Goal: Task Accomplishment & Management: Complete application form

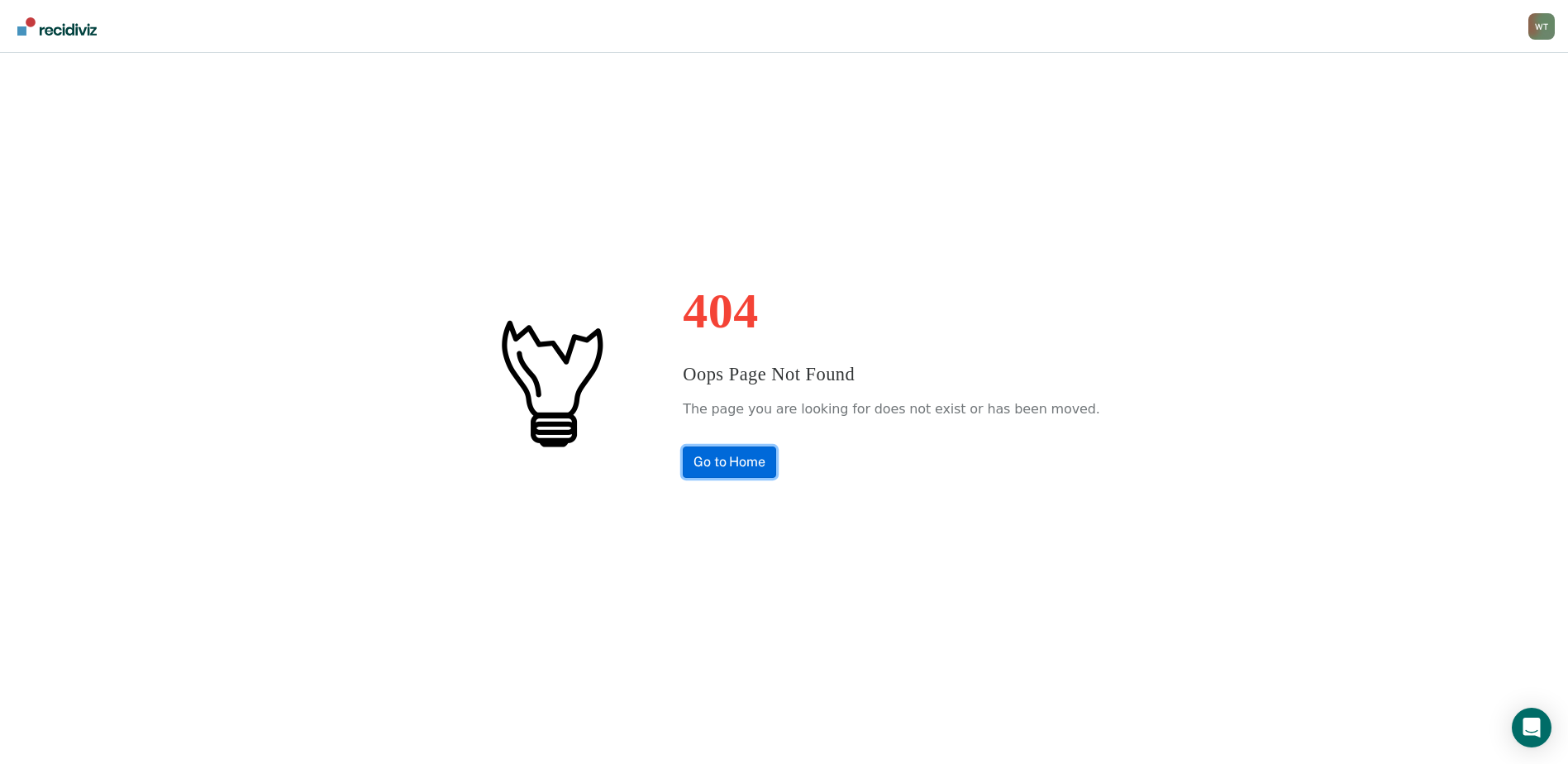
click at [776, 453] on link "Go to Home" at bounding box center [729, 462] width 93 height 31
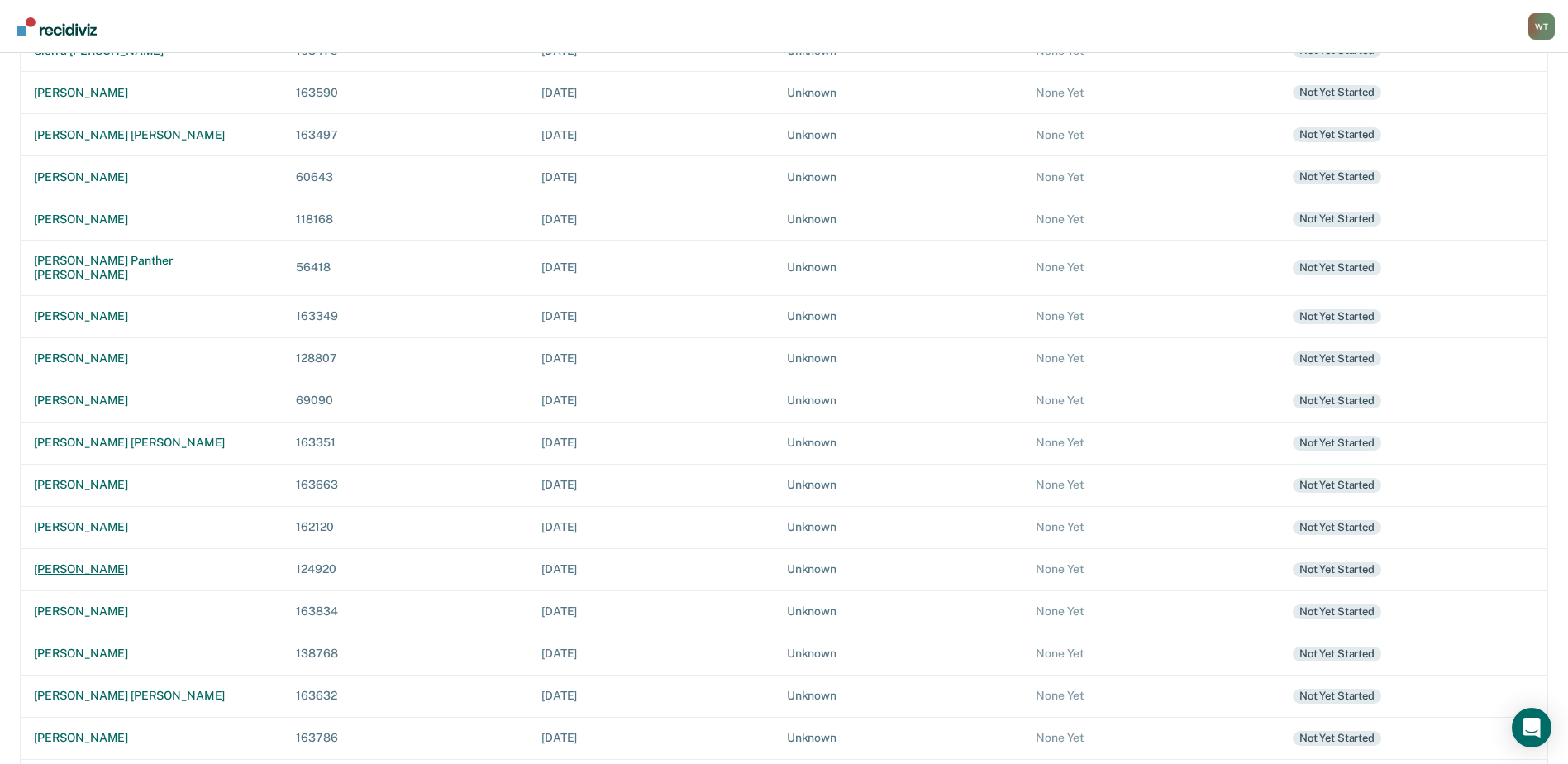
scroll to position [331, 0]
click at [80, 421] on td "[PERSON_NAME] [PERSON_NAME]" at bounding box center [152, 442] width 263 height 42
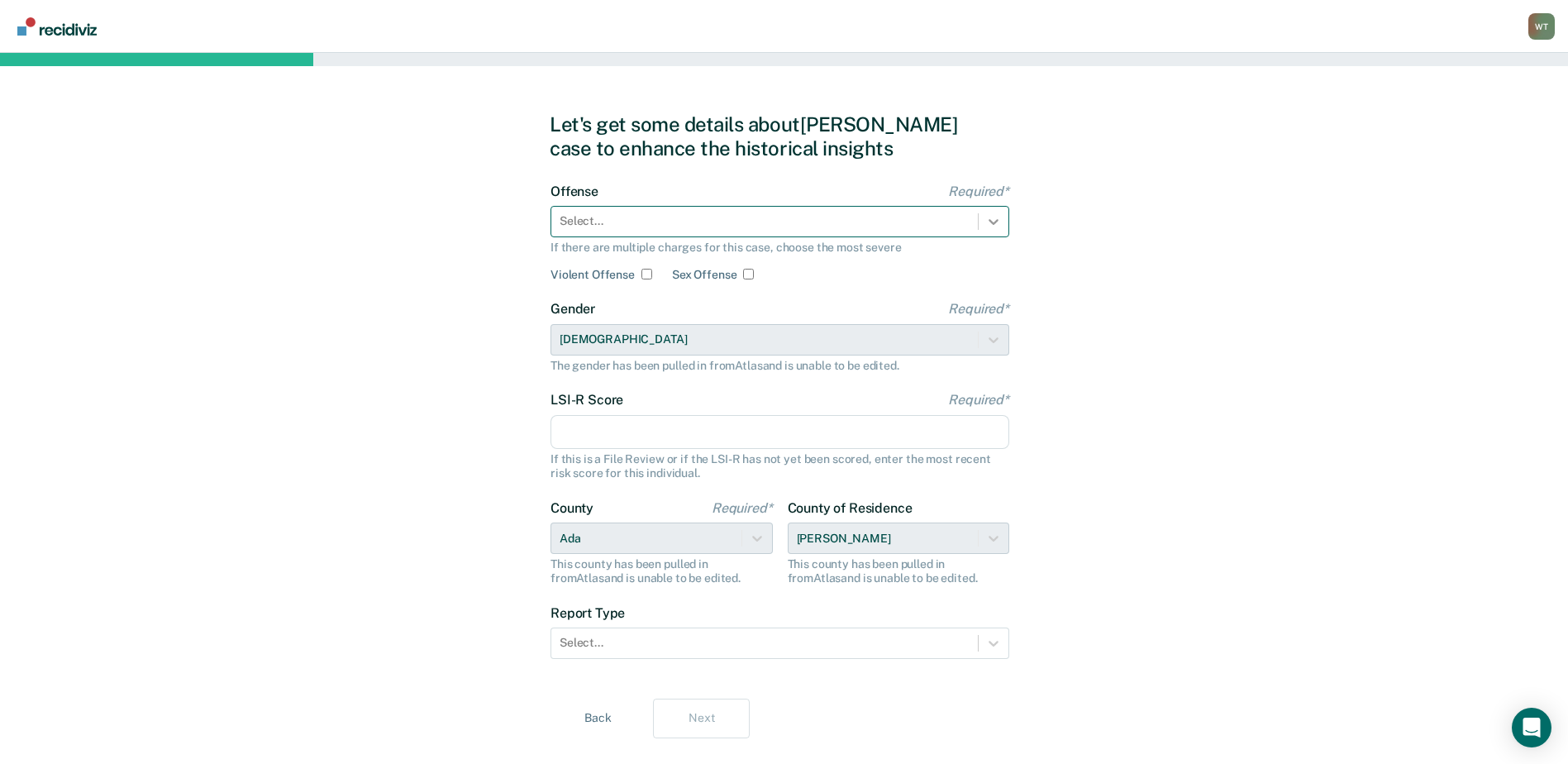
click at [989, 226] on icon at bounding box center [994, 222] width 16 height 16
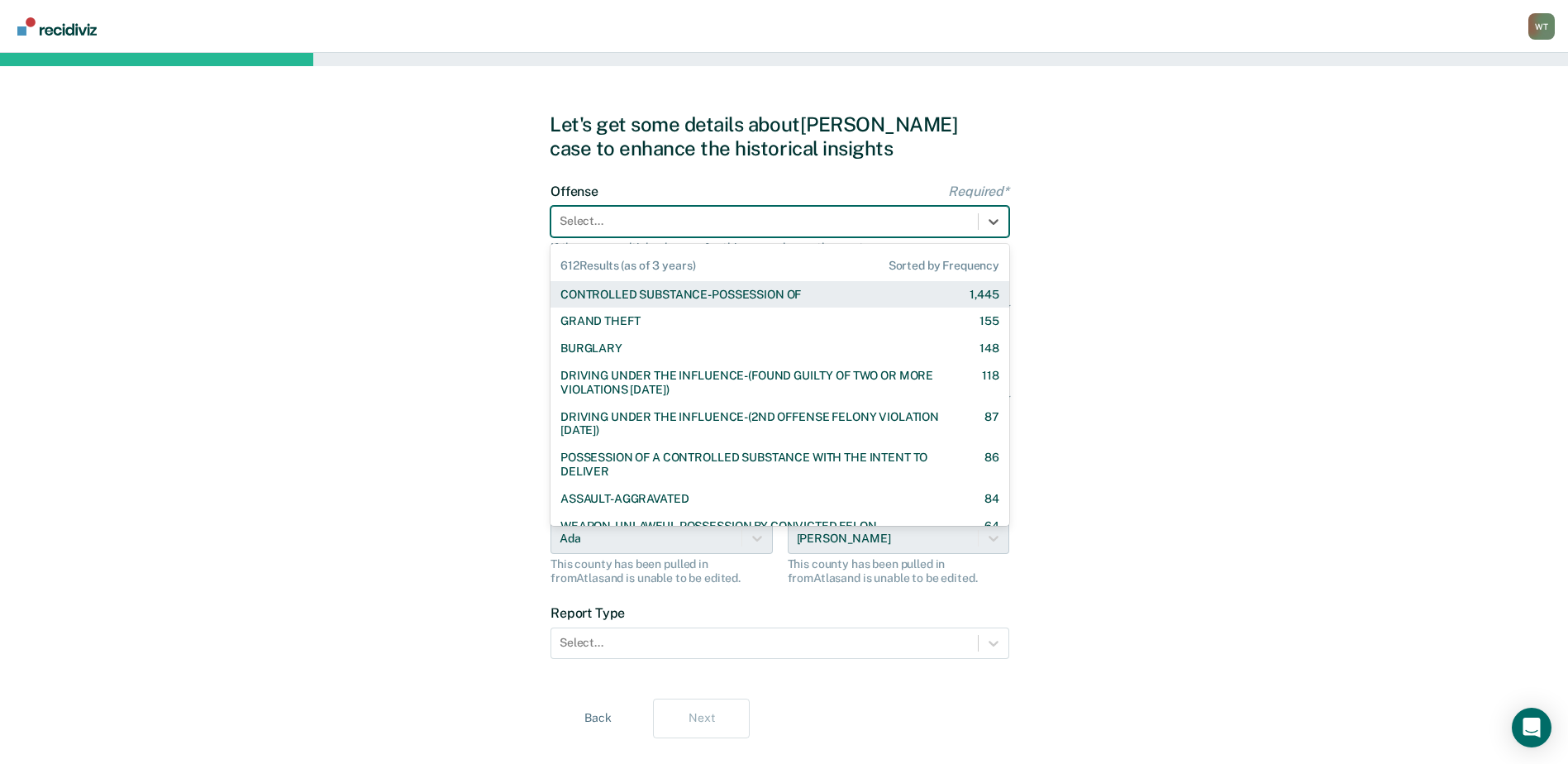
click at [629, 294] on div "CONTROLLED SUBSTANCE-POSSESSION OF" at bounding box center [681, 294] width 241 height 14
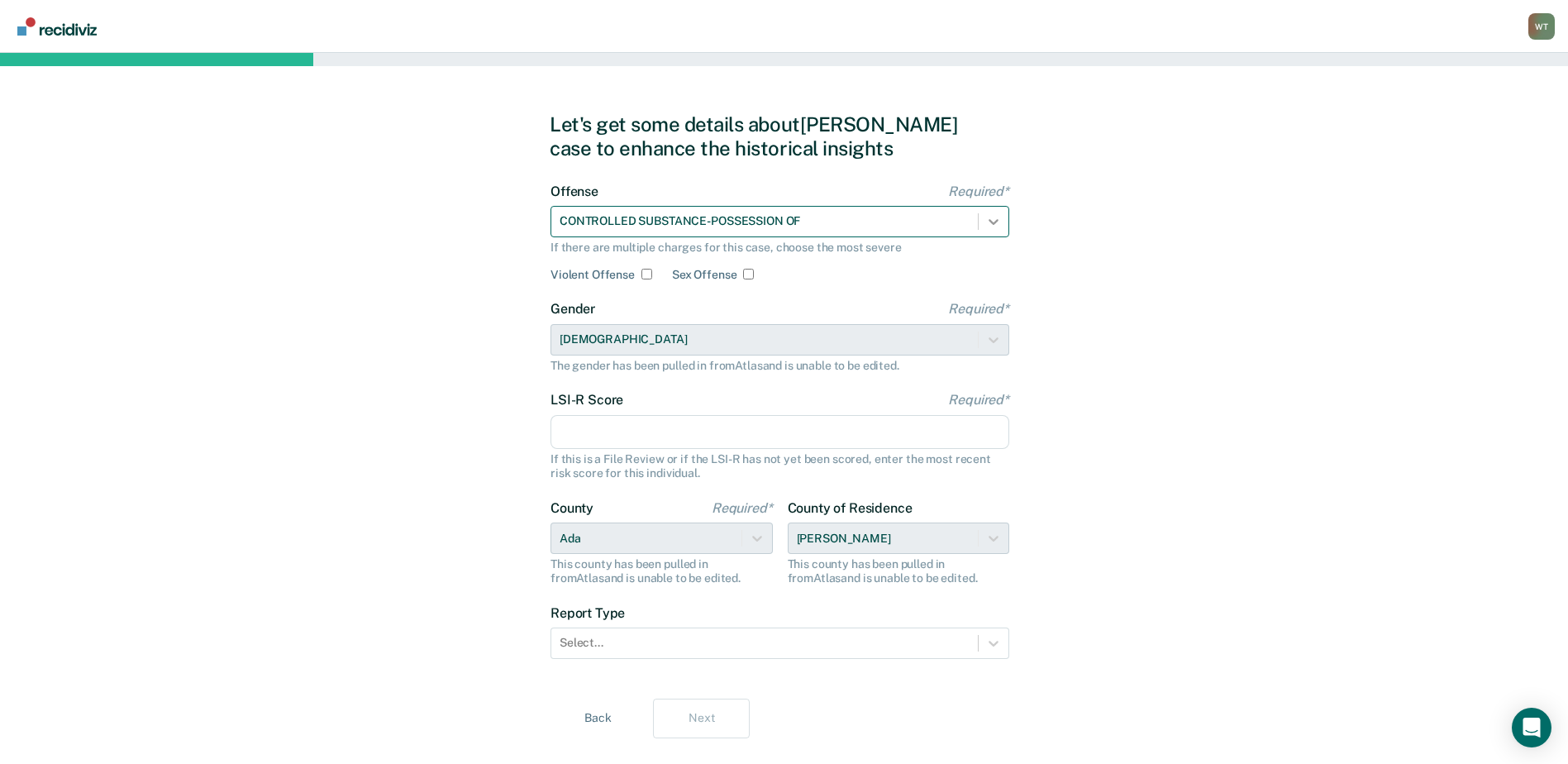
click at [997, 221] on icon at bounding box center [994, 222] width 16 height 16
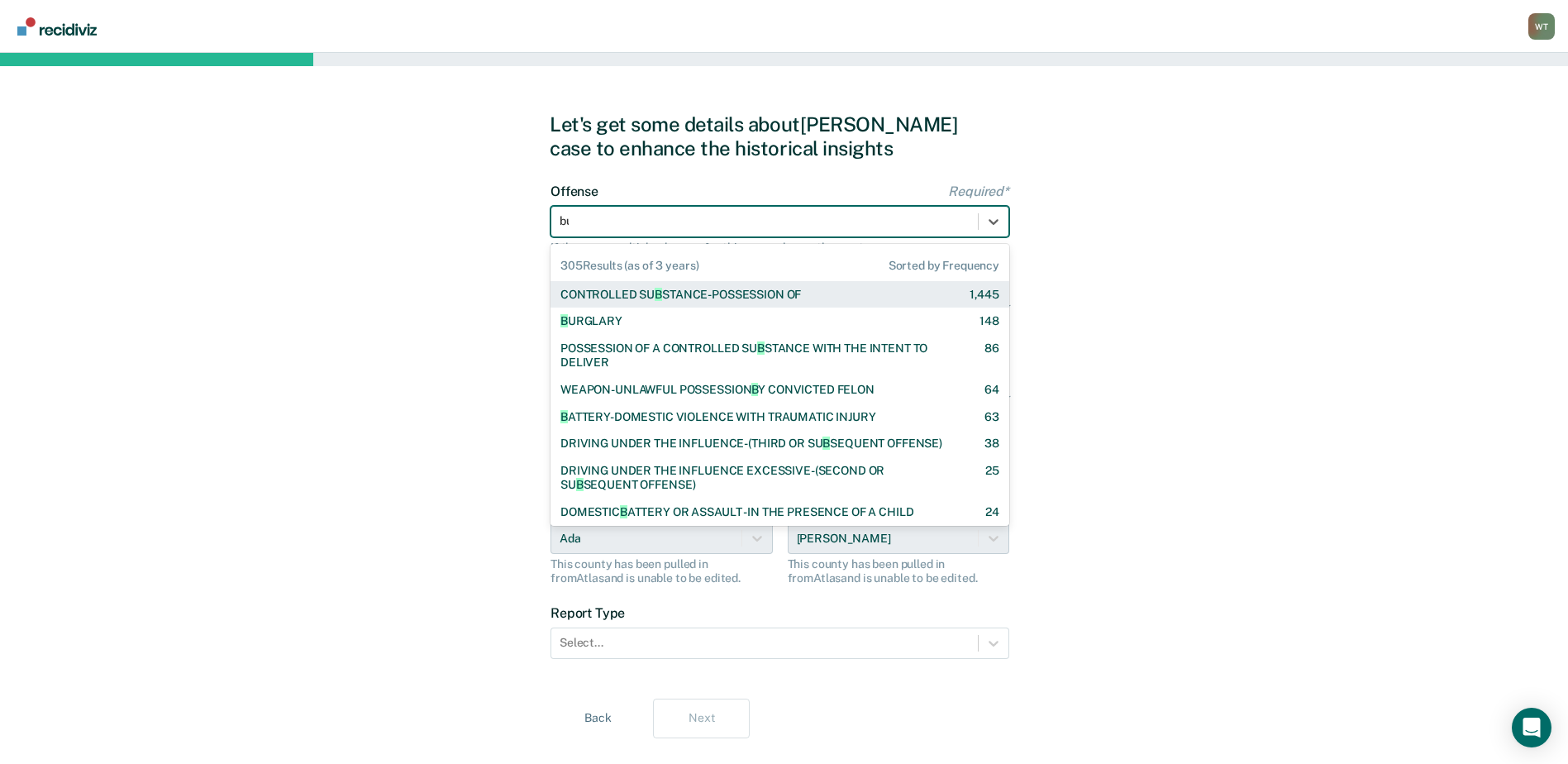
type input "bur"
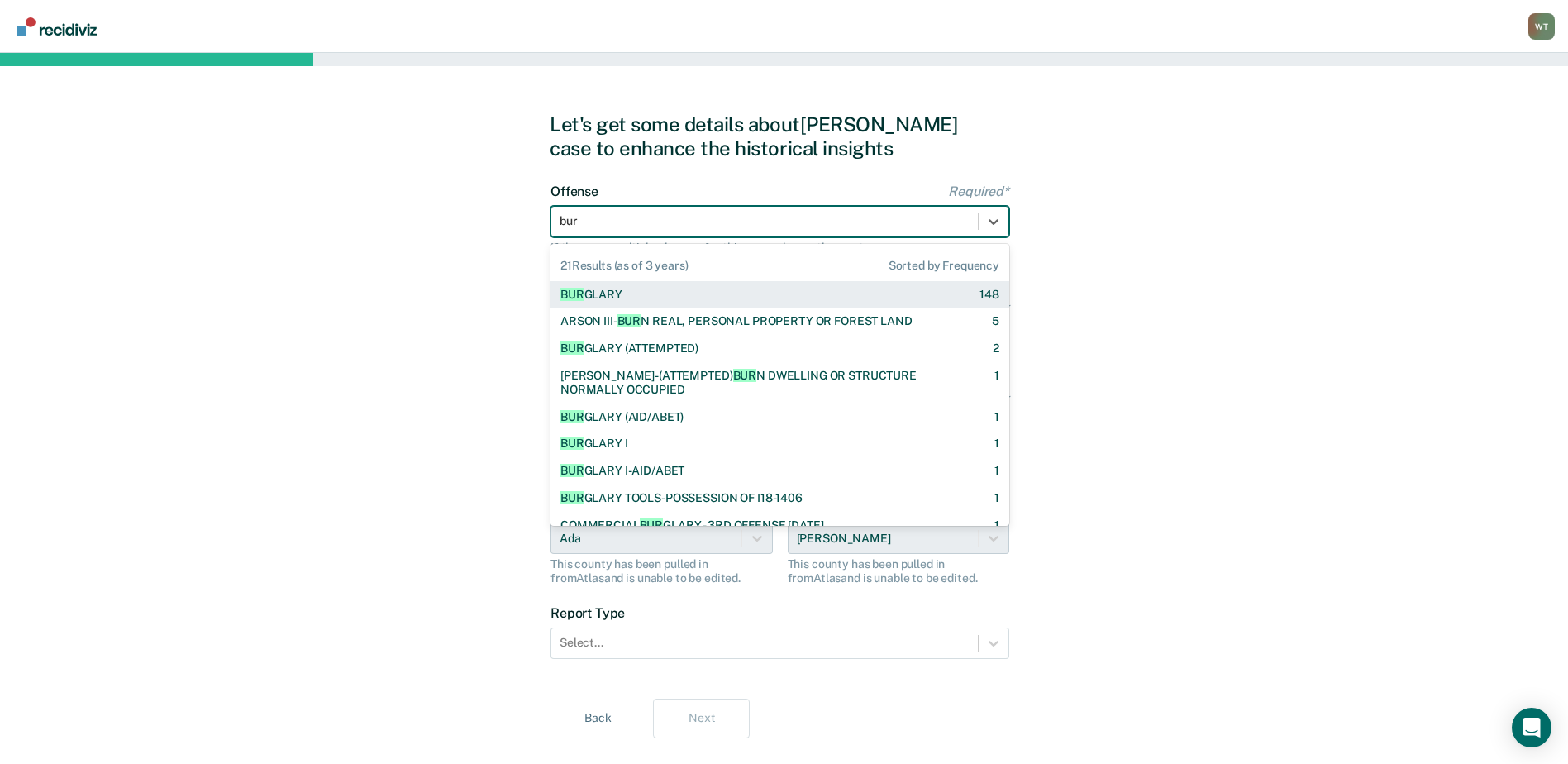
click at [637, 294] on div "BUR GLARY 148" at bounding box center [779, 294] width 438 height 14
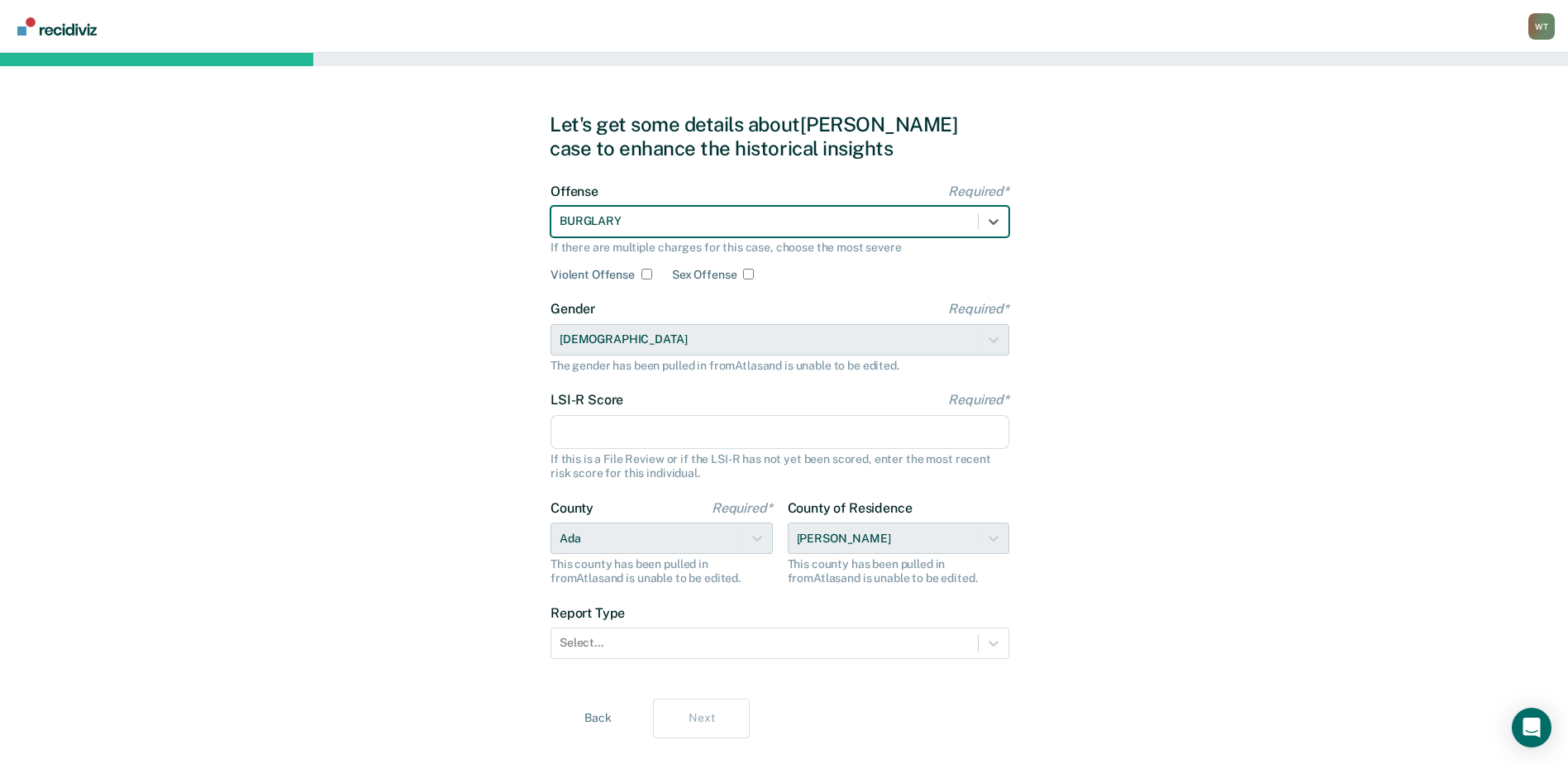
click at [603, 430] on input "LSI-R Score Required*" at bounding box center [779, 432] width 459 height 35
click at [606, 420] on input "LSI-R Score Required*" at bounding box center [779, 432] width 459 height 35
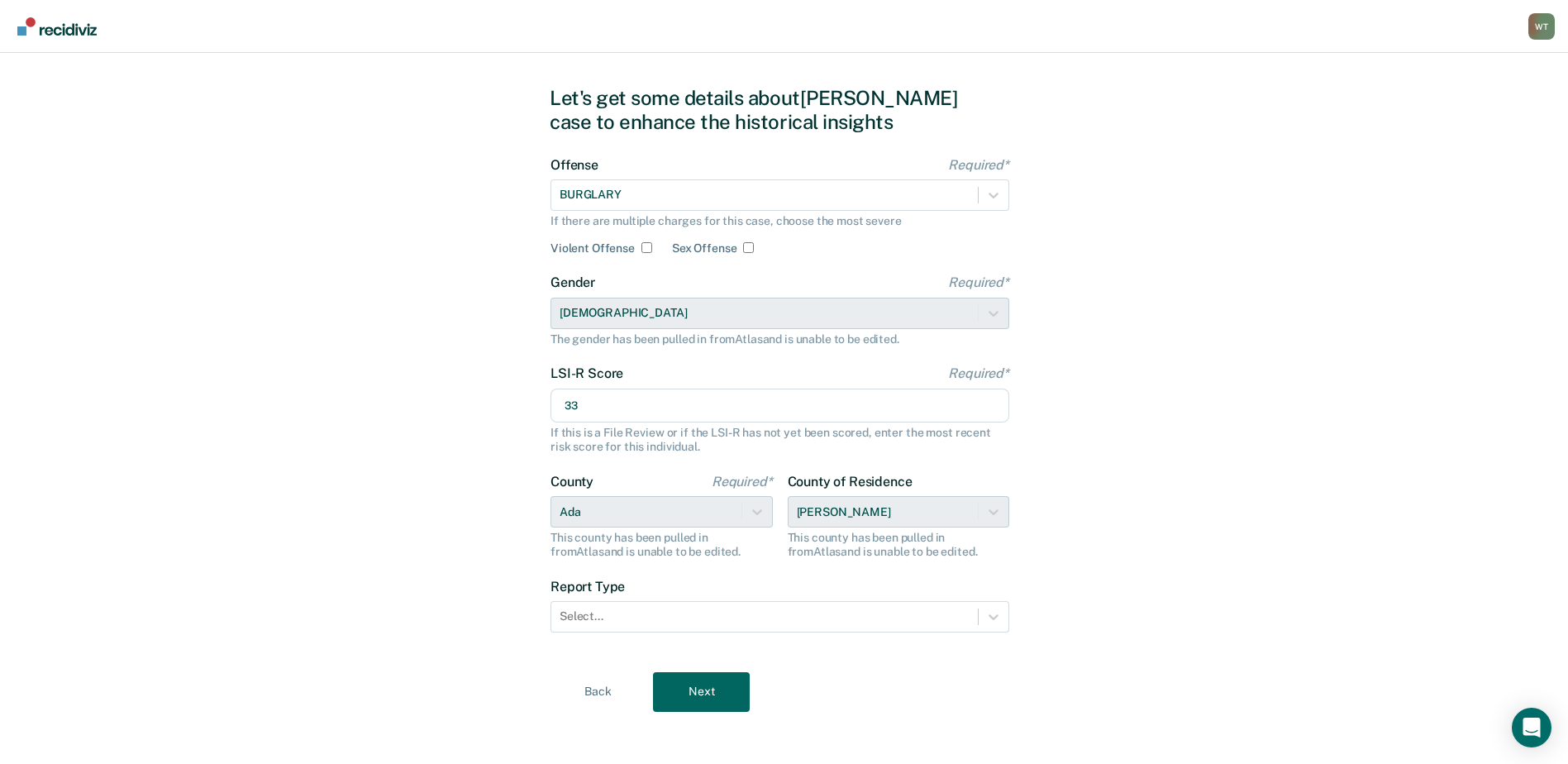
scroll to position [34, 0]
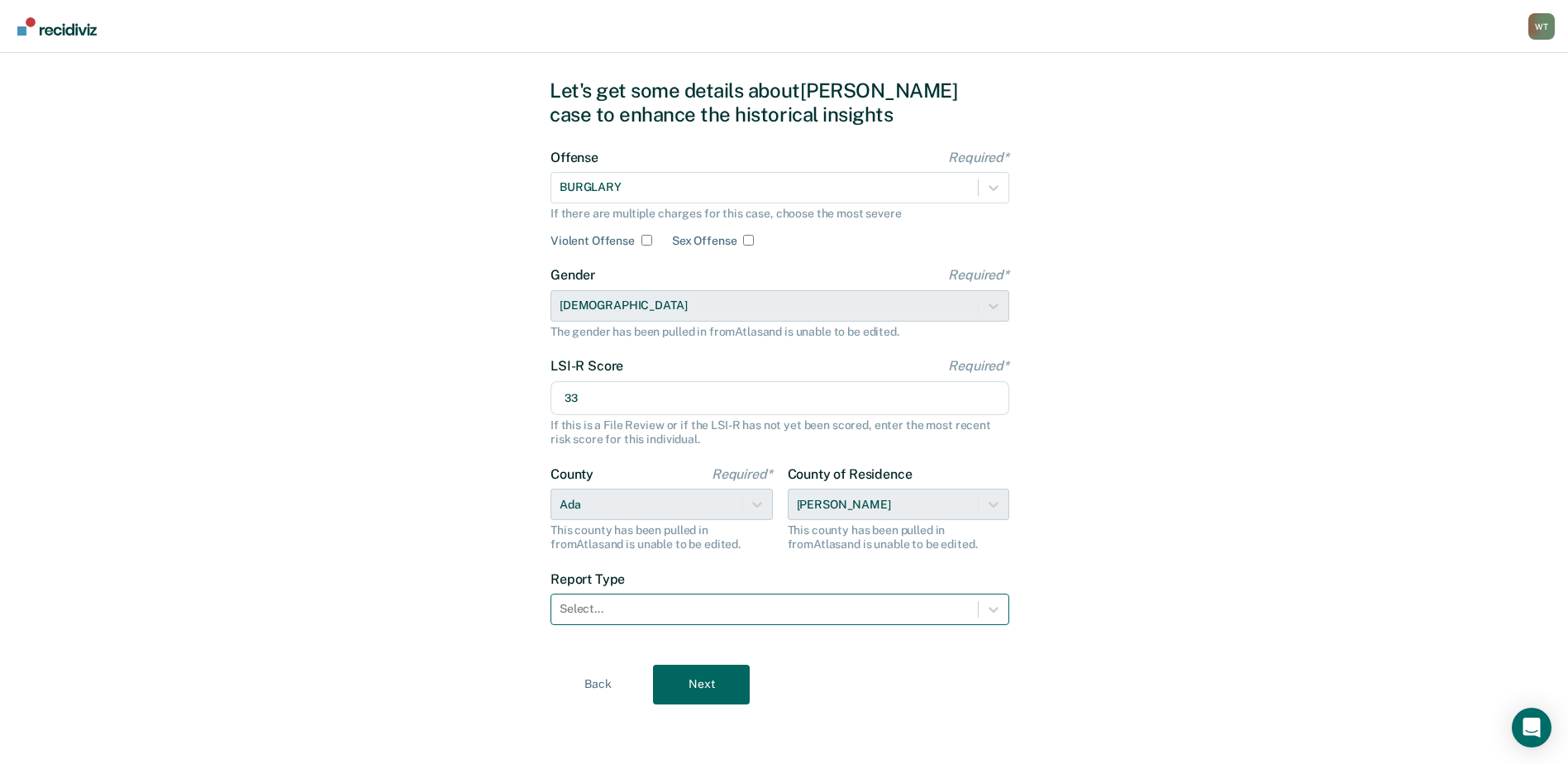
type input "33"
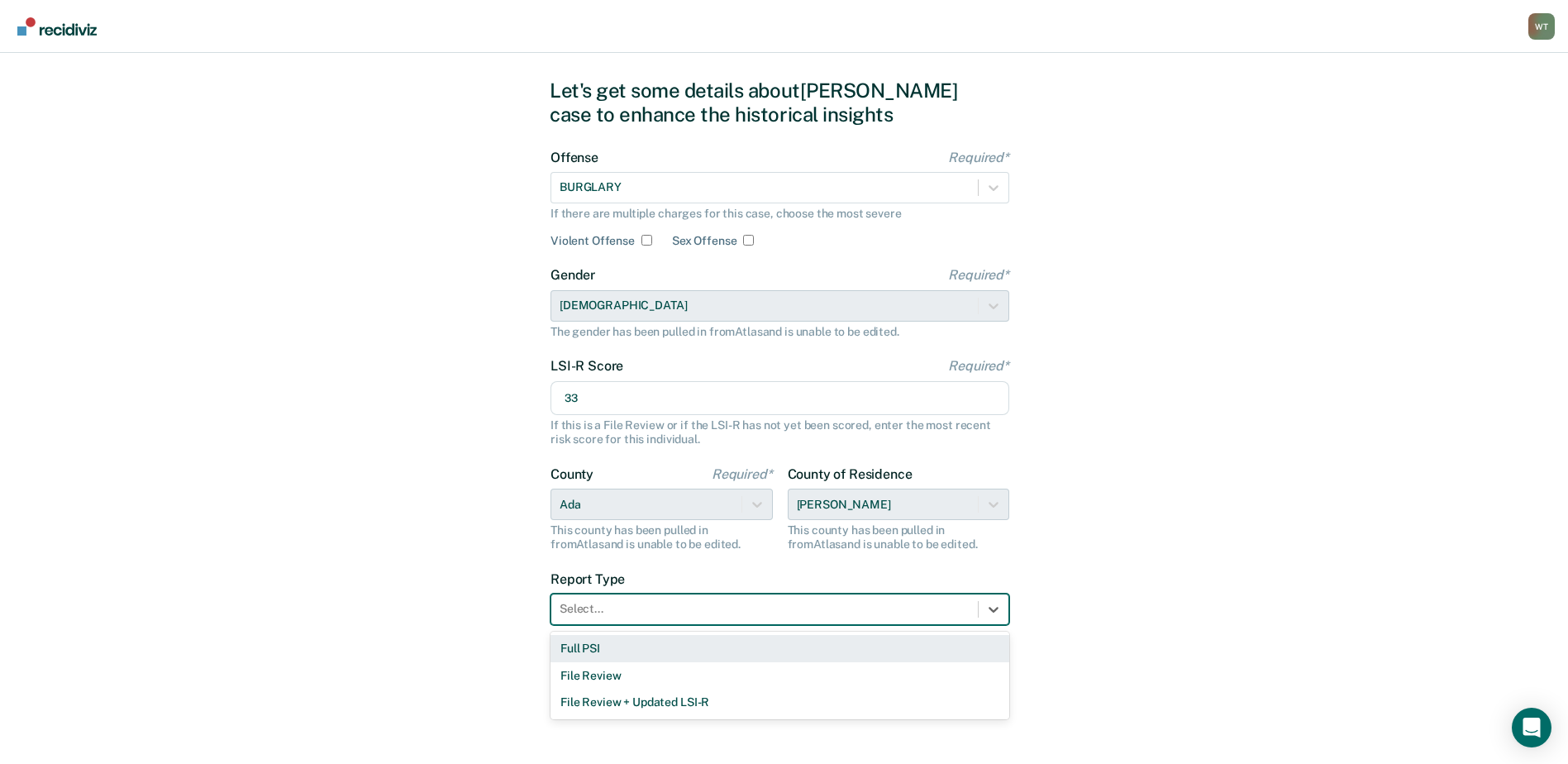
click at [584, 618] on div "Select..." at bounding box center [765, 609] width 427 height 24
click at [598, 644] on div "Full PSI" at bounding box center [779, 648] width 459 height 27
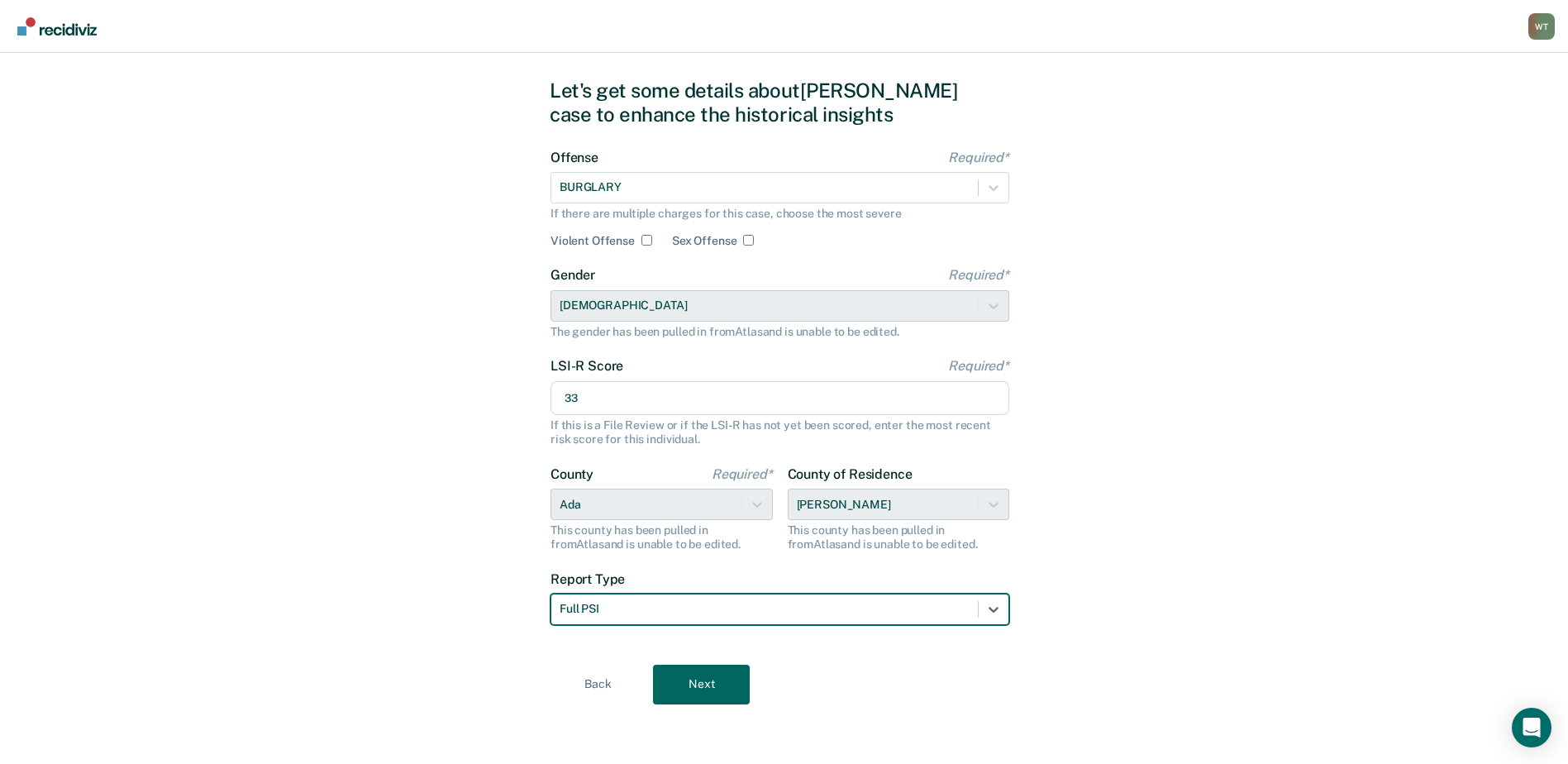
click at [766, 675] on div "Back Next" at bounding box center [784, 685] width 469 height 40
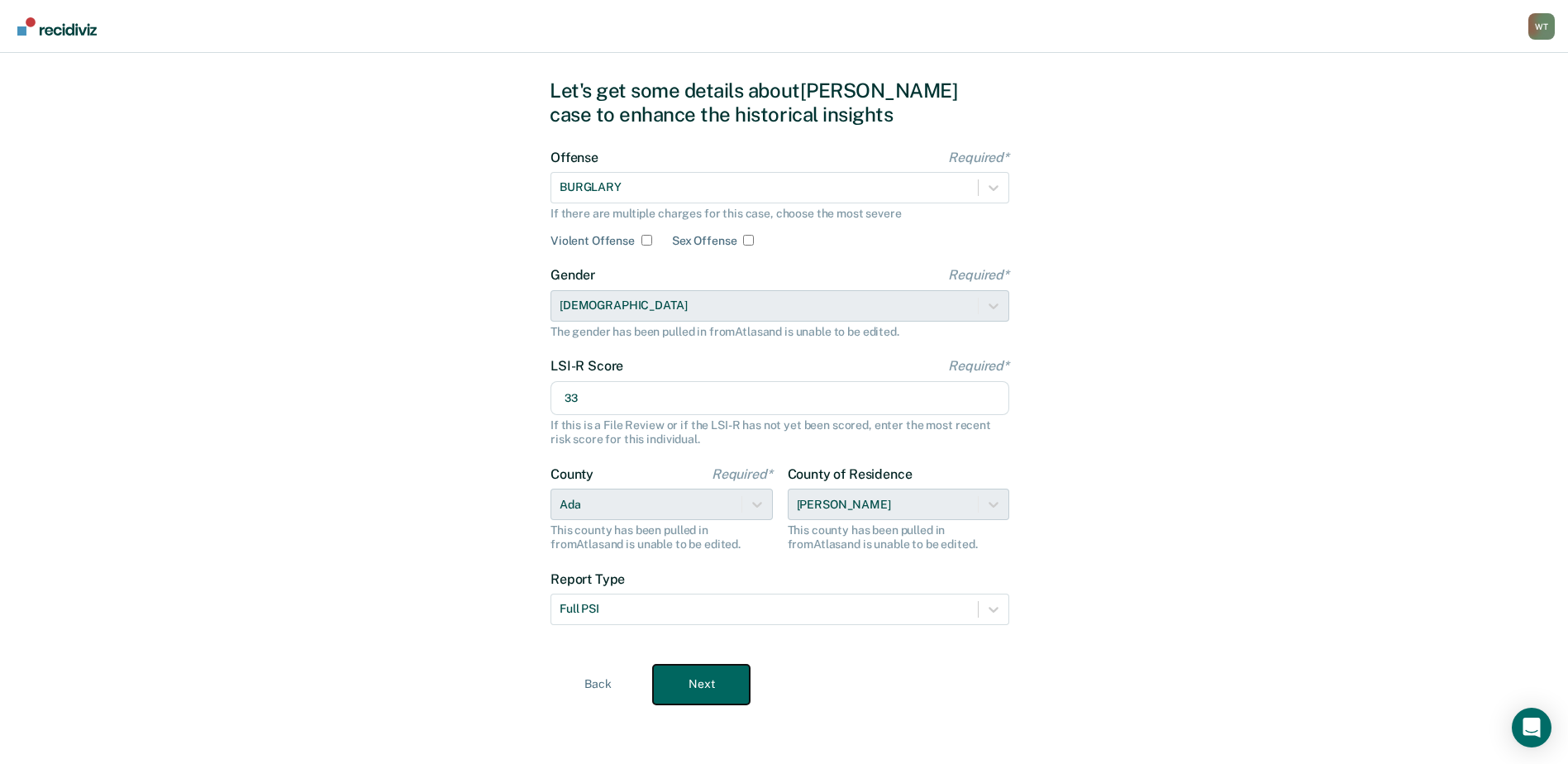
click at [725, 685] on button "Next" at bounding box center [701, 685] width 97 height 40
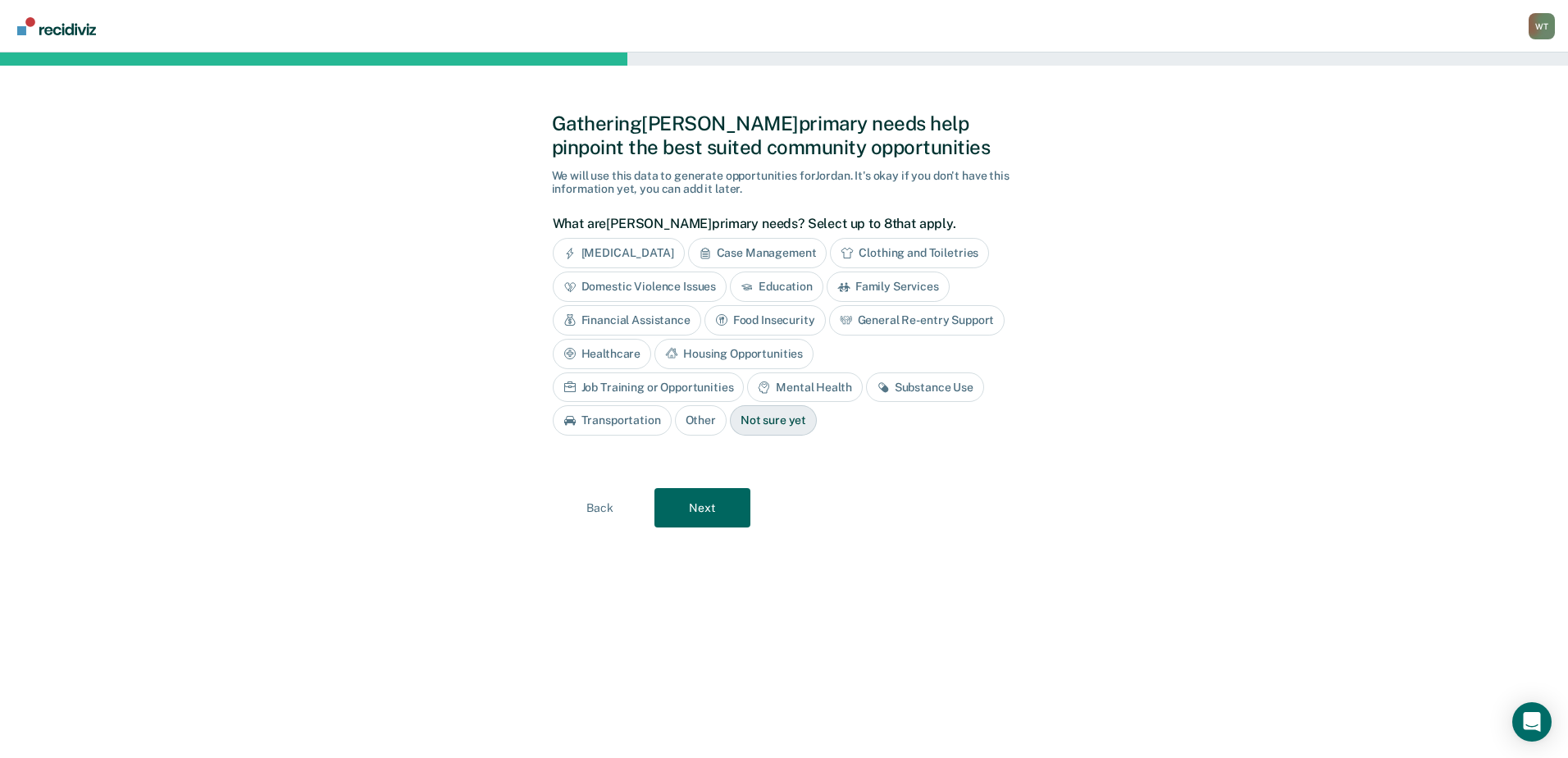
click at [716, 352] on div "Housing Opportunities" at bounding box center [734, 354] width 159 height 31
drag, startPoint x: 716, startPoint y: 352, endPoint x: 817, endPoint y: 387, distance: 106.9
click at [817, 390] on div "Mental Health" at bounding box center [804, 388] width 115 height 31
click at [628, 321] on div "Financial Assistance" at bounding box center [627, 320] width 148 height 31
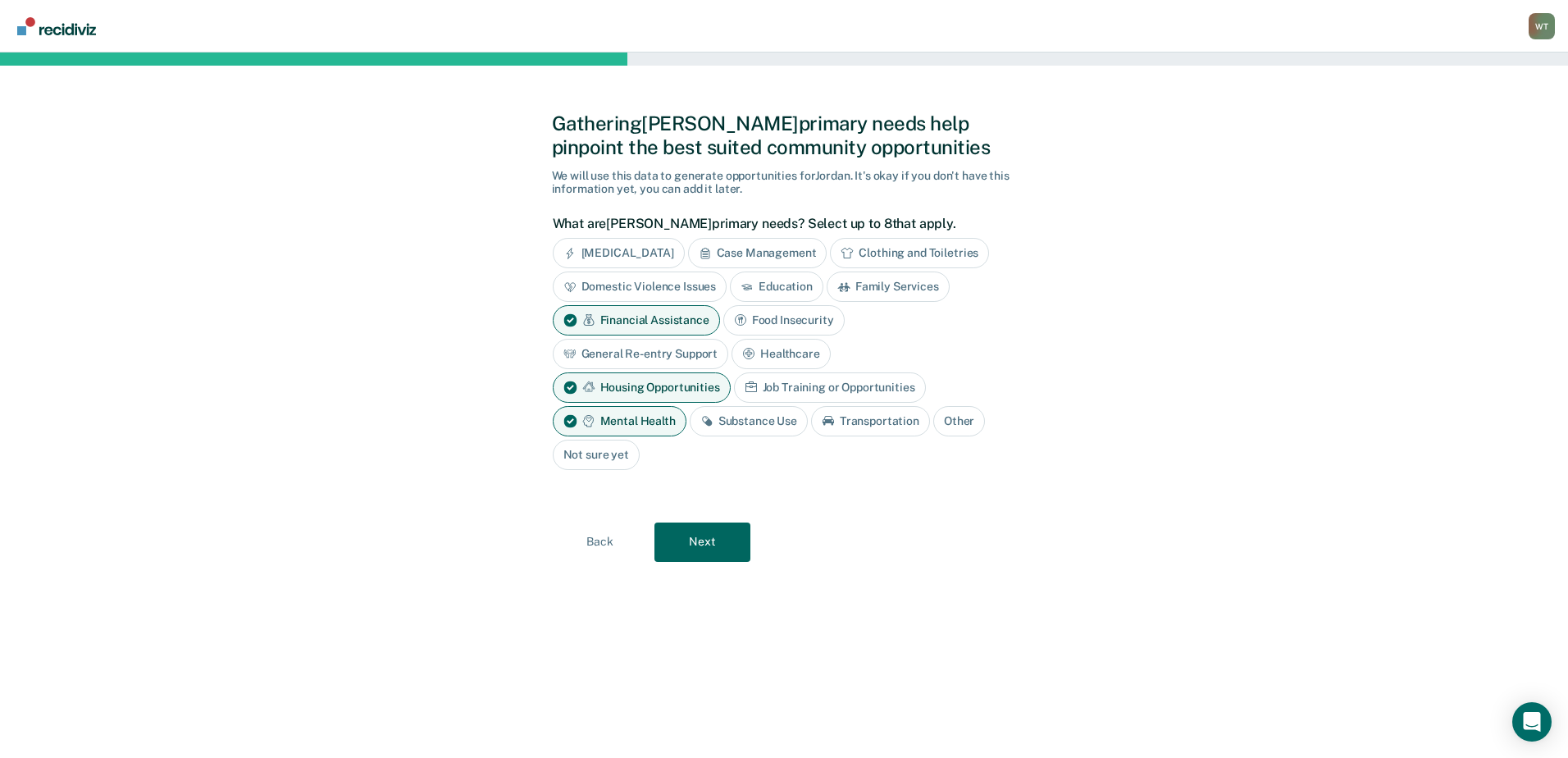
click at [734, 418] on div "Substance Use" at bounding box center [749, 422] width 118 height 31
click at [715, 535] on button "Next" at bounding box center [703, 543] width 96 height 40
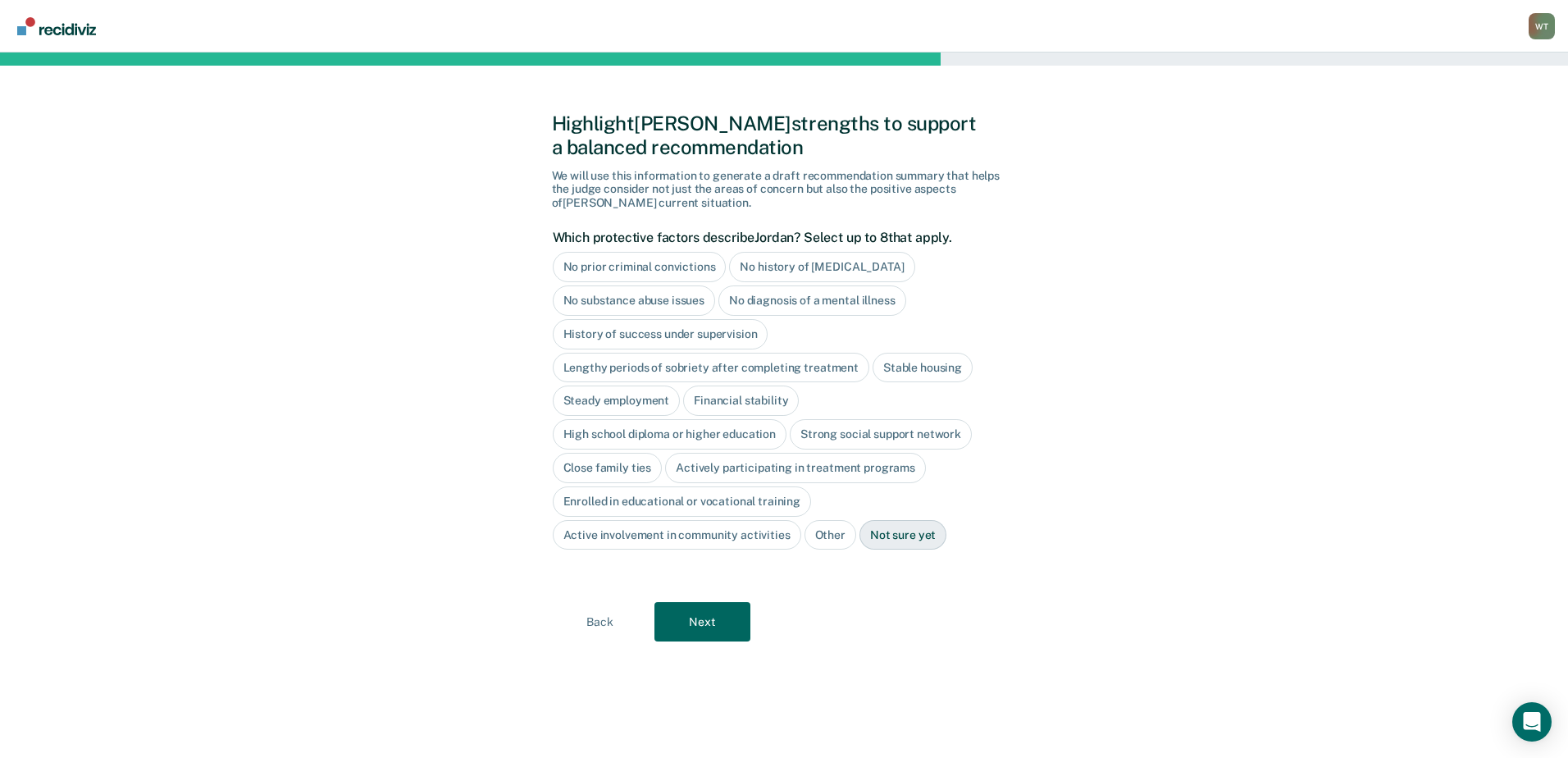
click at [600, 464] on div "Close family ties" at bounding box center [608, 469] width 110 height 31
click at [677, 620] on button "Next" at bounding box center [703, 622] width 96 height 40
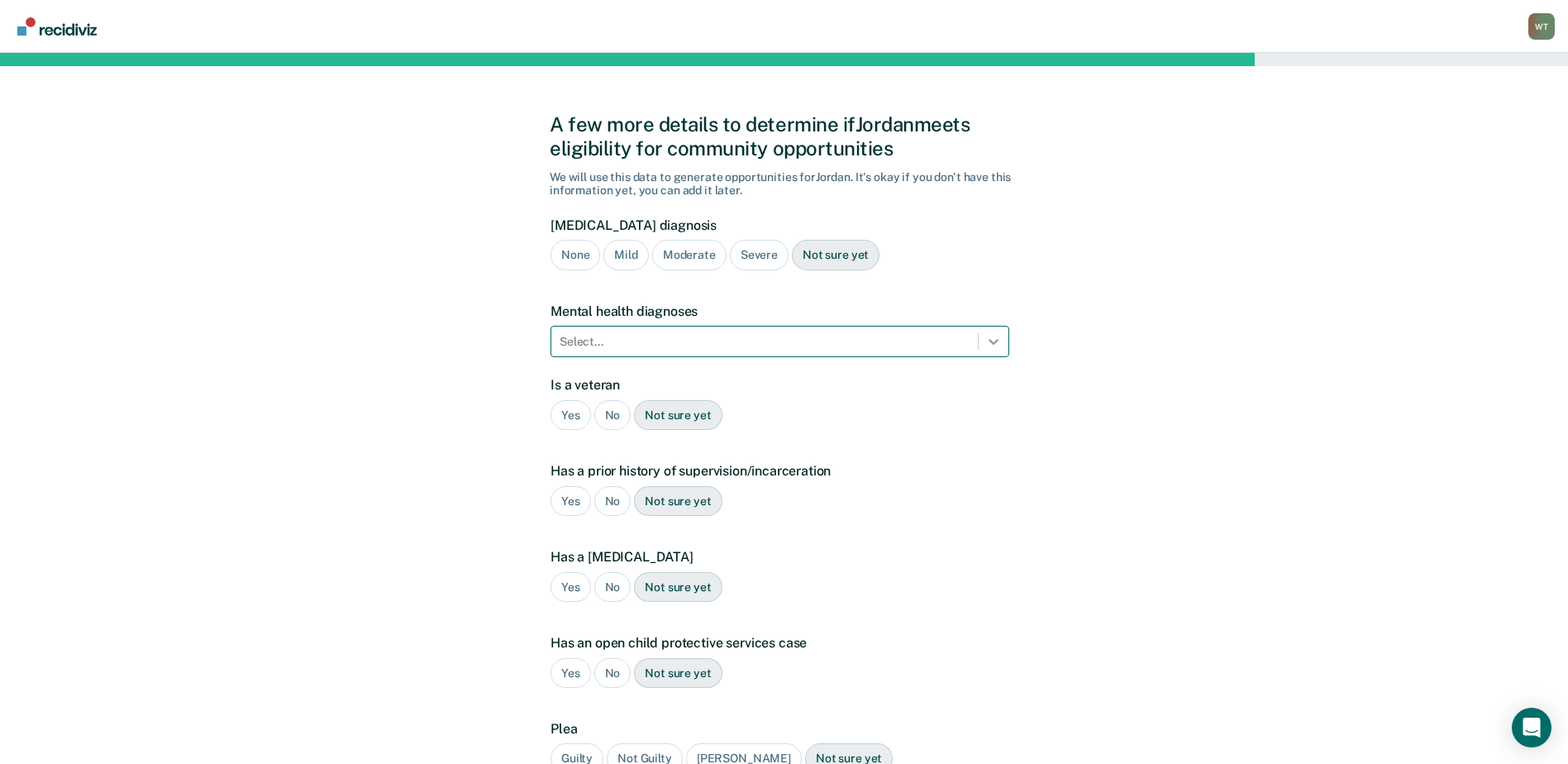
click at [1003, 338] on div at bounding box center [994, 341] width 30 height 30
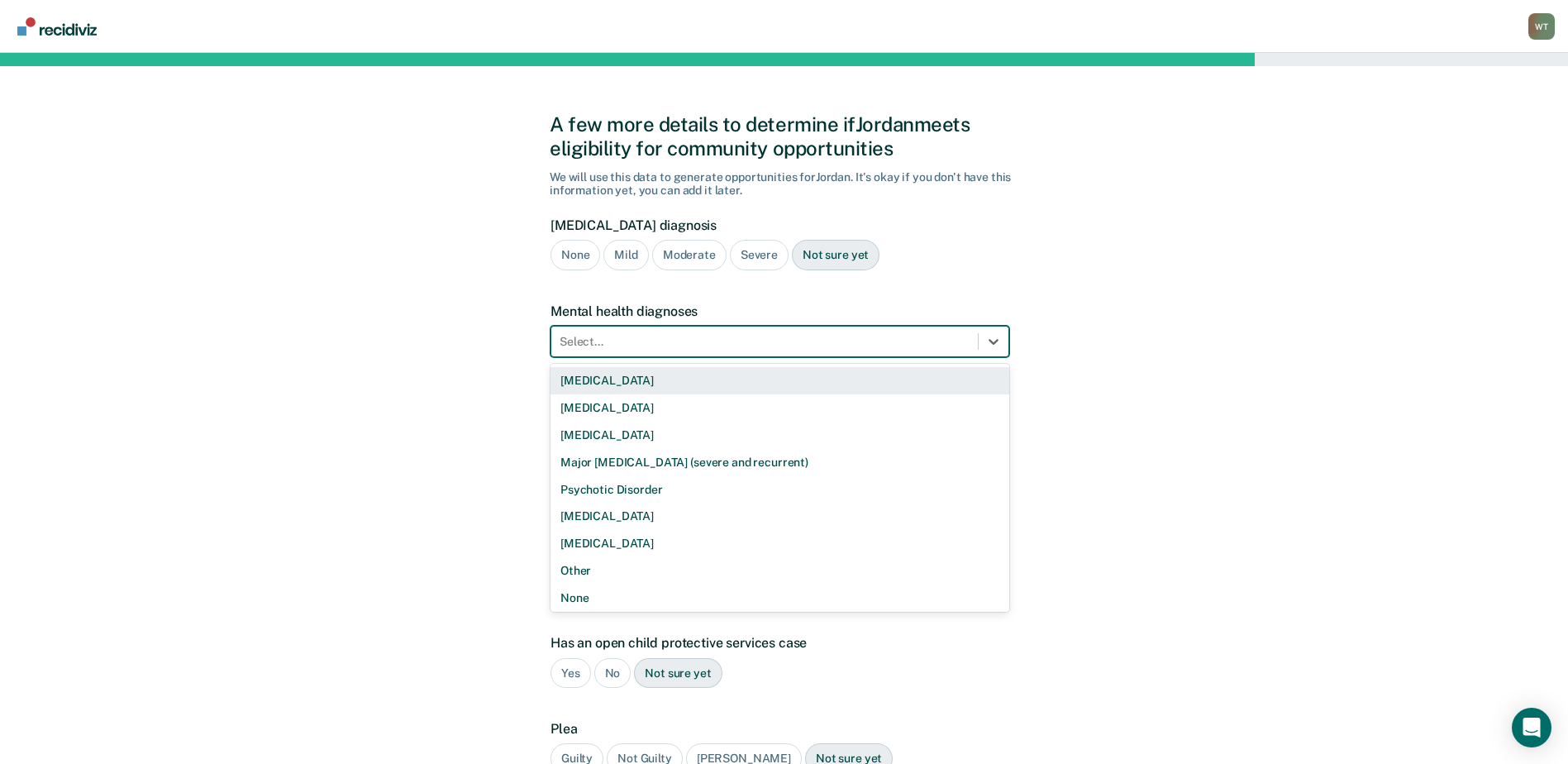
drag, startPoint x: 602, startPoint y: 347, endPoint x: 599, endPoint y: 339, distance: 8.5
click at [602, 346] on div at bounding box center [765, 341] width 410 height 17
type input "d"
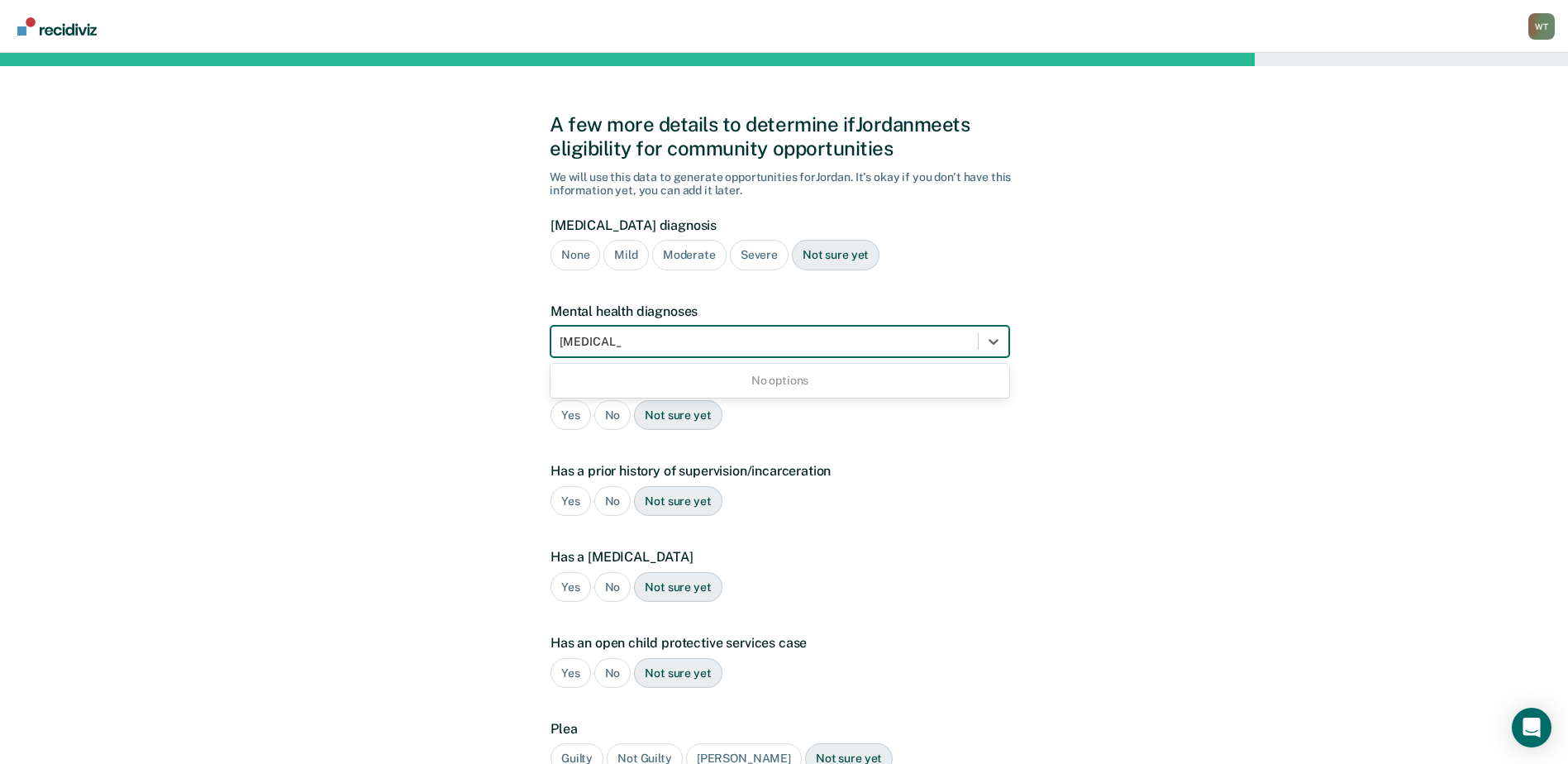
type input "Depression"
click at [968, 481] on div "Has a prior history of supervision/incarceration Yes No Not sure yet" at bounding box center [779, 496] width 459 height 67
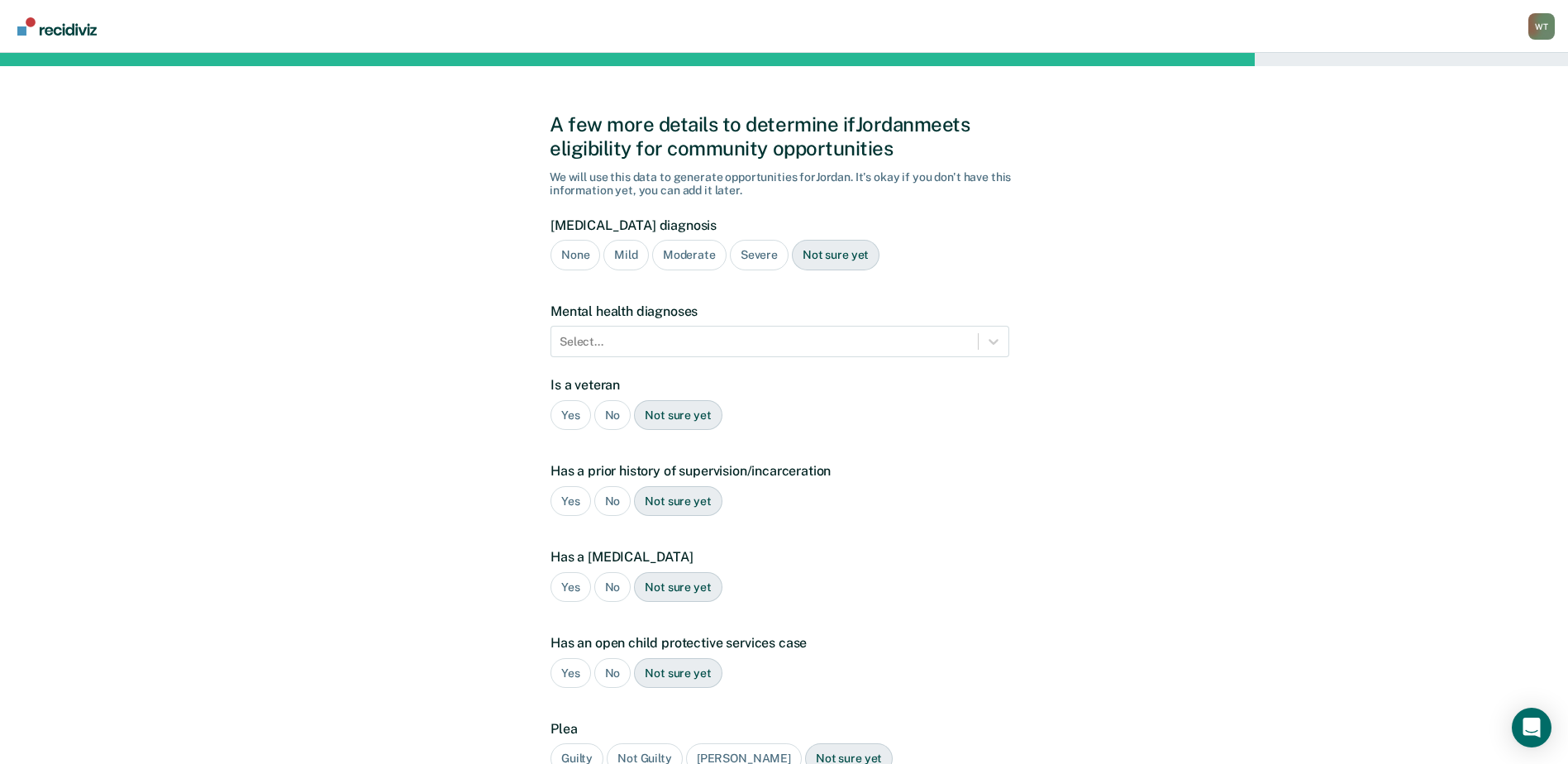
click at [607, 417] on div "No" at bounding box center [613, 416] width 37 height 31
click at [569, 503] on div "Yes" at bounding box center [571, 501] width 40 height 31
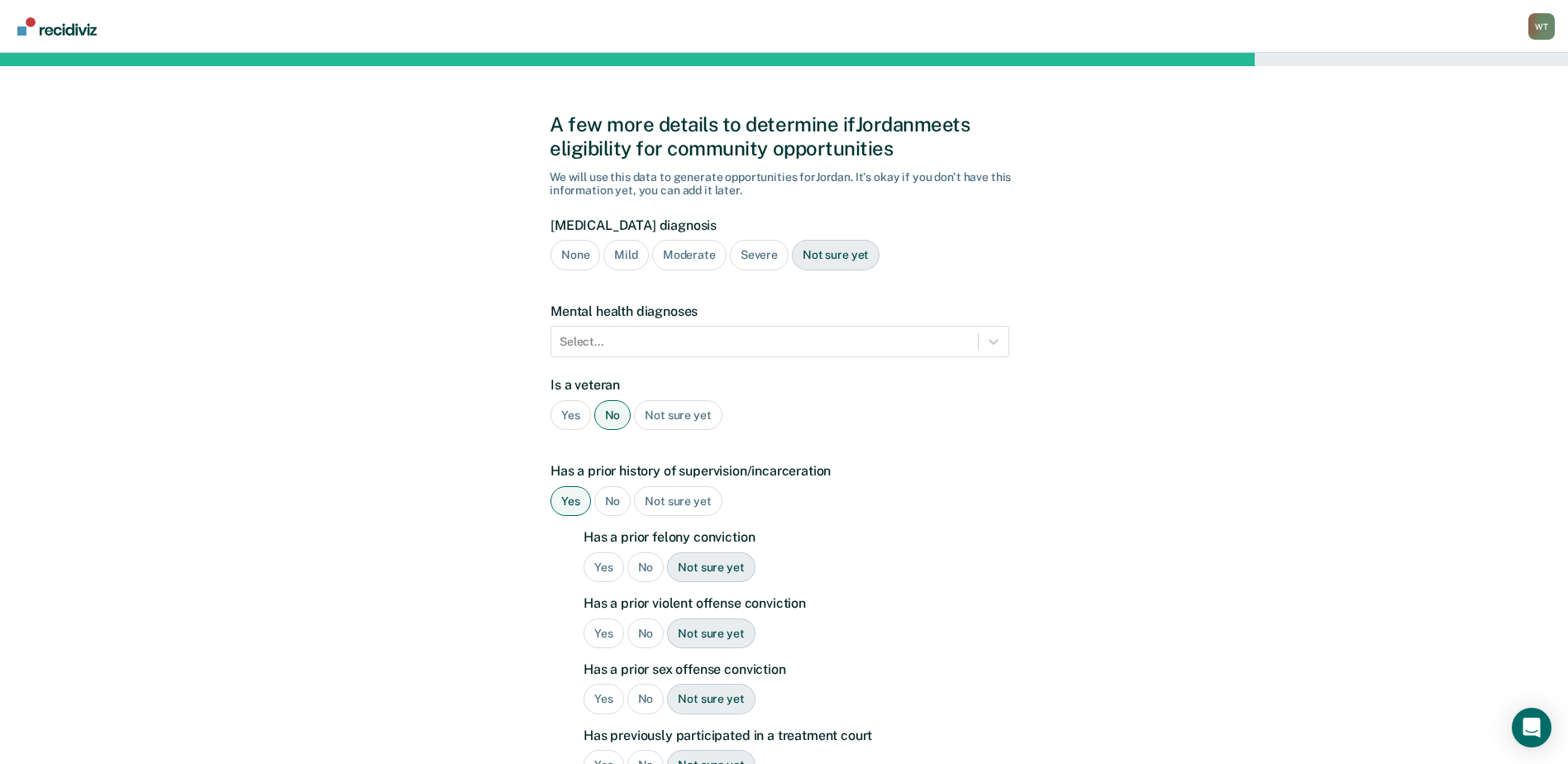
click at [640, 569] on div "No" at bounding box center [645, 568] width 37 height 31
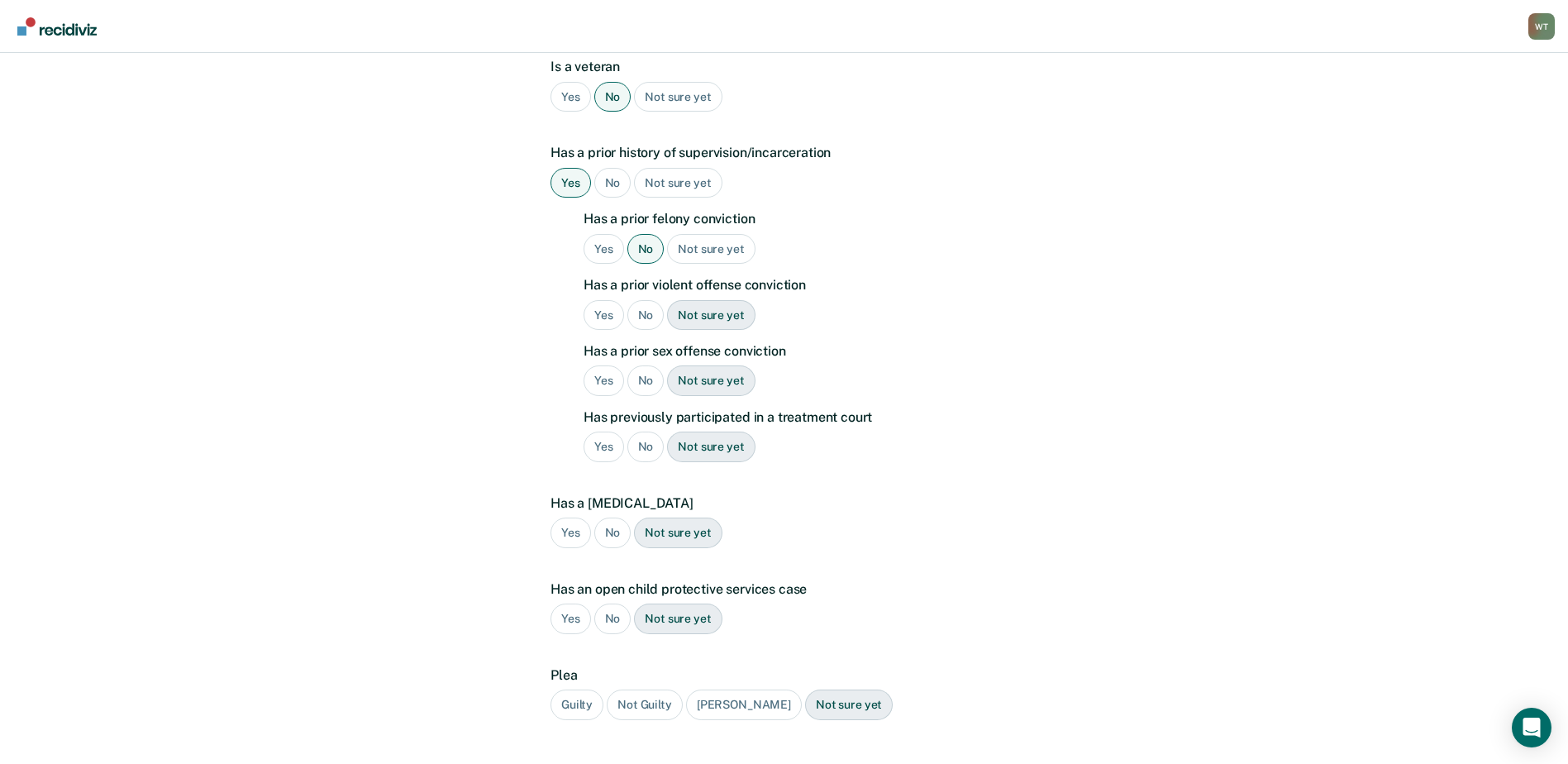
scroll to position [413, 0]
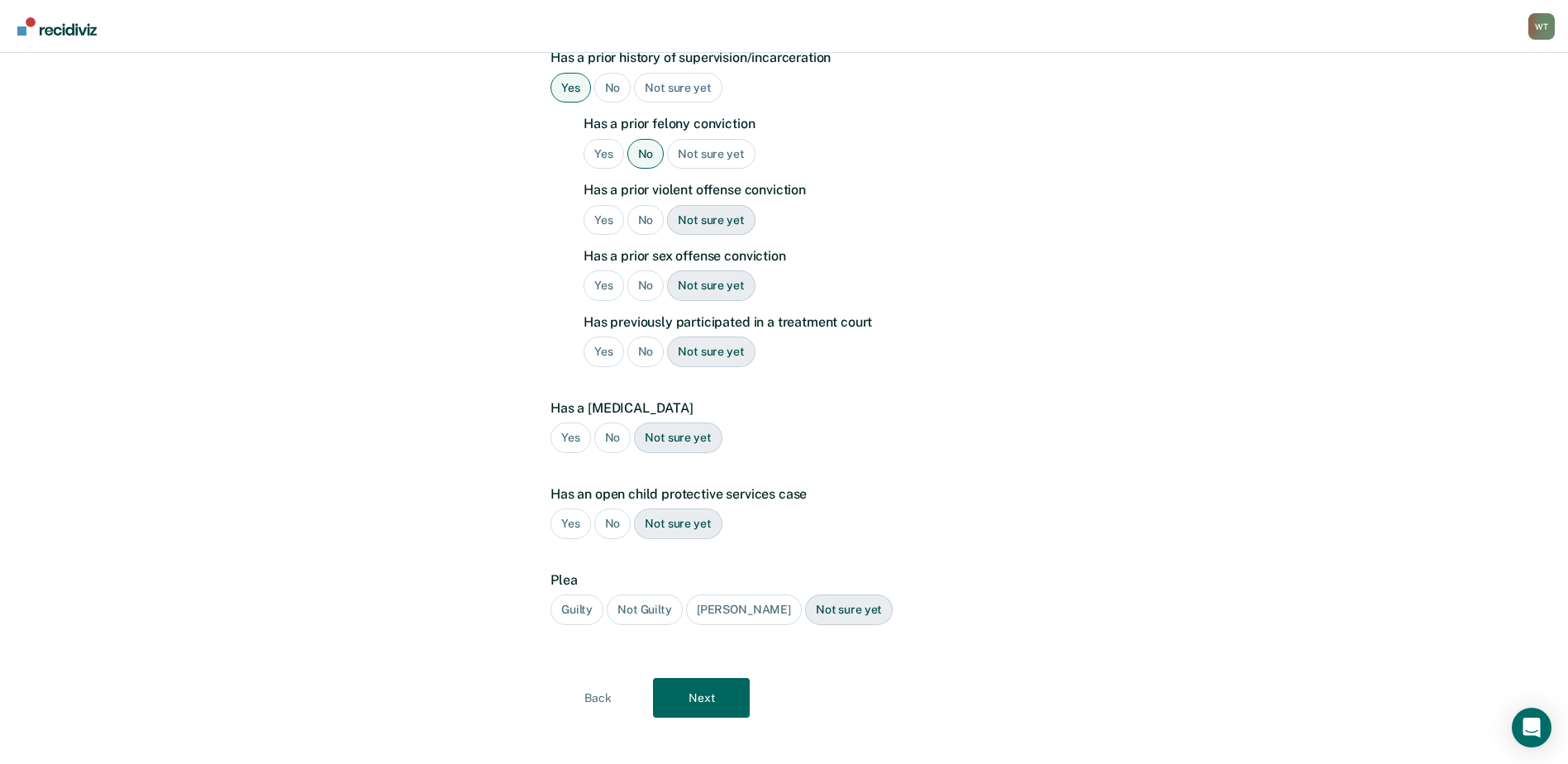
click at [637, 285] on div "No" at bounding box center [645, 286] width 37 height 31
click at [588, 217] on div "Yes" at bounding box center [603, 221] width 40 height 31
click at [634, 345] on div "No" at bounding box center [645, 352] width 37 height 31
click at [606, 442] on div "No" at bounding box center [613, 438] width 37 height 31
drag, startPoint x: 607, startPoint y: 525, endPoint x: 603, endPoint y: 562, distance: 37.2
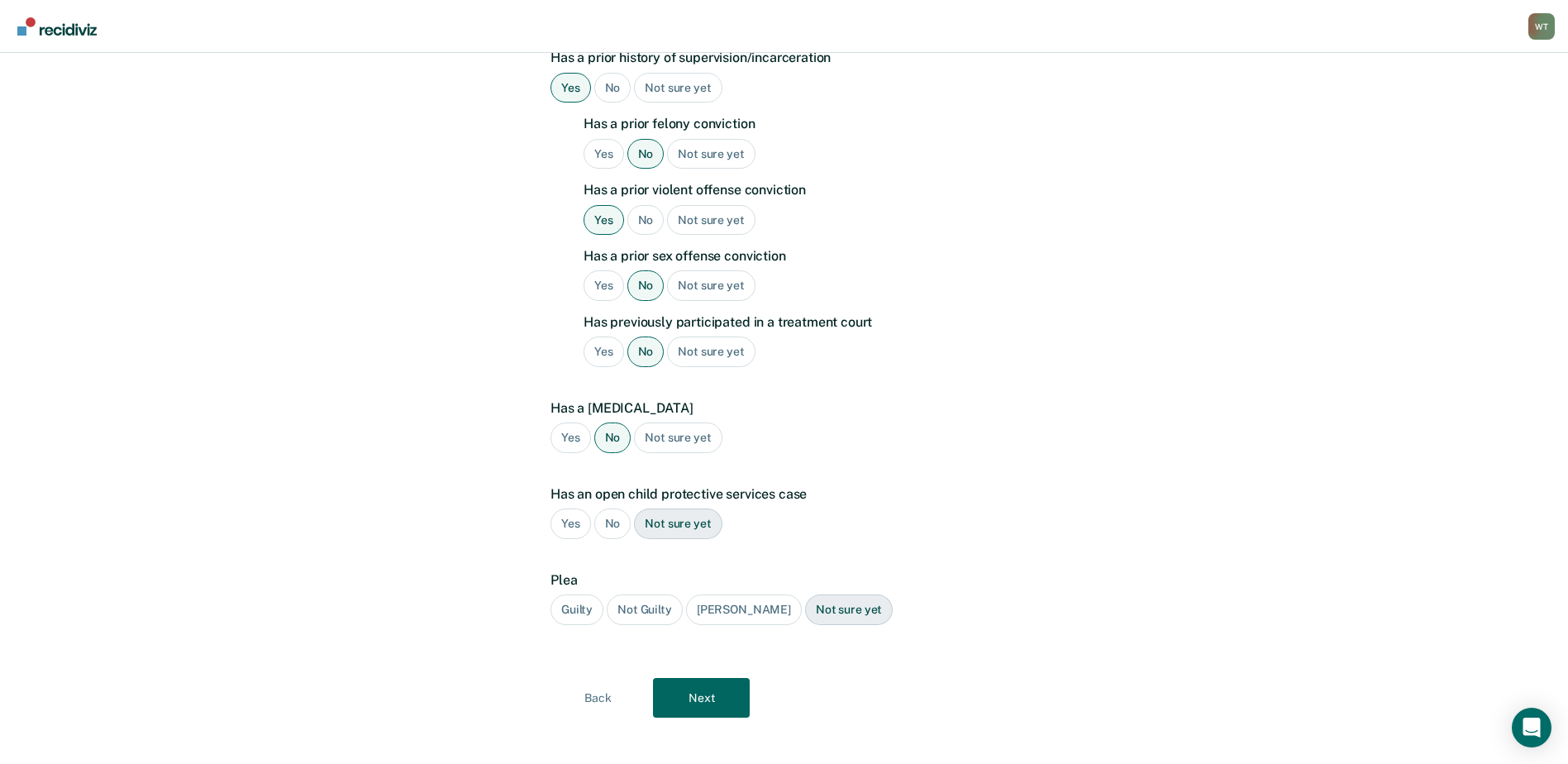
click at [607, 525] on div "No" at bounding box center [613, 524] width 37 height 31
click at [574, 615] on div "Guilty" at bounding box center [577, 610] width 53 height 31
drag, startPoint x: 574, startPoint y: 615, endPoint x: 689, endPoint y: 703, distance: 144.8
click at [689, 703] on button "Next" at bounding box center [701, 698] width 97 height 40
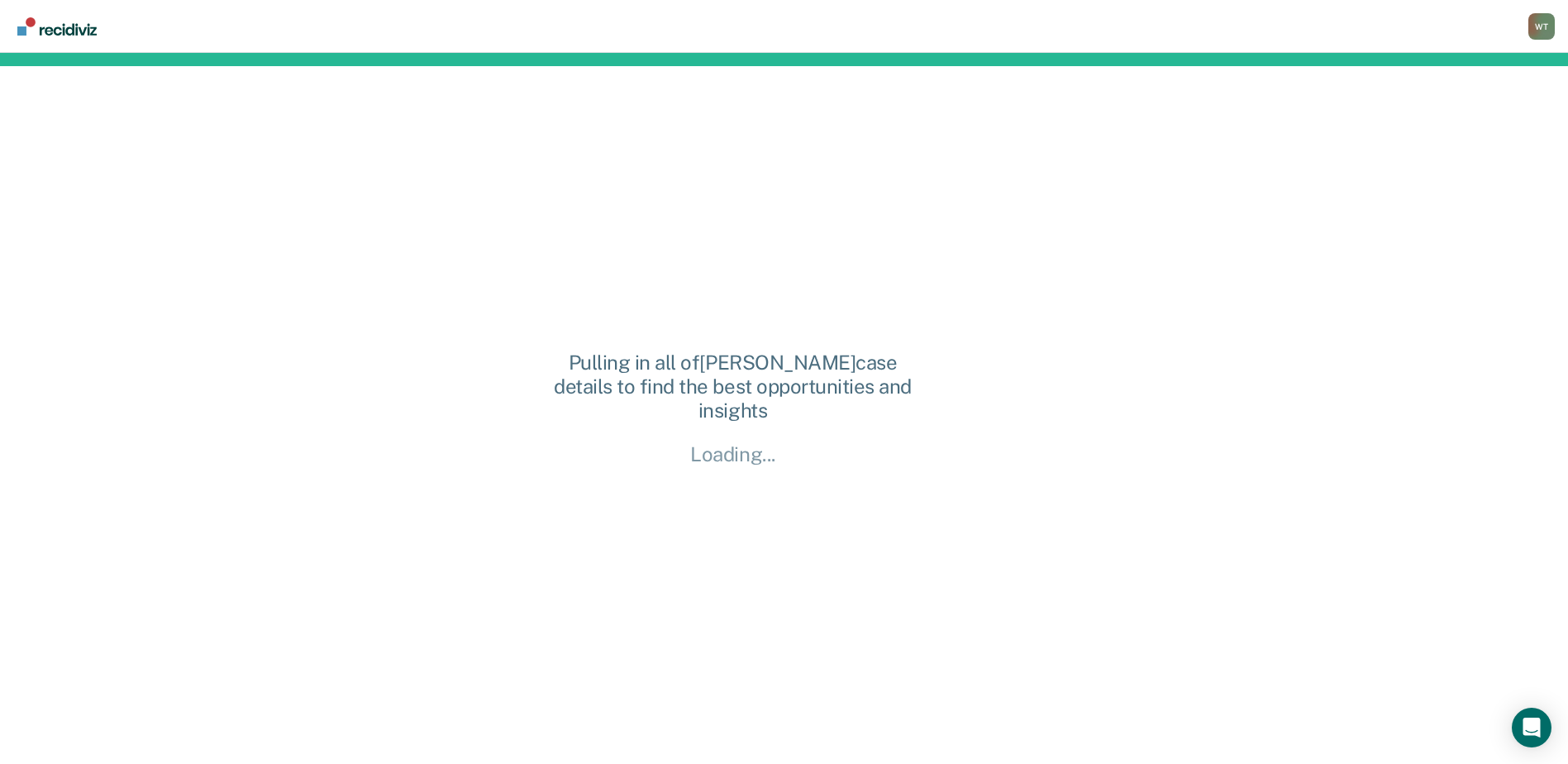
scroll to position [0, 0]
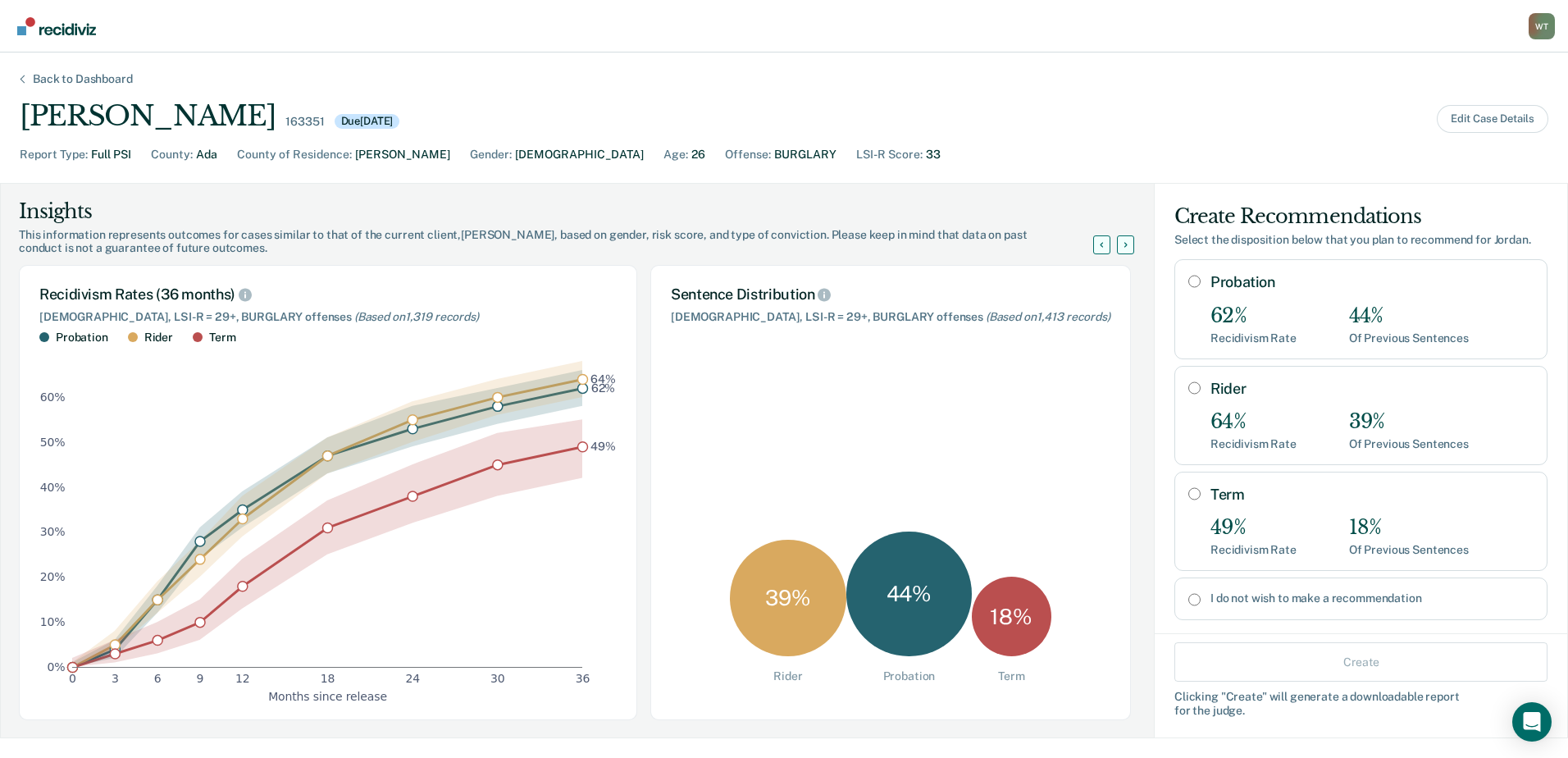
click at [1188, 280] on input "Probation" at bounding box center [1195, 281] width 13 height 14
radio input "true"
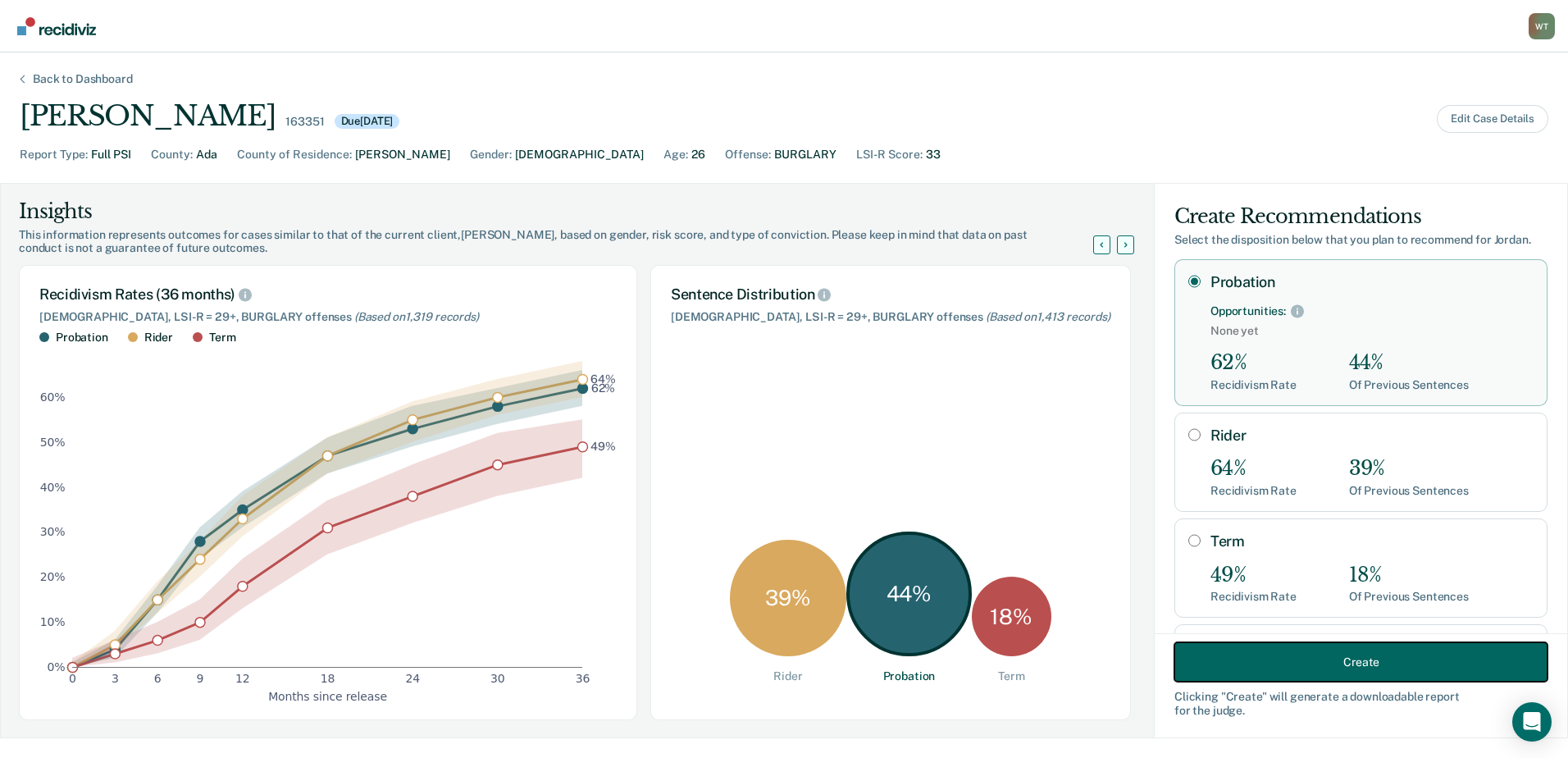
click at [1311, 655] on button "Create" at bounding box center [1360, 662] width 373 height 40
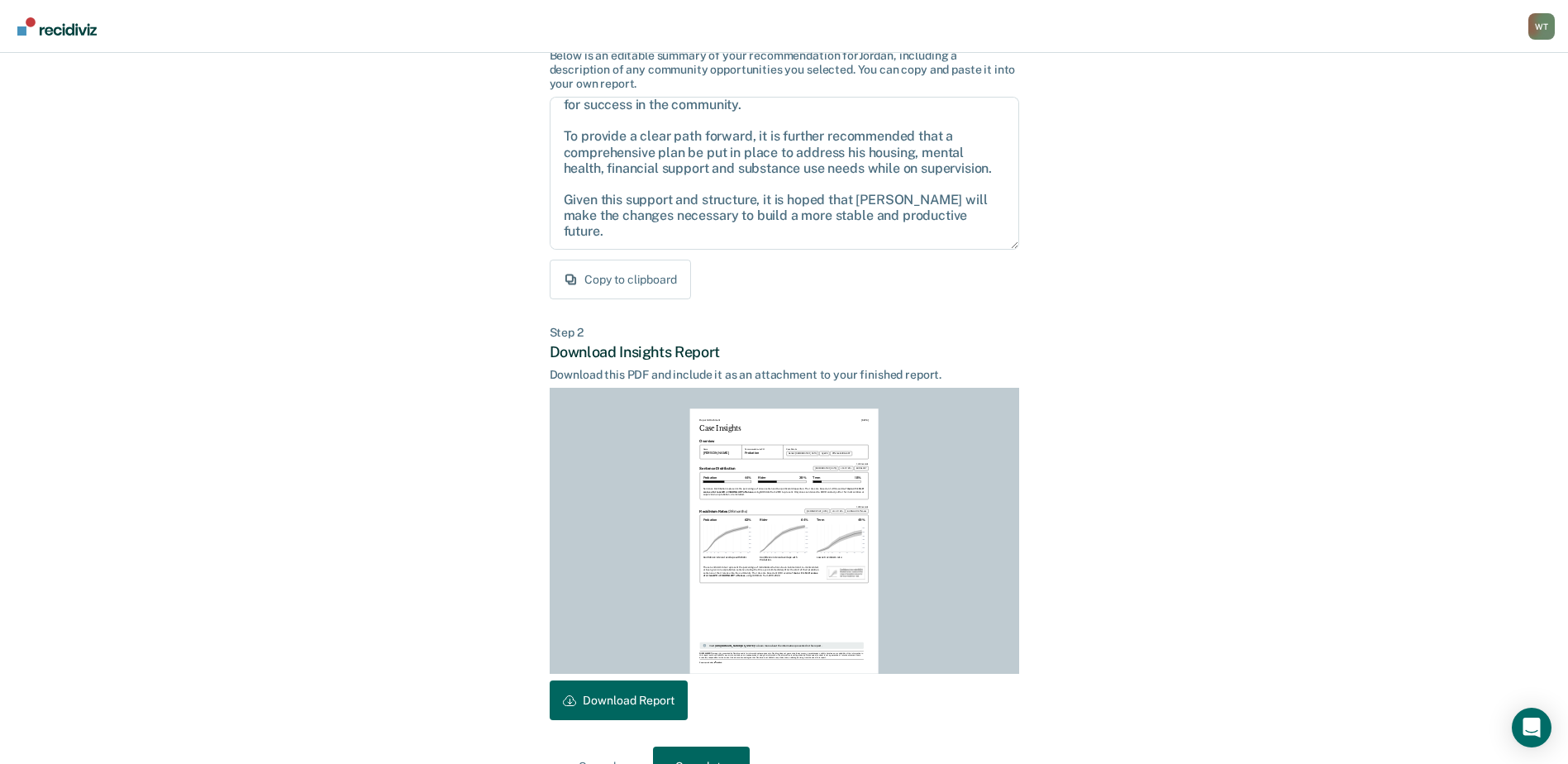
scroll to position [165, 0]
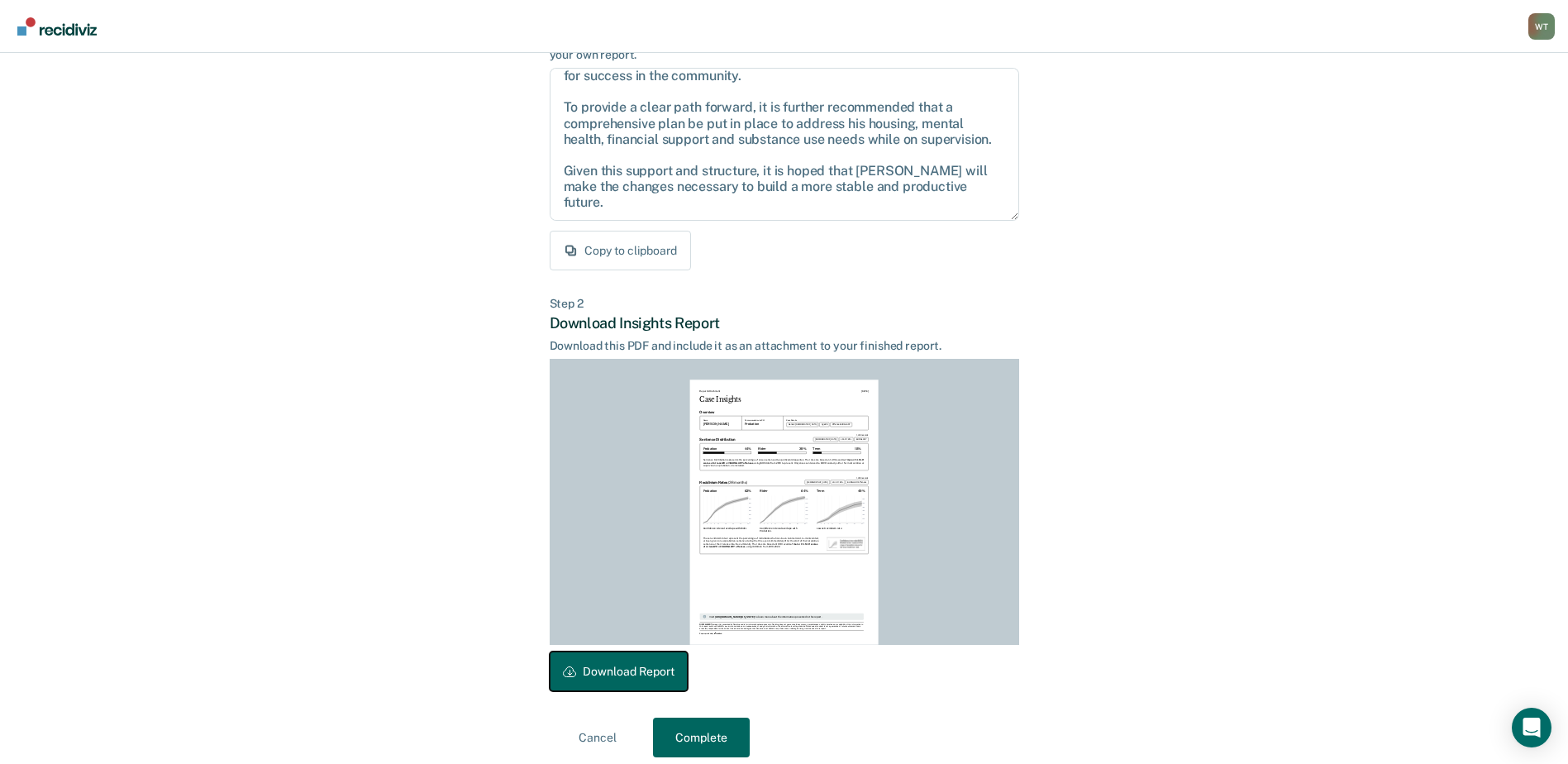
drag, startPoint x: 661, startPoint y: 671, endPoint x: 1299, endPoint y: 268, distance: 754.6
click at [662, 670] on button "Download Report" at bounding box center [618, 672] width 138 height 40
click at [697, 735] on button "Complete" at bounding box center [701, 738] width 97 height 40
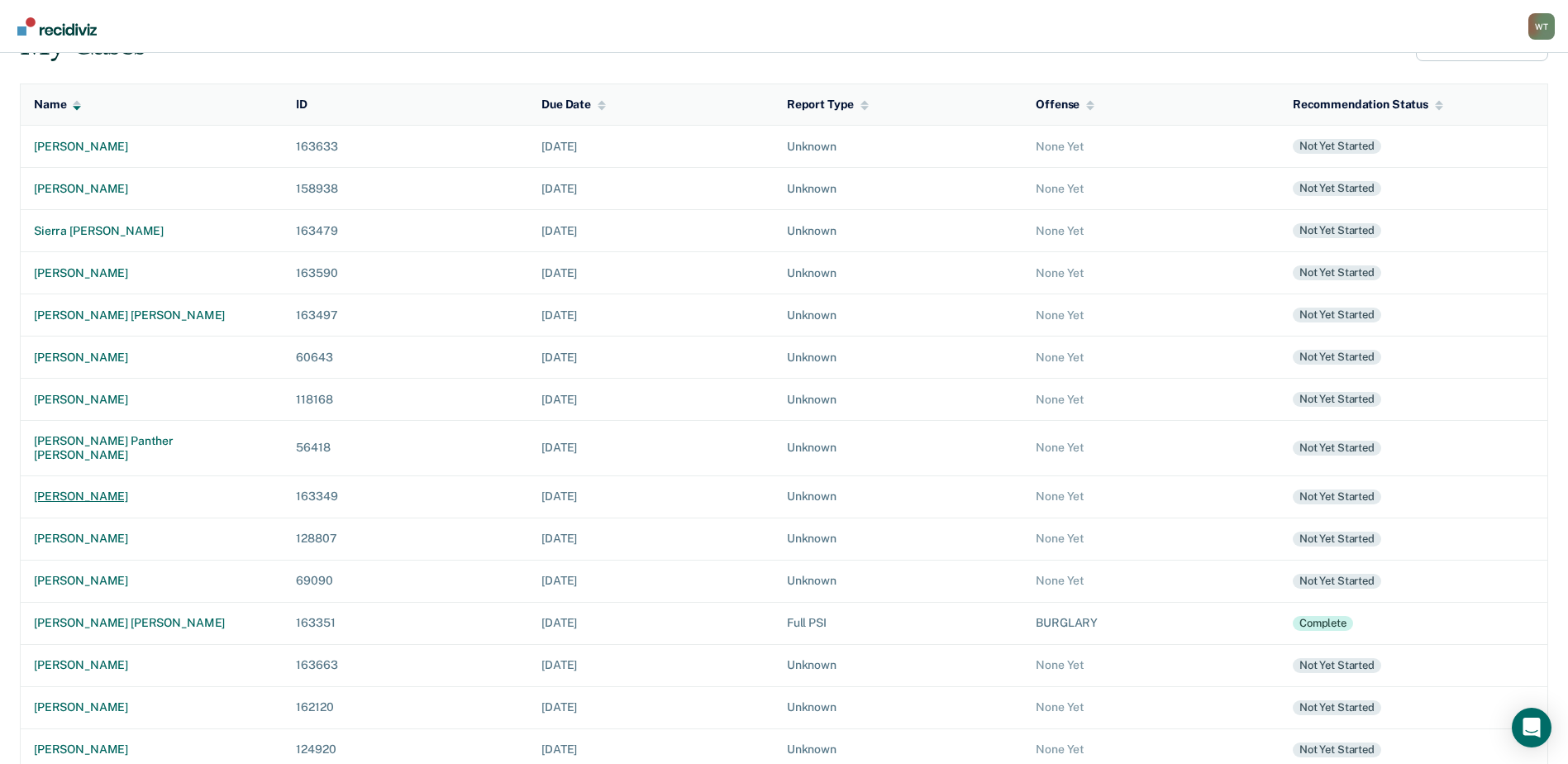
scroll to position [165, 0]
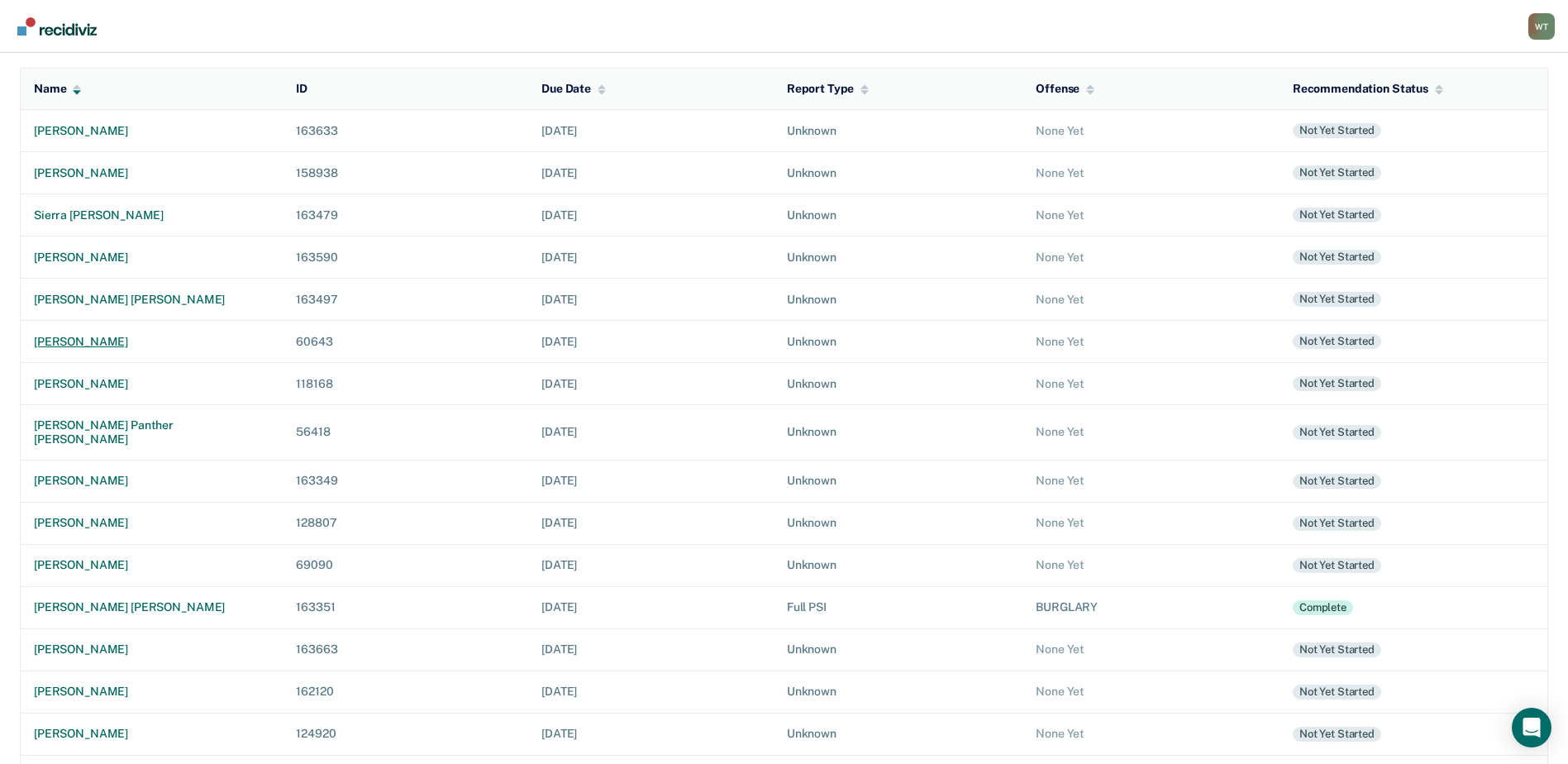
click at [77, 341] on div "joshua j boyer" at bounding box center [151, 341] width 235 height 14
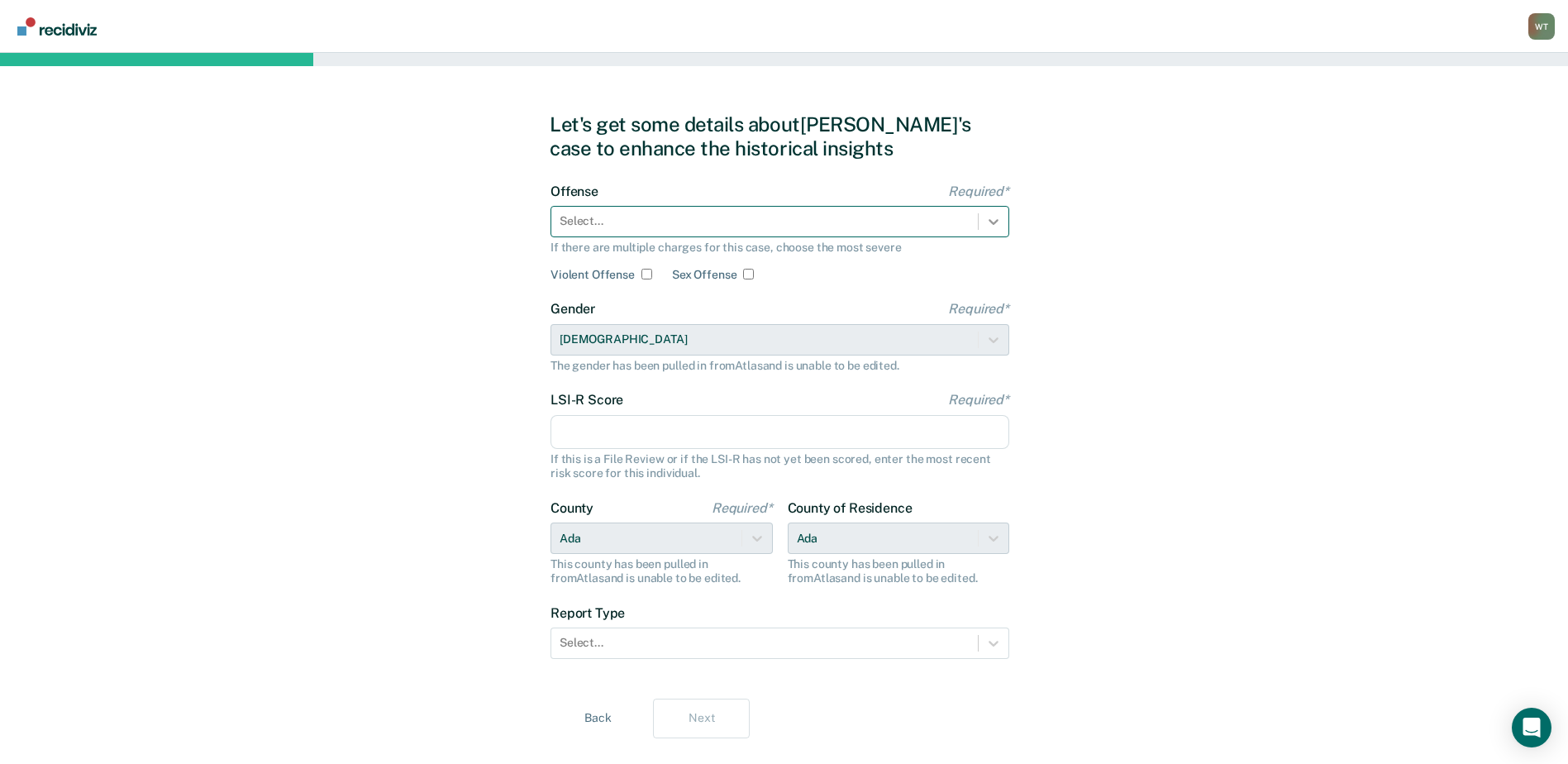
click at [994, 221] on icon at bounding box center [994, 222] width 16 height 16
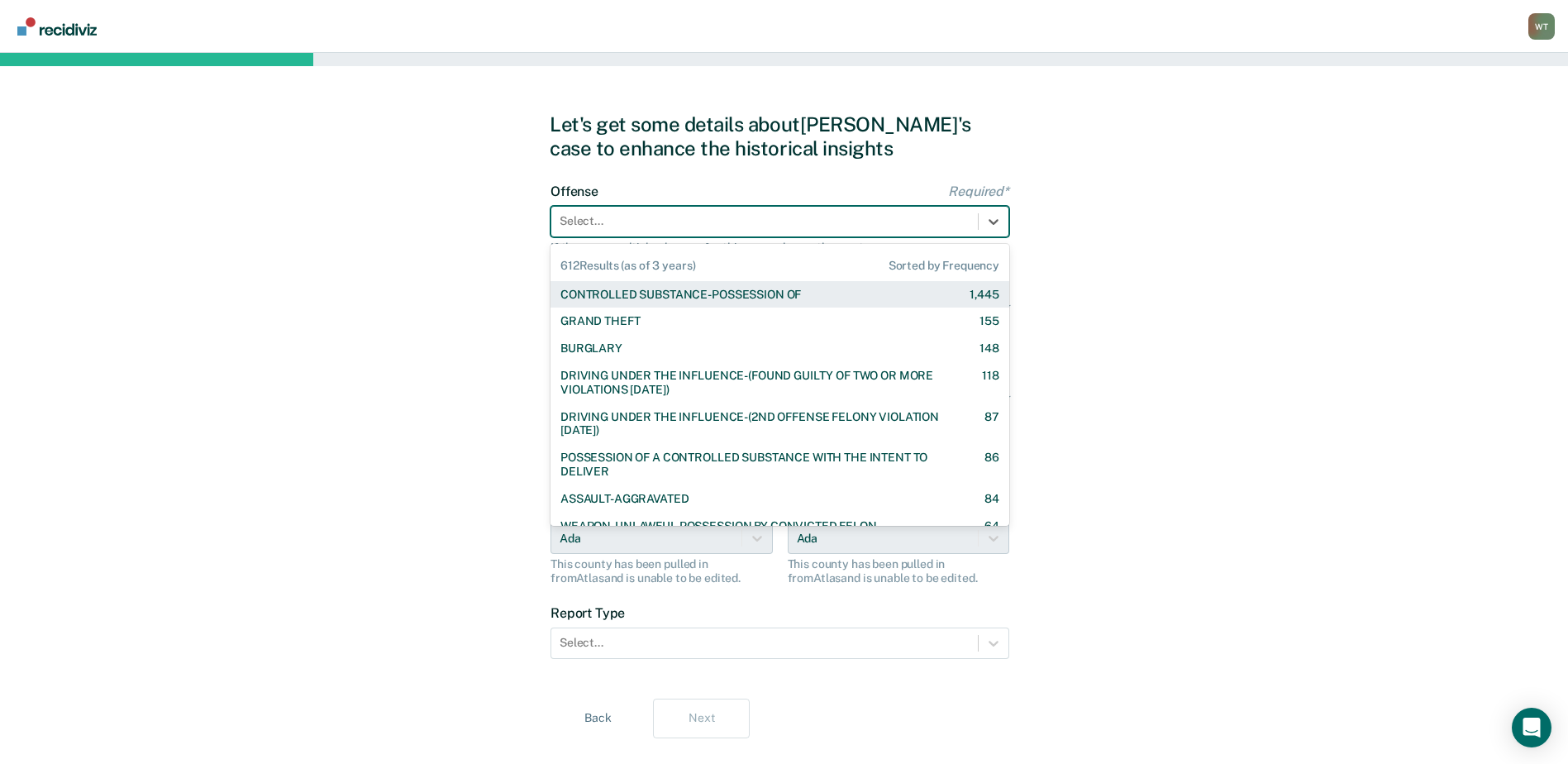
click at [772, 290] on div "CONTROLLED SUBSTANCE-POSSESSION OF" at bounding box center [681, 294] width 241 height 14
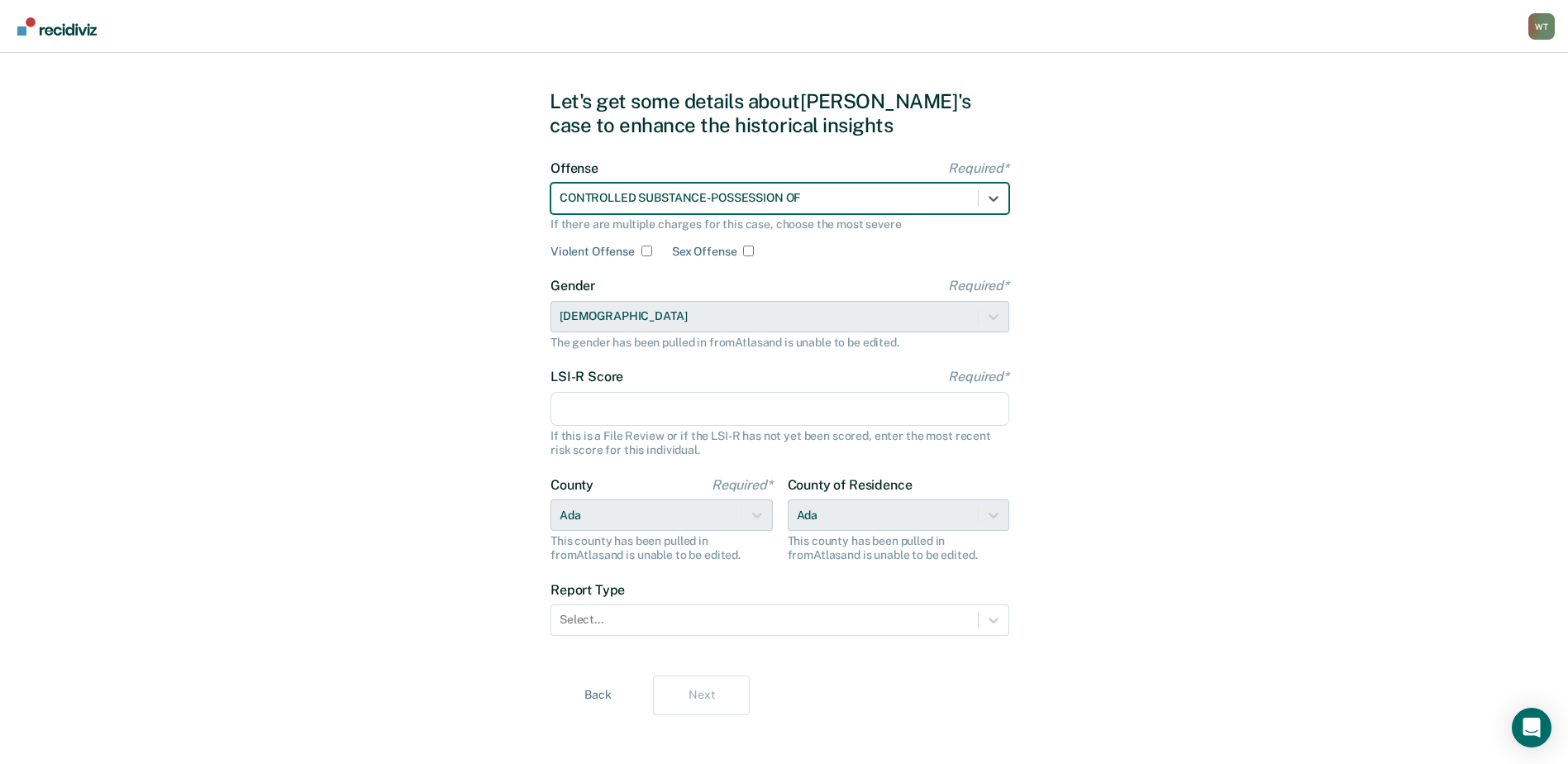
scroll to position [34, 0]
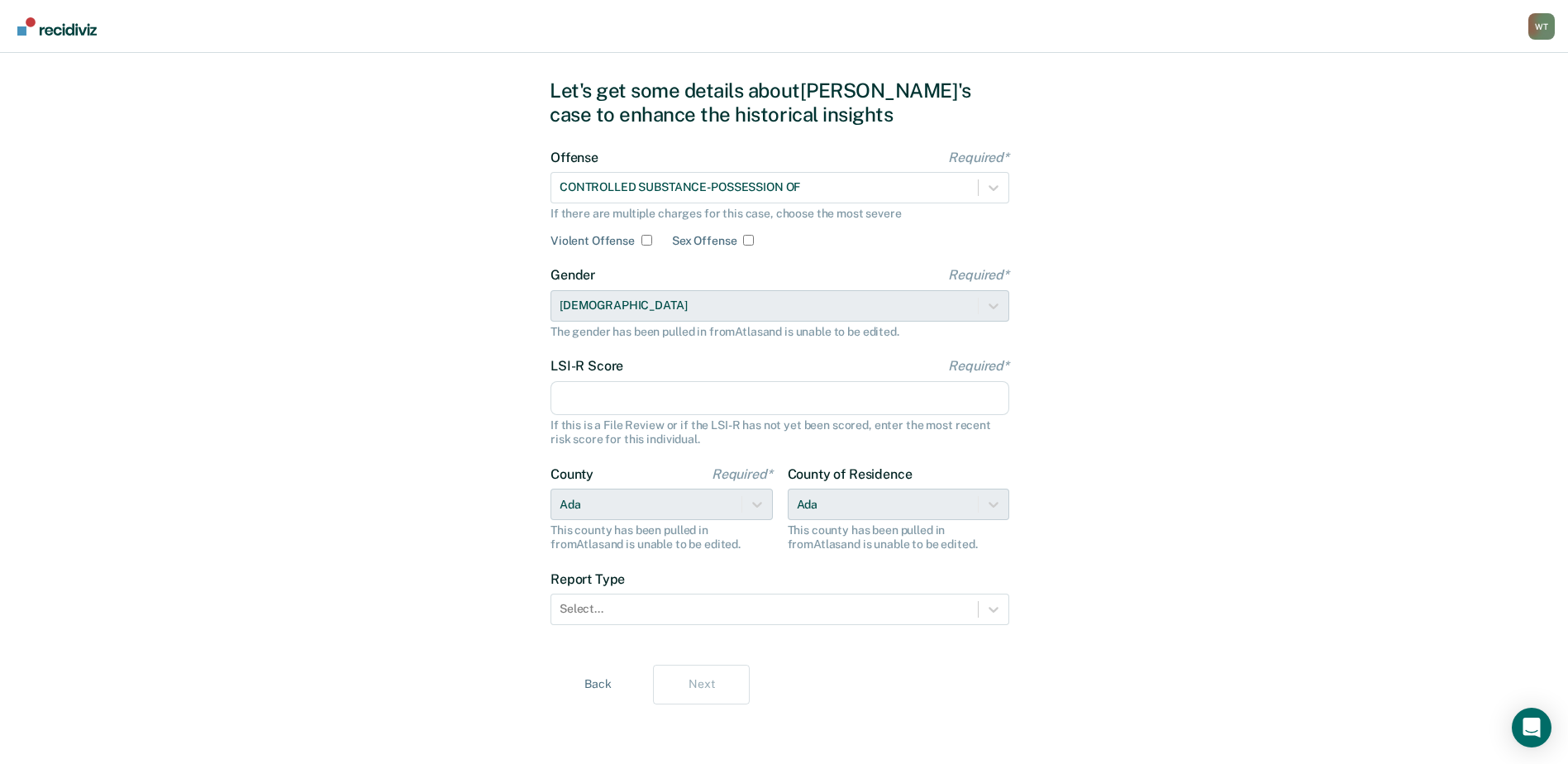
click at [609, 395] on input "LSI-R Score Required*" at bounding box center [779, 398] width 459 height 35
type input "38"
click at [1145, 389] on div "Let's get some details about Joshua's case to enhance the historical insights O…" at bounding box center [784, 391] width 1568 height 745
click at [996, 613] on icon at bounding box center [994, 609] width 16 height 16
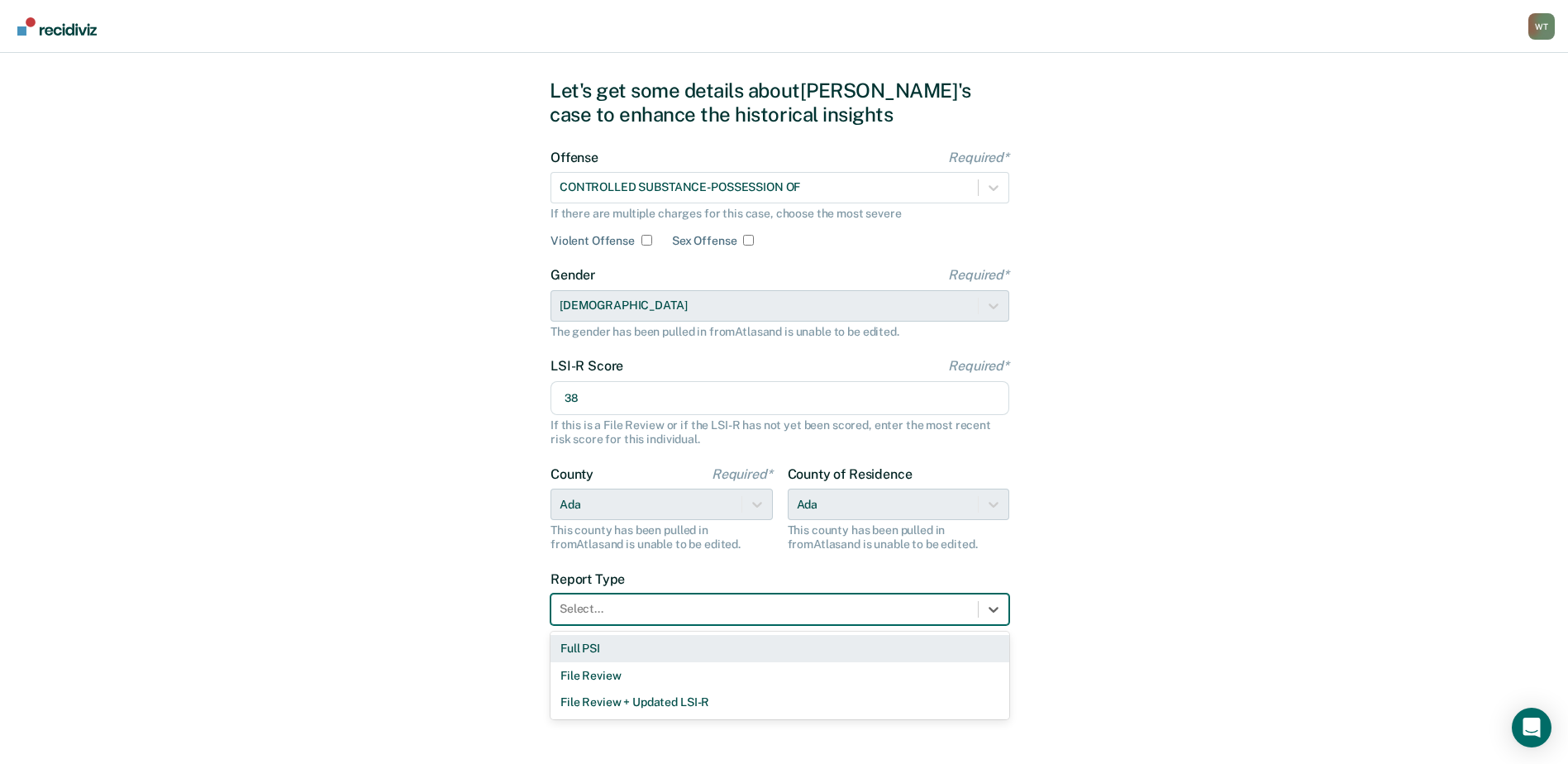
click at [598, 645] on div "Full PSI" at bounding box center [779, 648] width 459 height 27
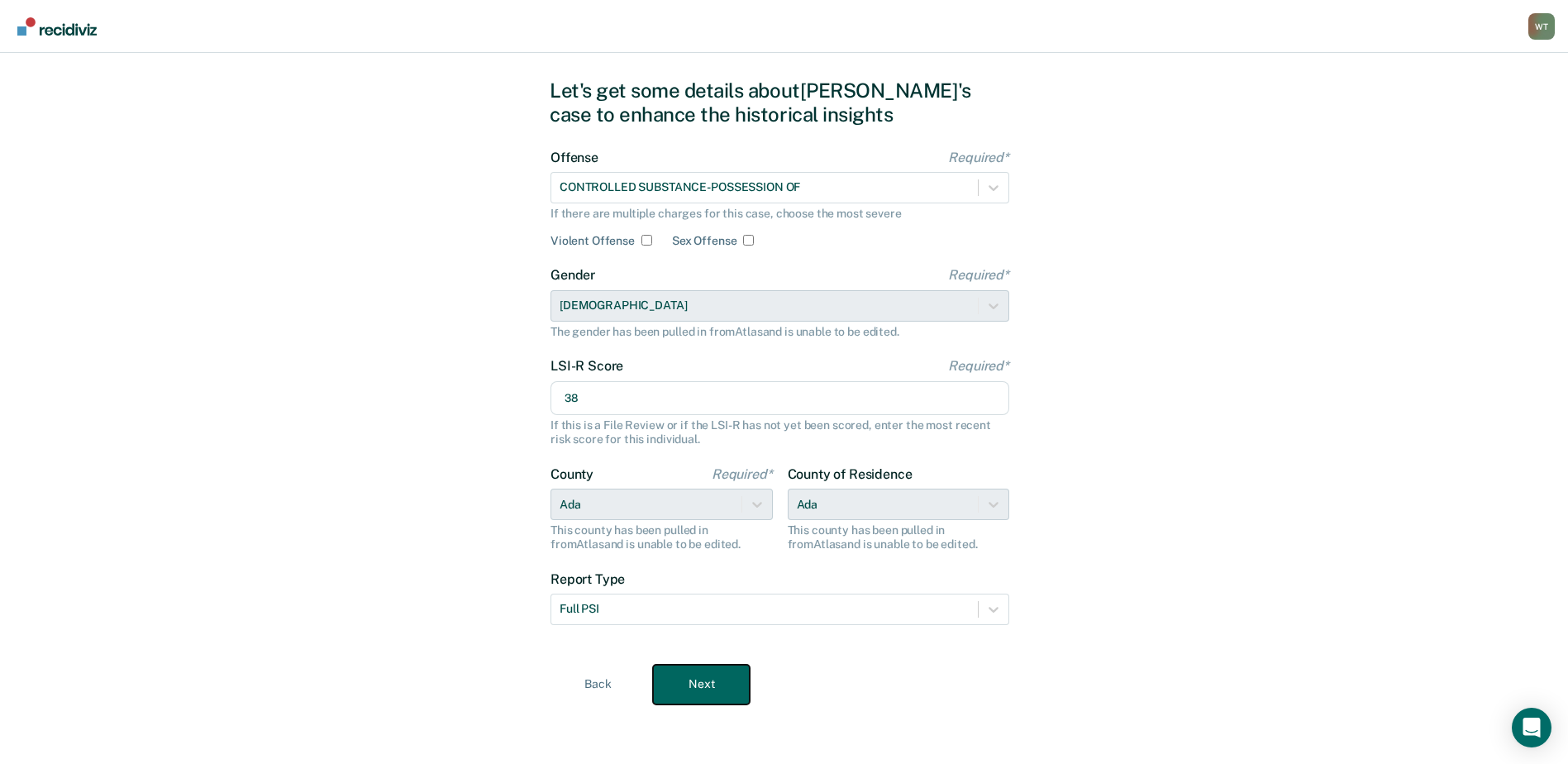
click at [715, 673] on button "Next" at bounding box center [701, 685] width 97 height 40
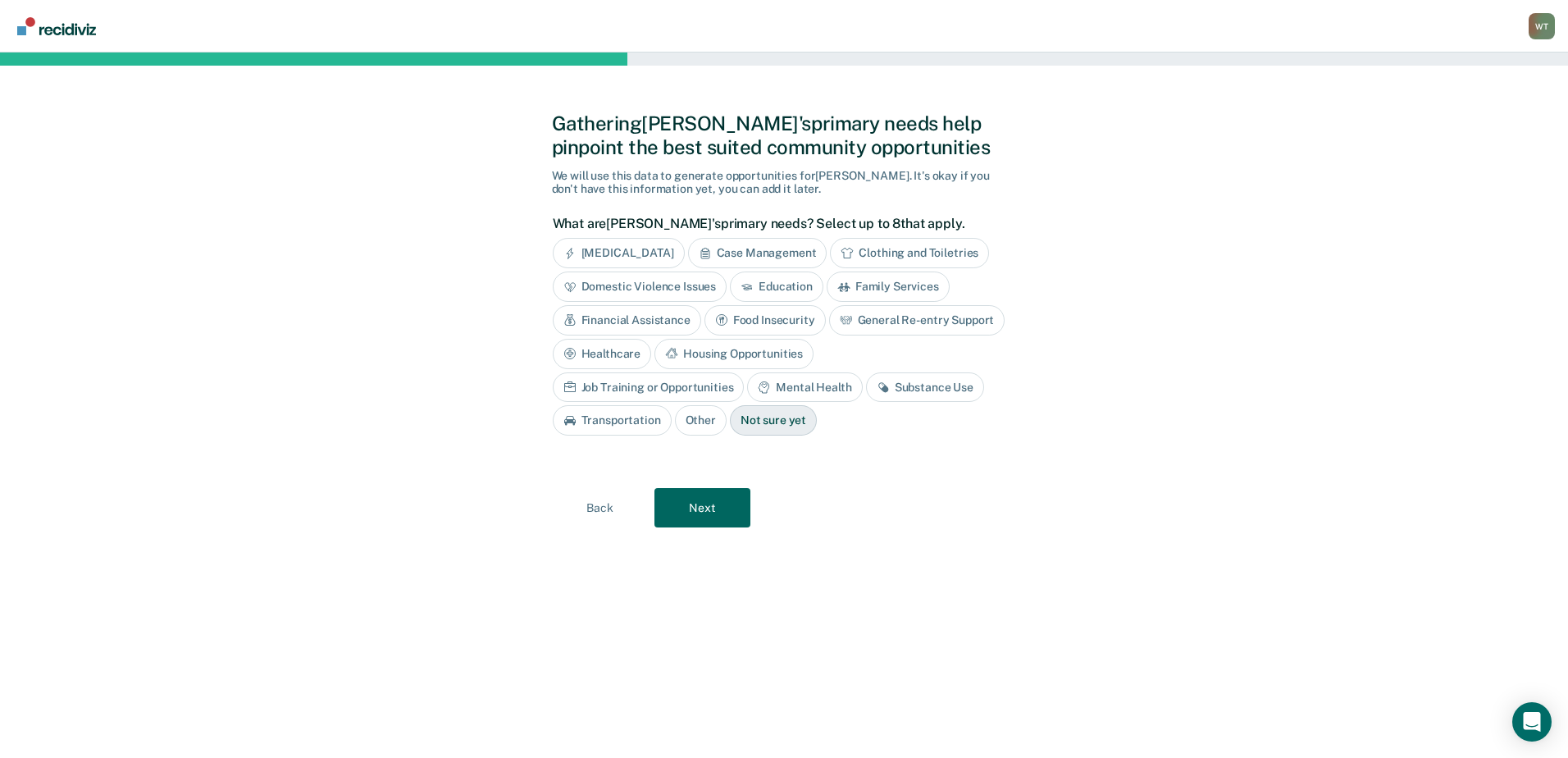
click at [728, 349] on div "Housing Opportunities" at bounding box center [734, 354] width 159 height 31
click at [900, 383] on div "Substance Use" at bounding box center [925, 388] width 118 height 31
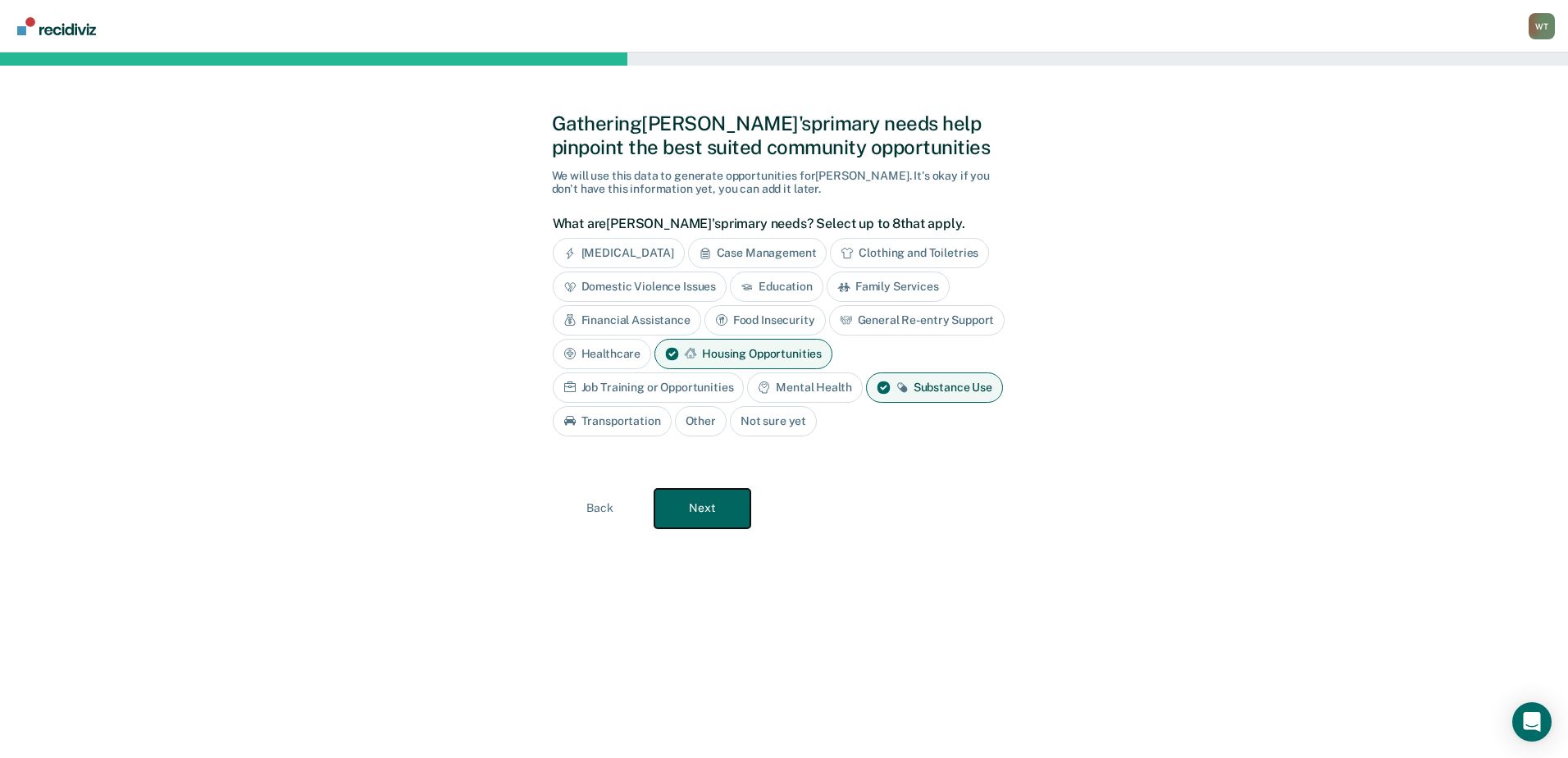
click at [723, 501] on button "Next" at bounding box center [703, 508] width 96 height 40
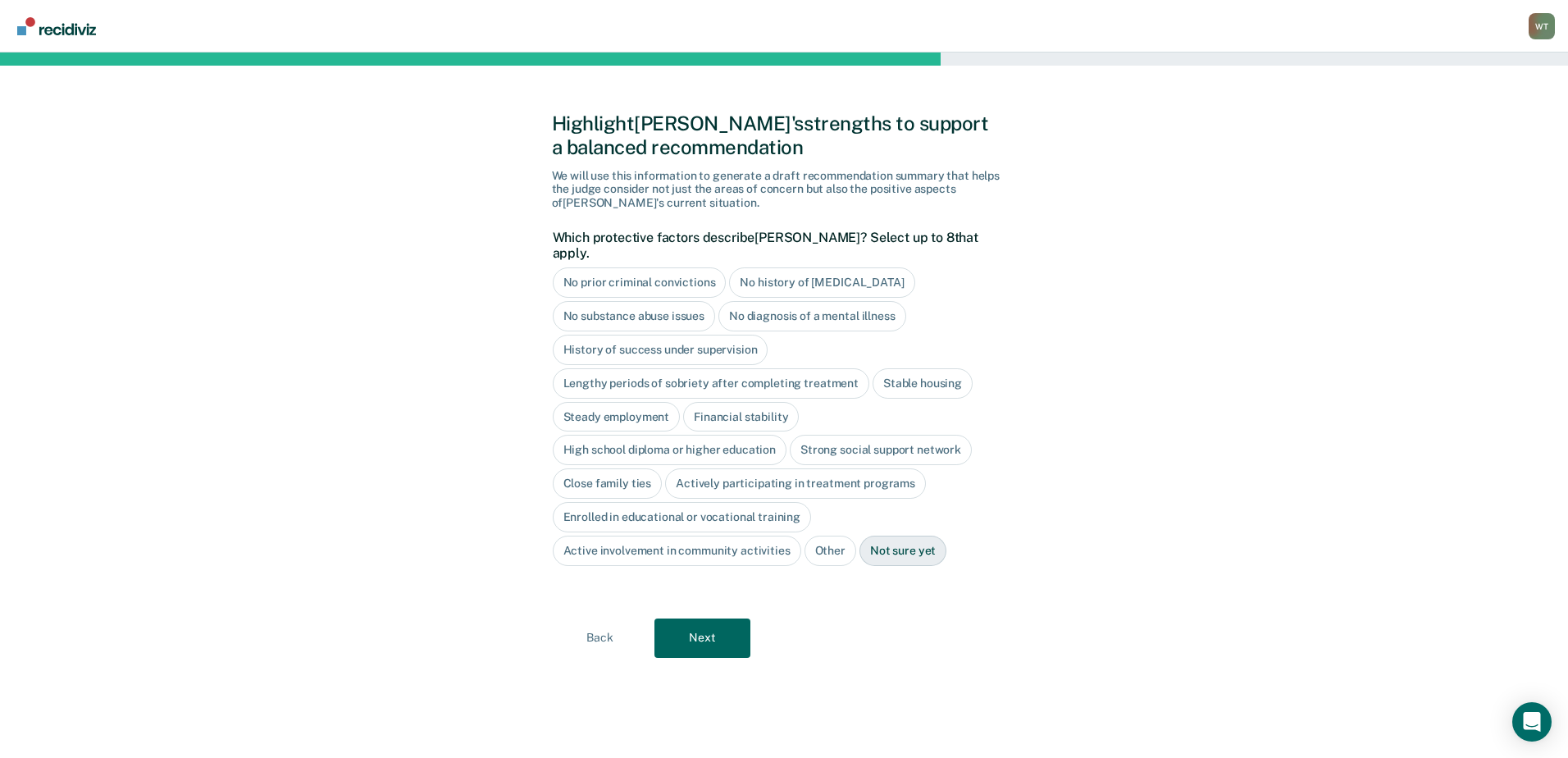
click at [613, 469] on div "Close family ties" at bounding box center [608, 484] width 110 height 31
click at [703, 621] on button "Next" at bounding box center [703, 639] width 96 height 40
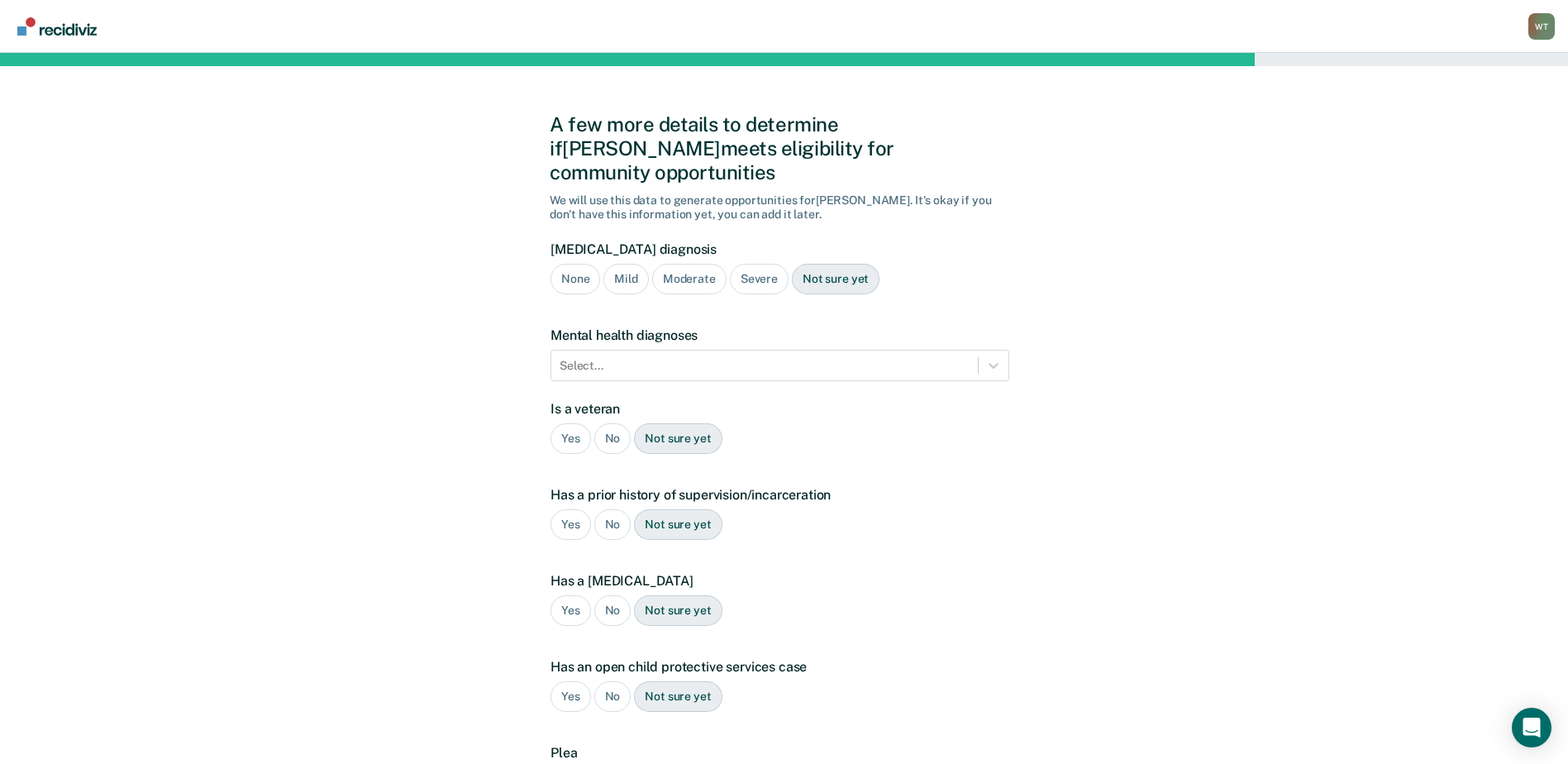
click at [760, 263] on div "Severe" at bounding box center [759, 279] width 58 height 31
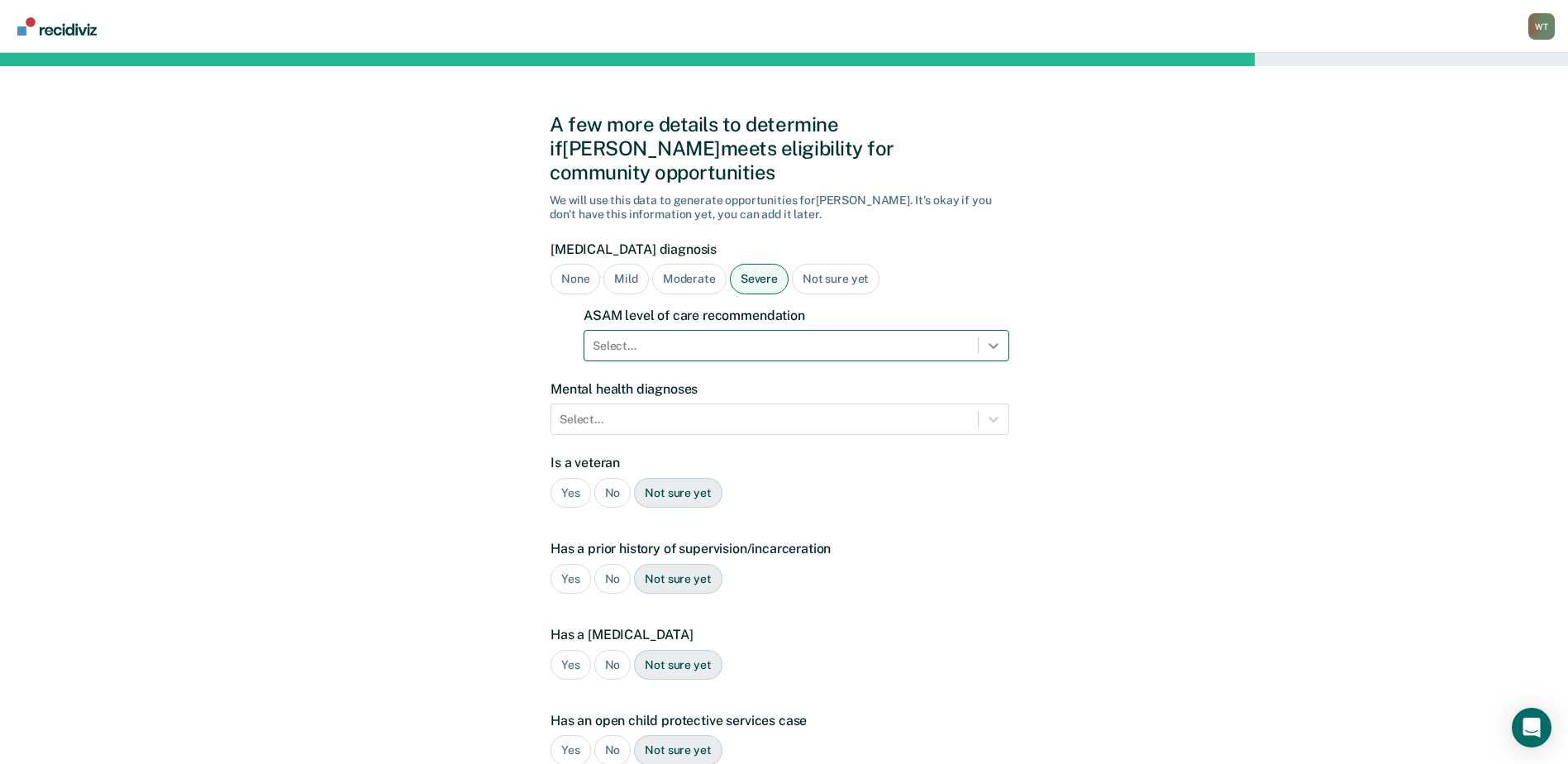
click at [989, 337] on icon at bounding box center [994, 346] width 16 height 16
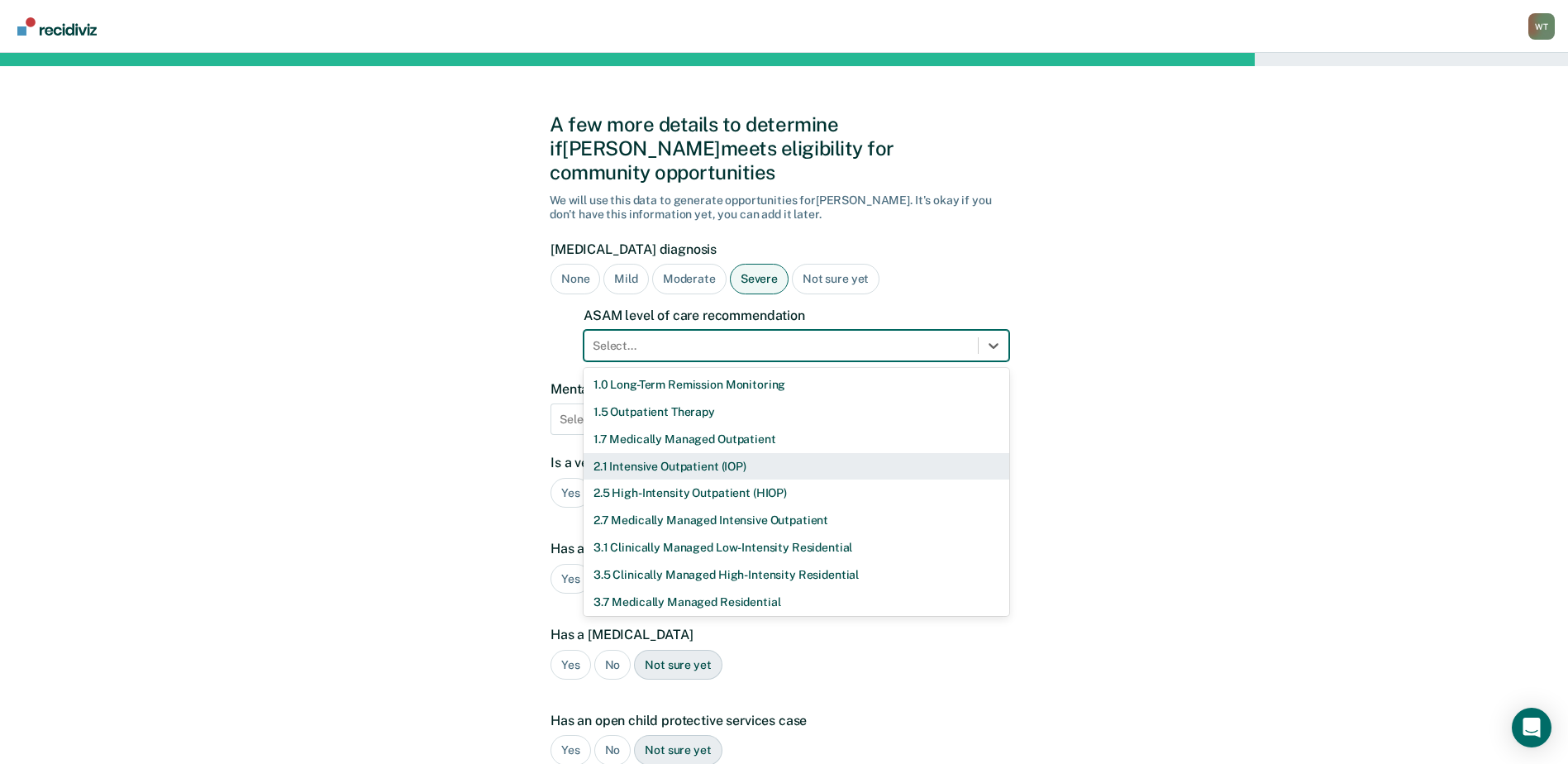
click at [636, 453] on div "2.1 Intensive Outpatient (IOP)" at bounding box center [796, 467] width 426 height 27
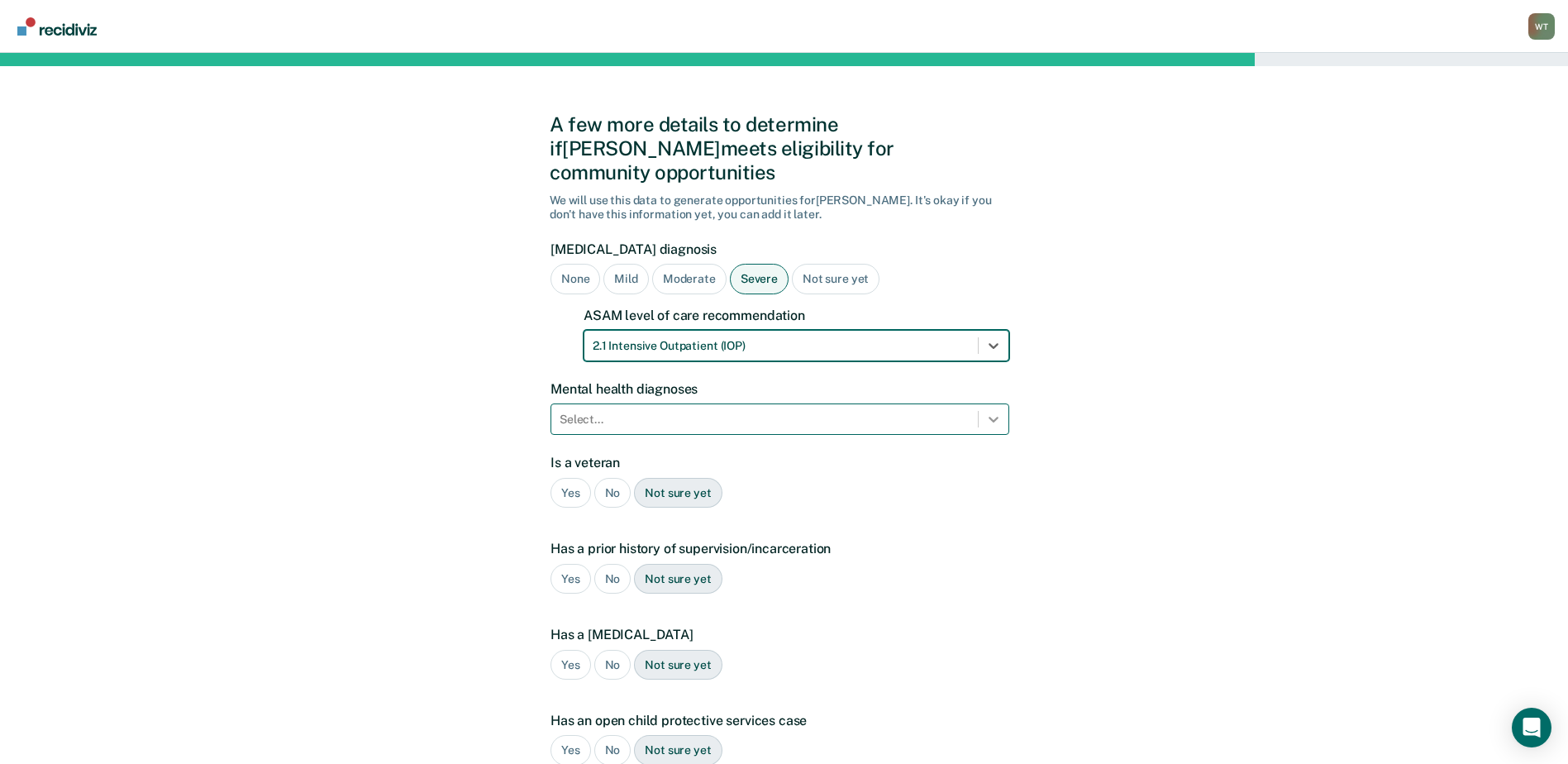
click at [990, 418] on icon at bounding box center [994, 420] width 10 height 5
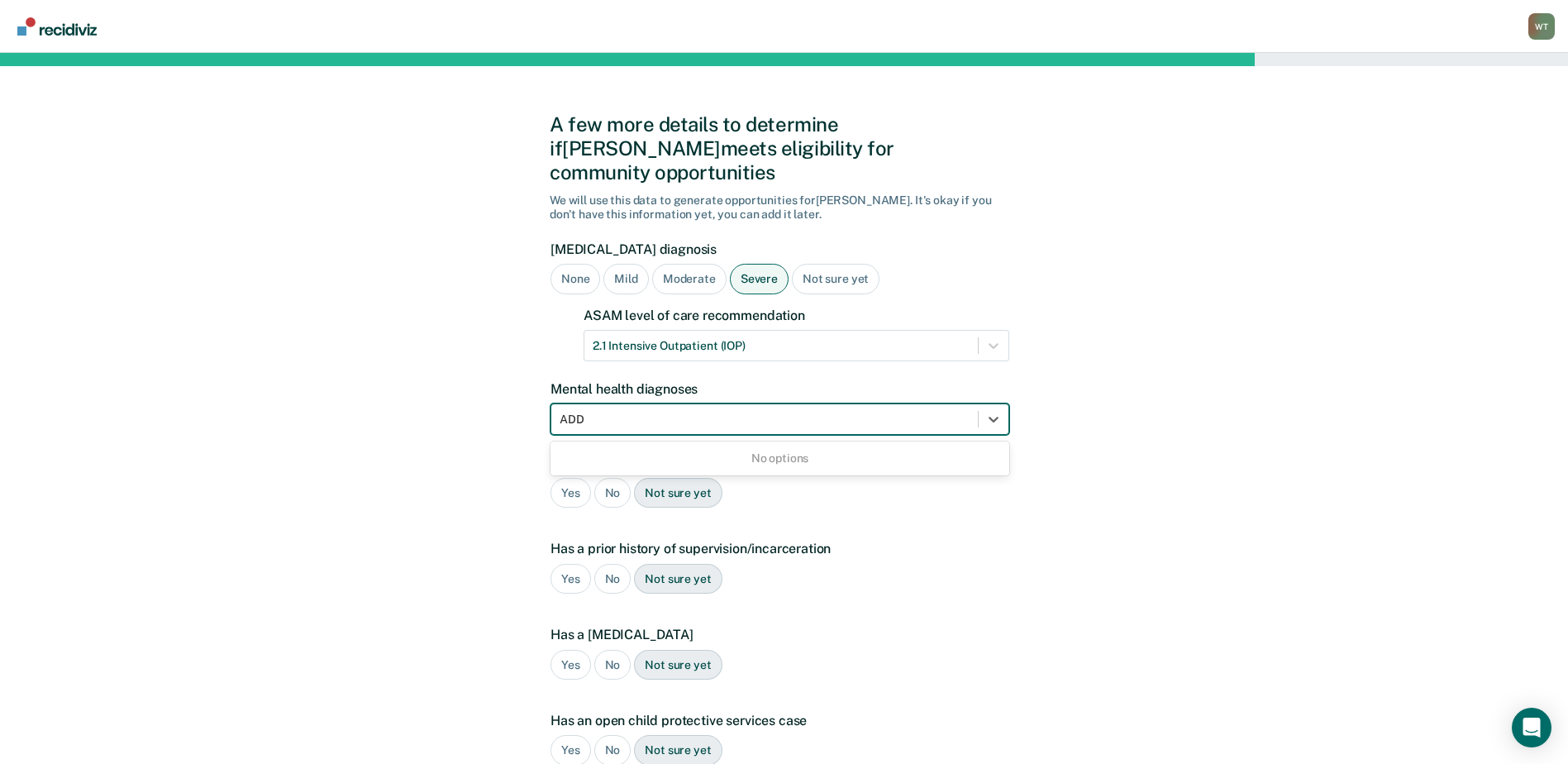
type input "ADD"
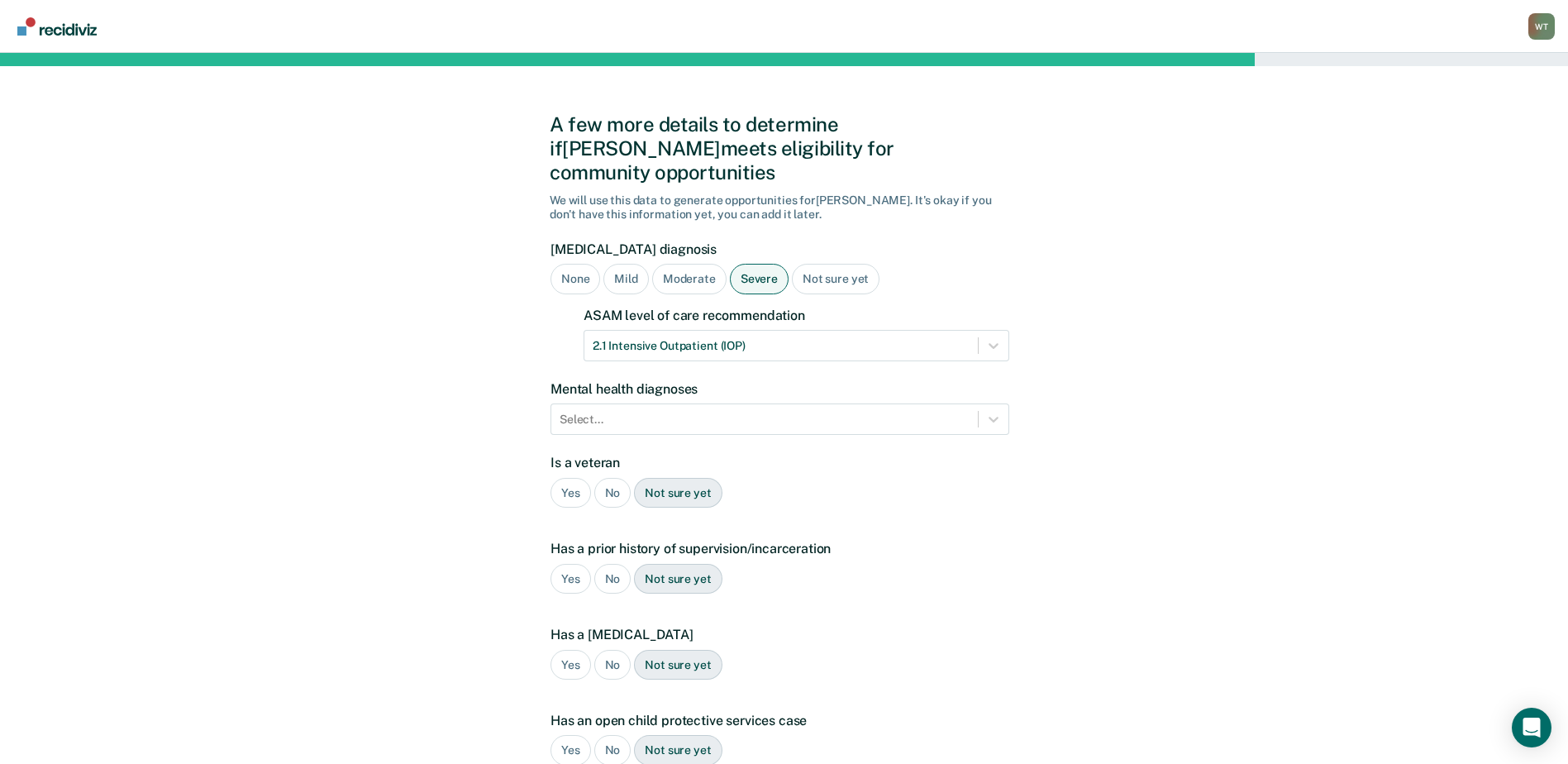
click at [1095, 448] on div "A few more details to determine if Joshua meets eligibility for community oppor…" at bounding box center [784, 528] width 1568 height 951
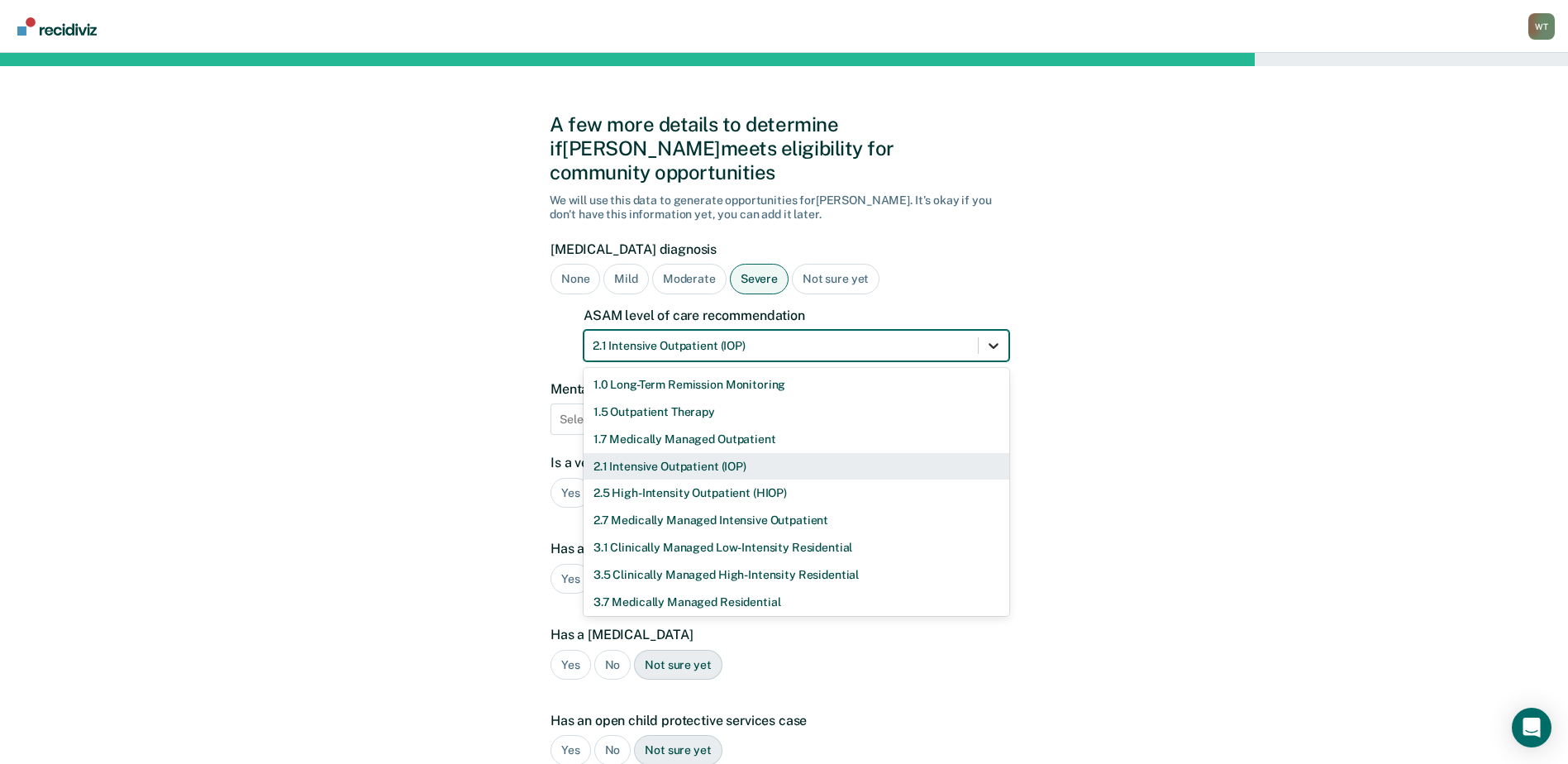
click at [993, 343] on icon at bounding box center [994, 346] width 10 height 5
click at [988, 337] on icon at bounding box center [994, 346] width 16 height 16
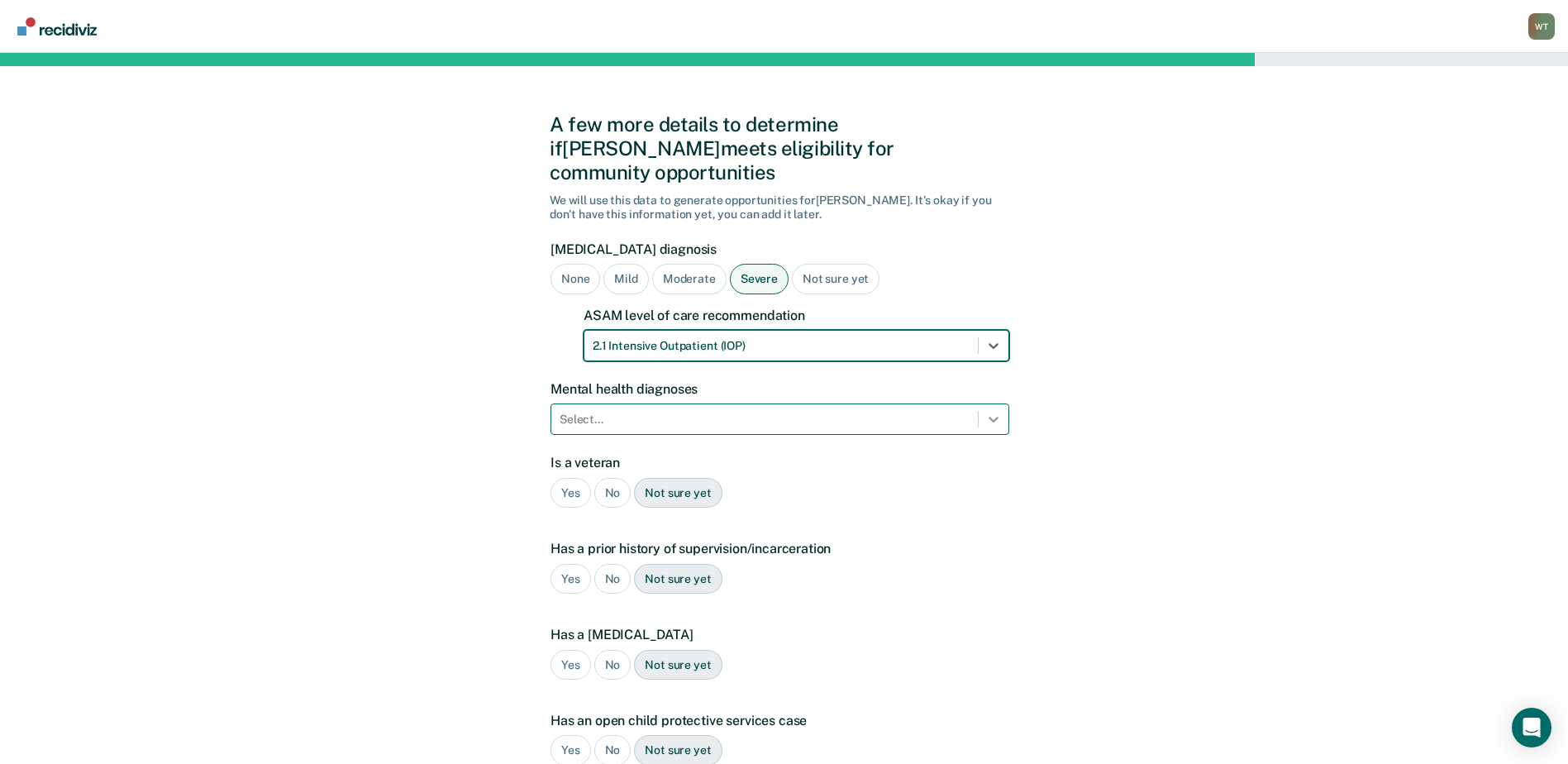
click at [989, 411] on icon at bounding box center [994, 419] width 16 height 16
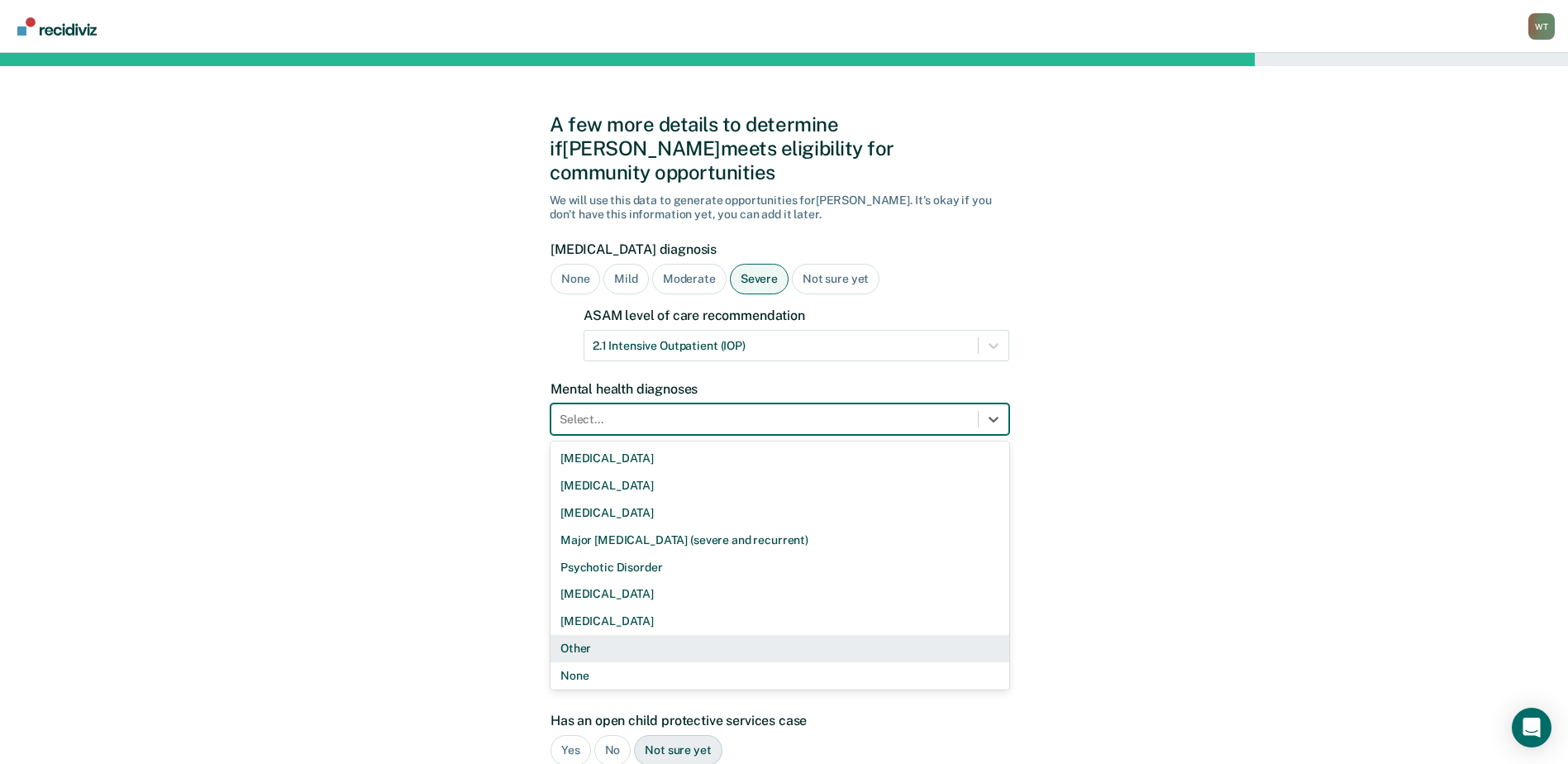
click at [576, 635] on div "Other" at bounding box center [779, 648] width 459 height 27
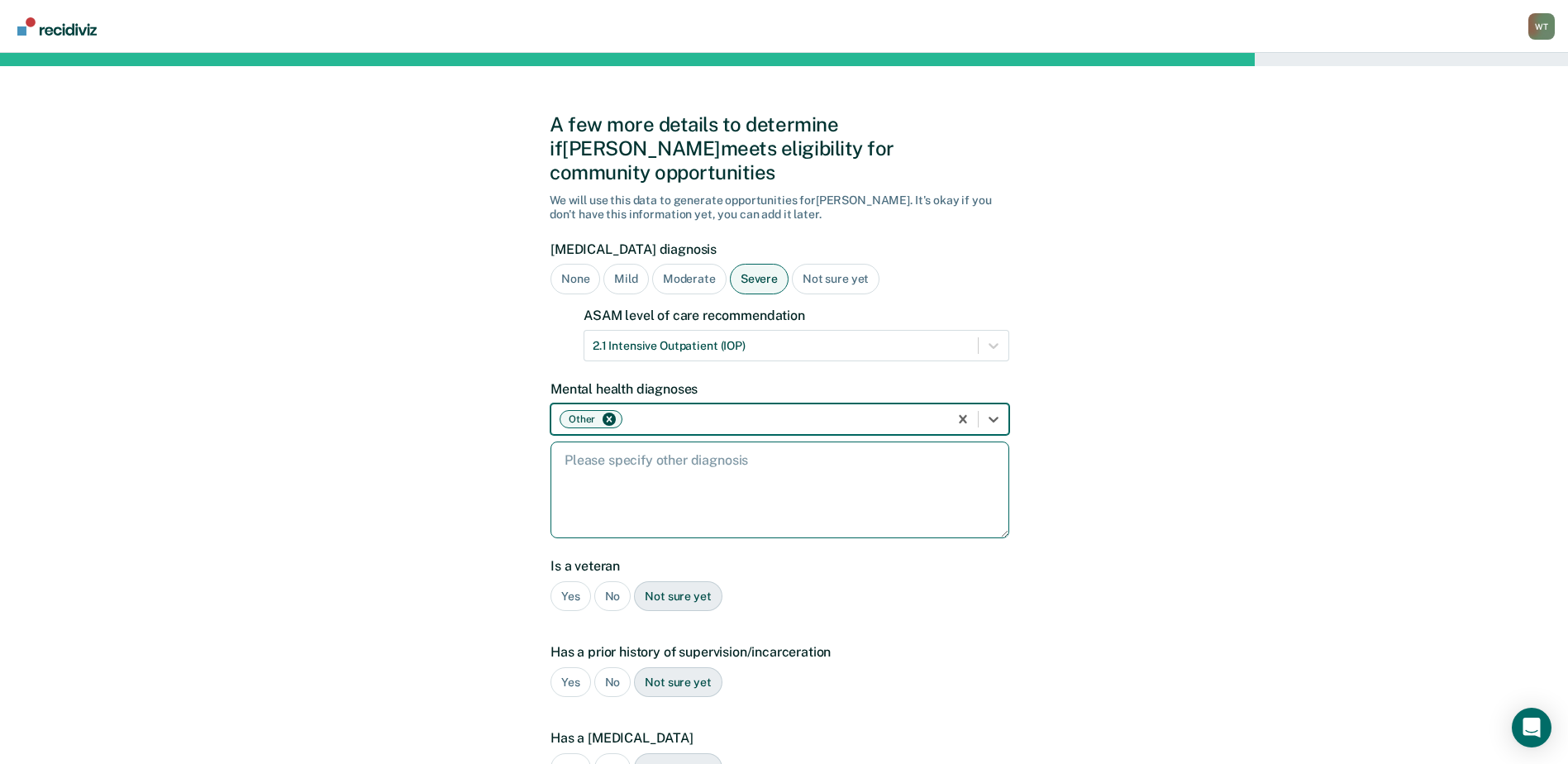
click at [587, 450] on textarea at bounding box center [779, 490] width 459 height 97
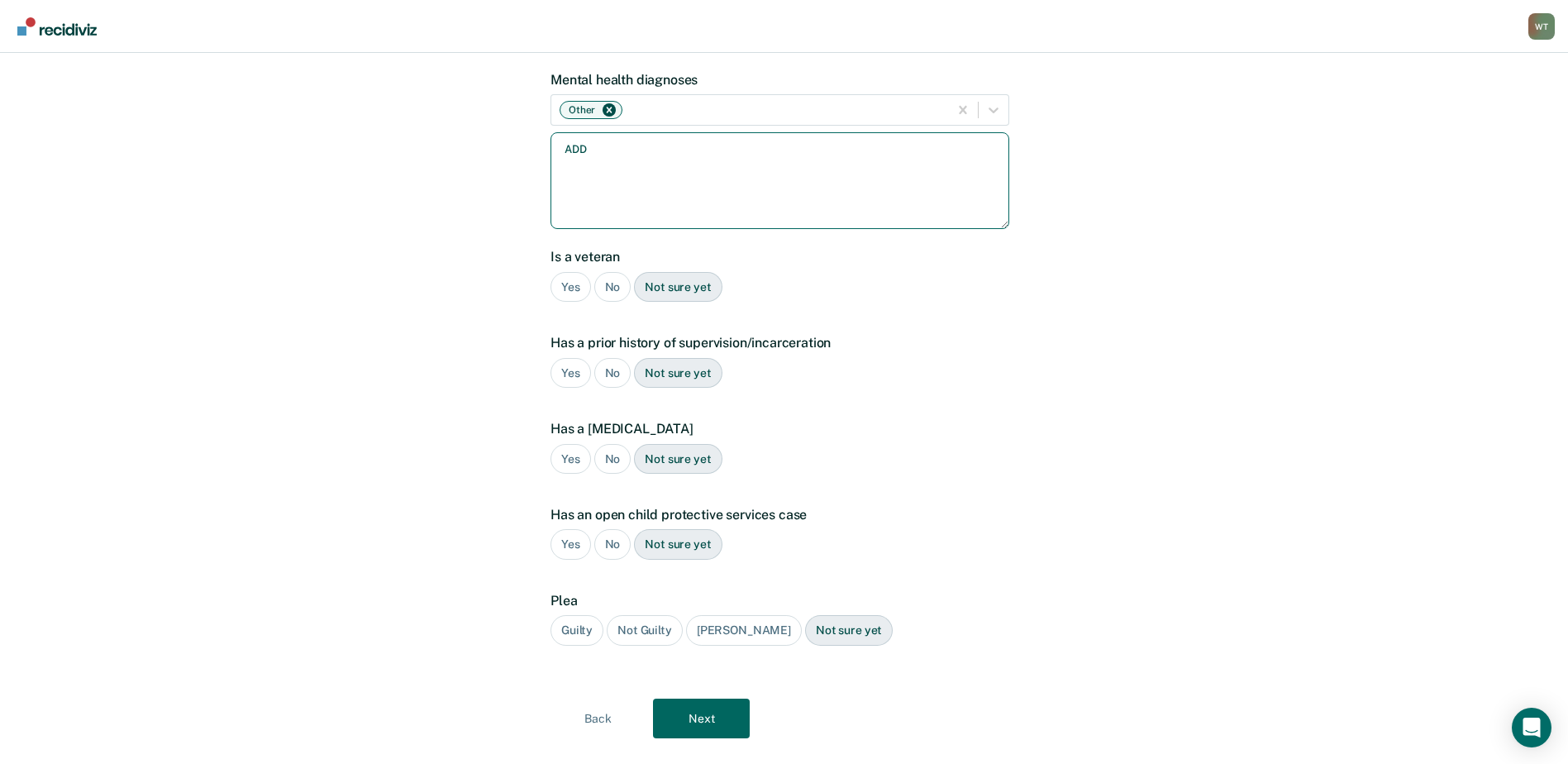
scroll to position [319, 0]
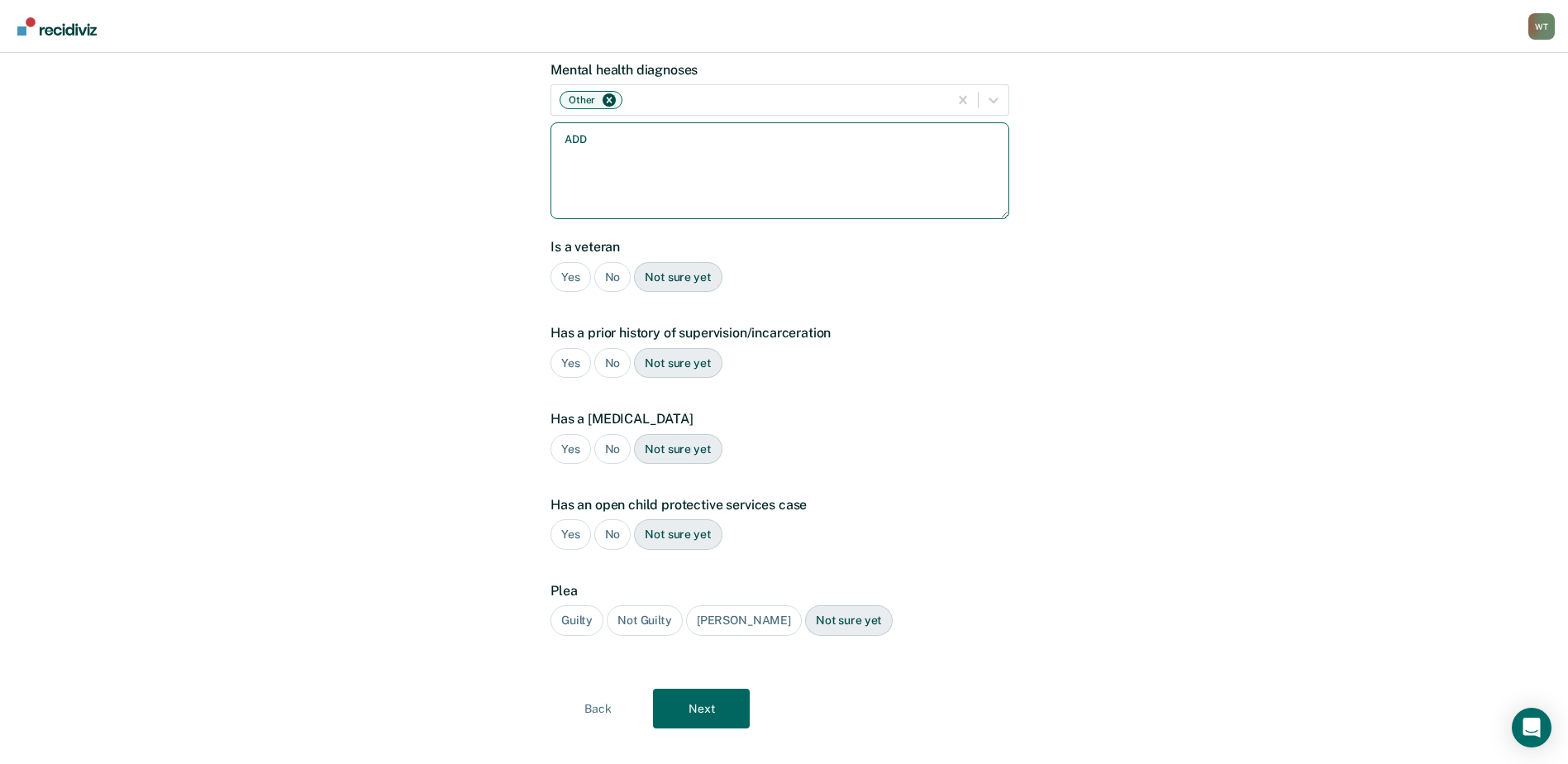
type textarea "ADD"
click at [610, 262] on div "No" at bounding box center [613, 277] width 37 height 31
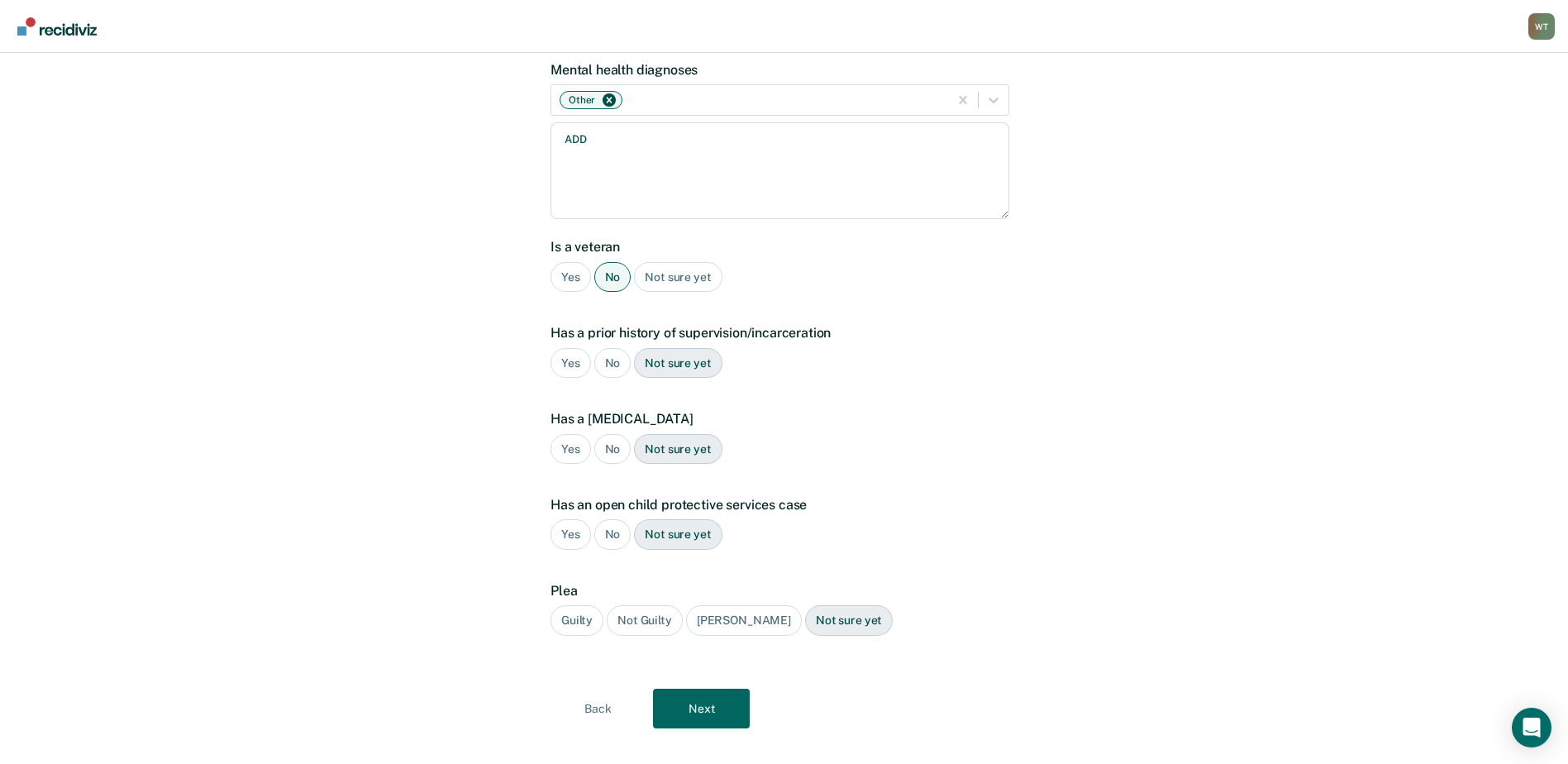
click at [562, 348] on div "Yes" at bounding box center [571, 364] width 40 height 31
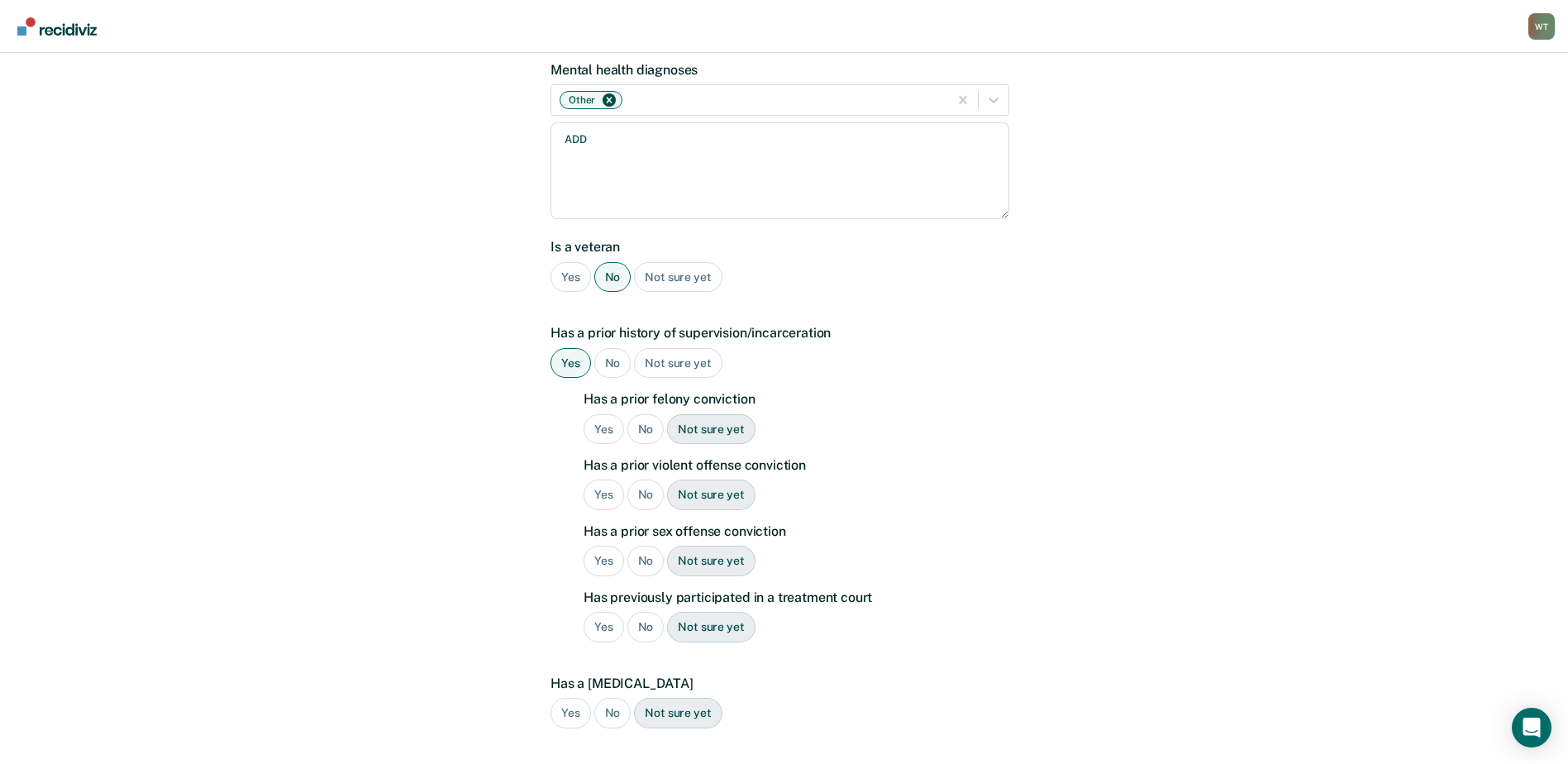
click at [604, 414] on div "Yes" at bounding box center [603, 429] width 40 height 31
click at [635, 480] on div "No" at bounding box center [645, 495] width 37 height 31
click at [643, 545] on div "No" at bounding box center [645, 561] width 37 height 31
click at [643, 612] on div "No" at bounding box center [645, 627] width 37 height 31
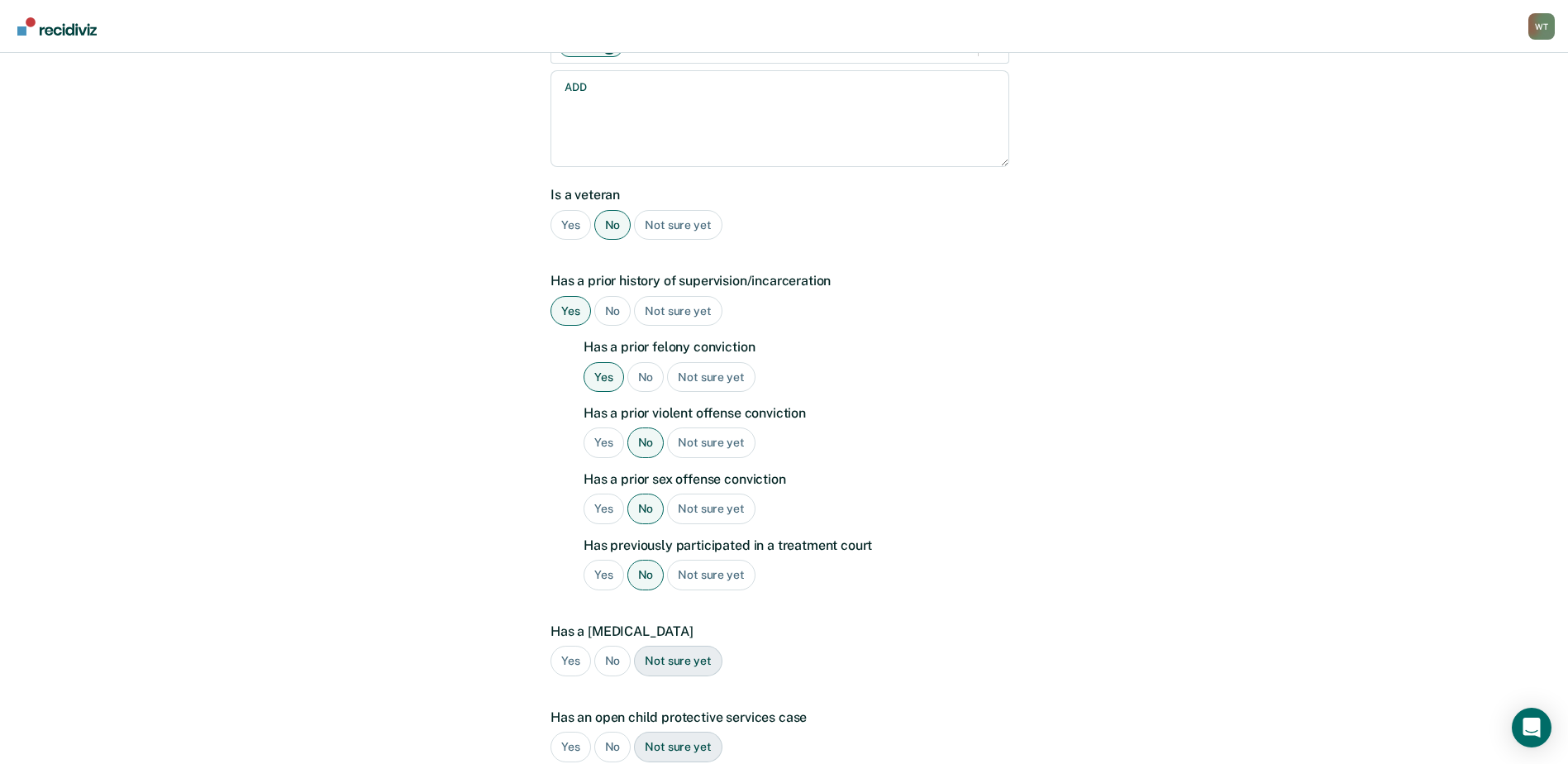
scroll to position [583, 0]
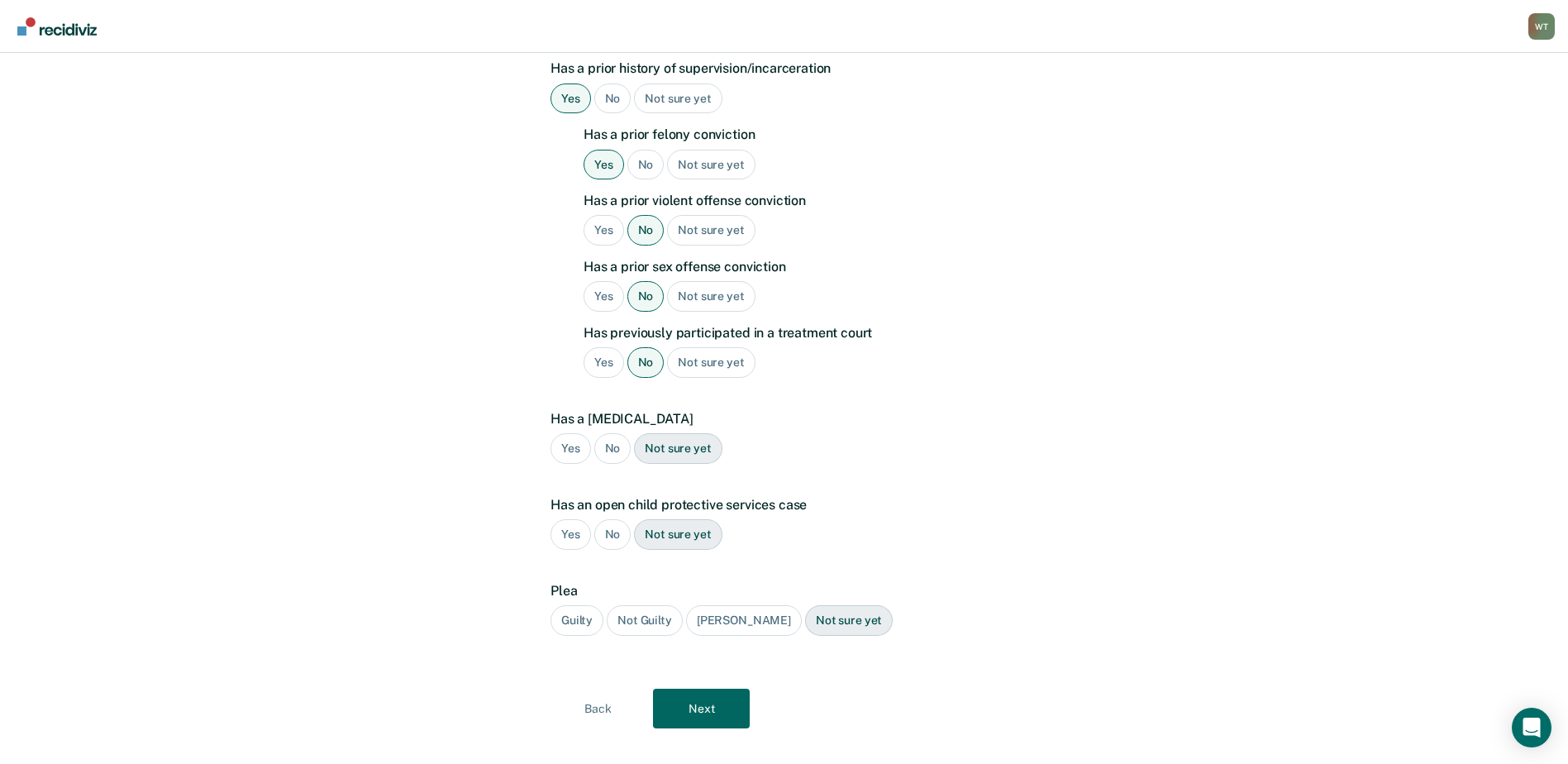
click at [613, 433] on div "No" at bounding box center [613, 449] width 37 height 31
click at [658, 519] on div "Not sure yet" at bounding box center [677, 534] width 88 height 31
click at [574, 605] on div "Guilty" at bounding box center [577, 621] width 53 height 31
click at [705, 688] on button "Next" at bounding box center [701, 708] width 97 height 40
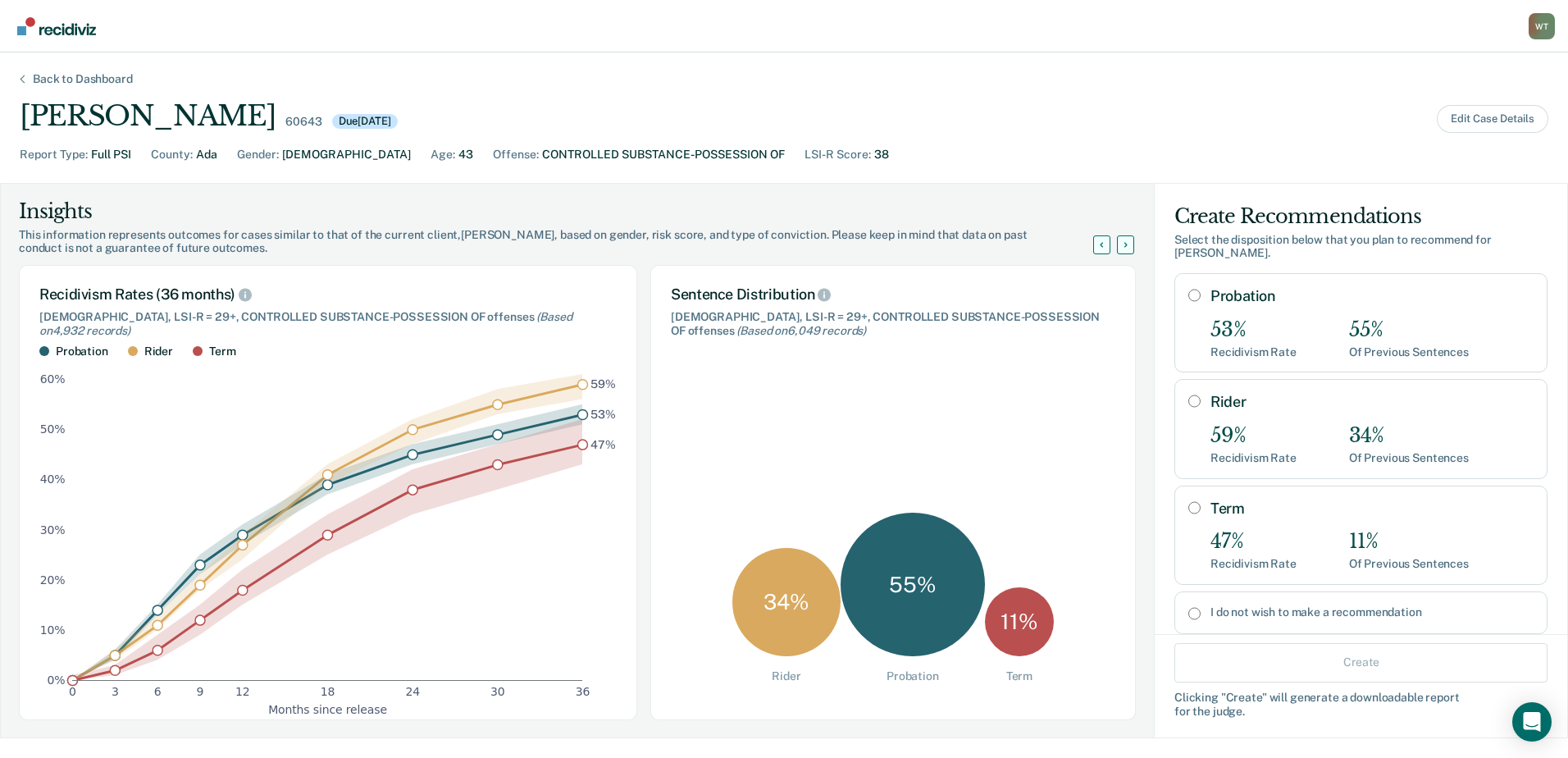
drag, startPoint x: 1181, startPoint y: 489, endPoint x: 1162, endPoint y: 470, distance: 26.9
click at [1188, 501] on input "Term" at bounding box center [1195, 507] width 13 height 14
radio input "true"
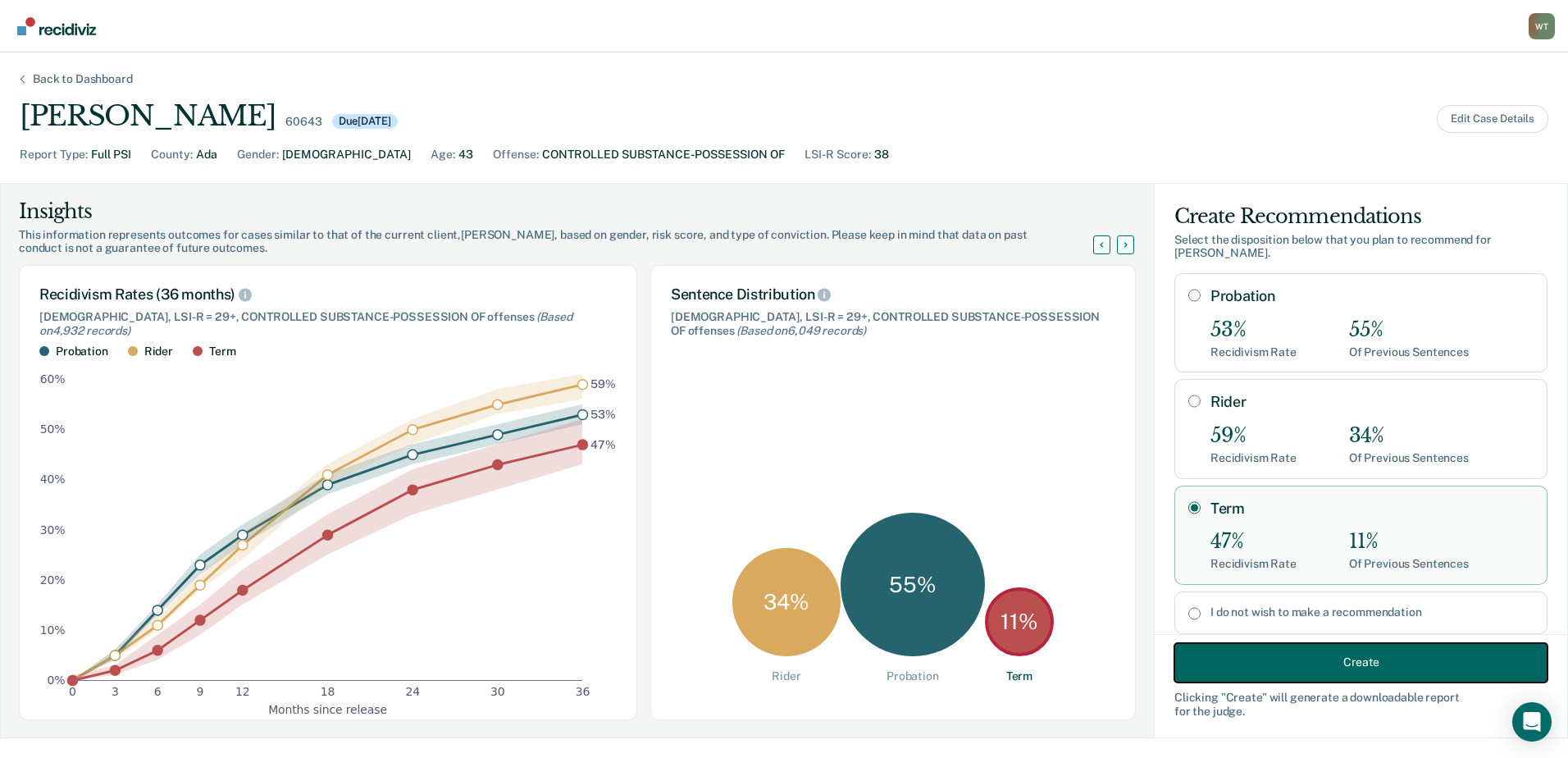
click at [1270, 656] on button "Create" at bounding box center [1360, 662] width 373 height 40
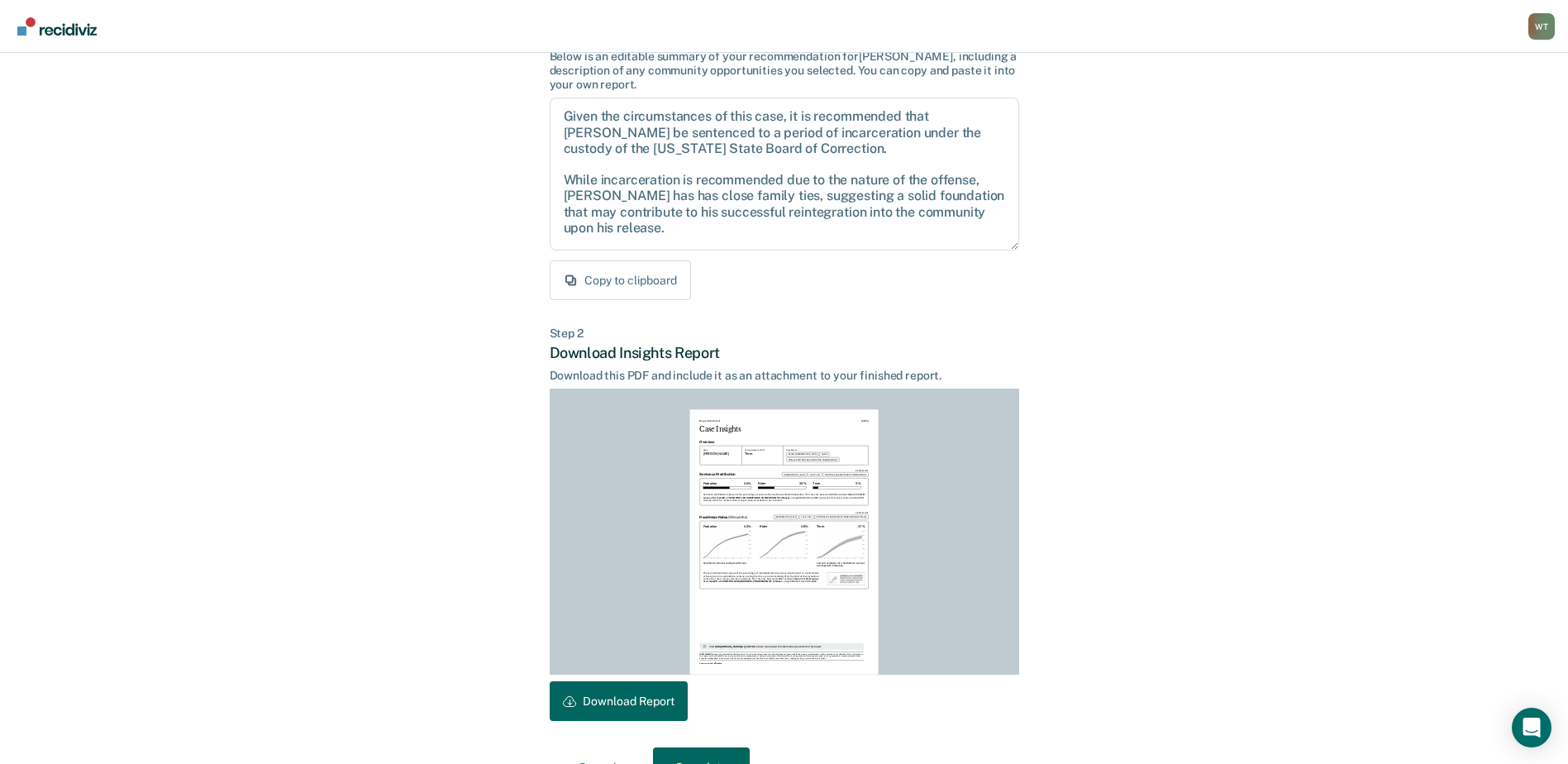
scroll to position [179, 0]
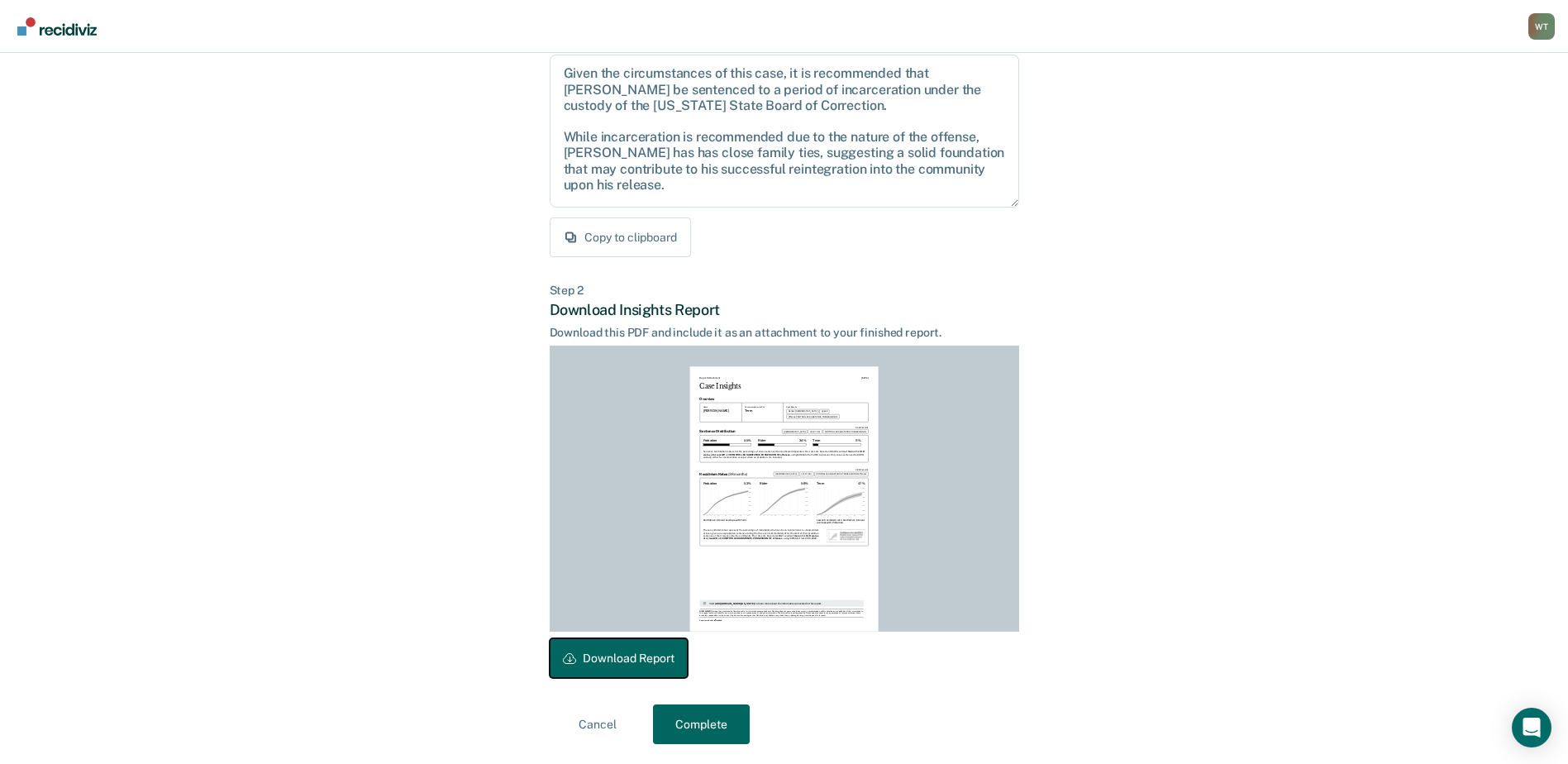
click at [639, 644] on button "Download Report" at bounding box center [618, 658] width 138 height 40
click at [707, 723] on button "Complete" at bounding box center [701, 725] width 97 height 40
